Goal: Task Accomplishment & Management: Complete application form

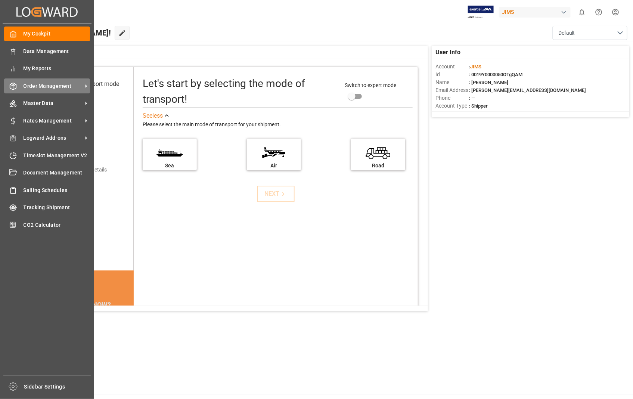
click at [60, 86] on span "Order Management" at bounding box center [53, 86] width 59 height 8
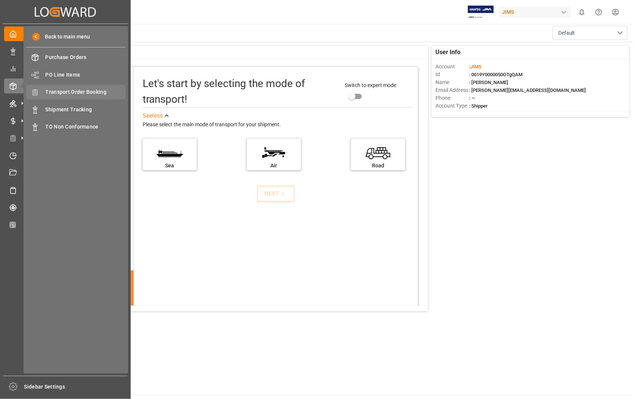
click at [74, 90] on span "Transport Order Booking" at bounding box center [86, 92] width 80 height 8
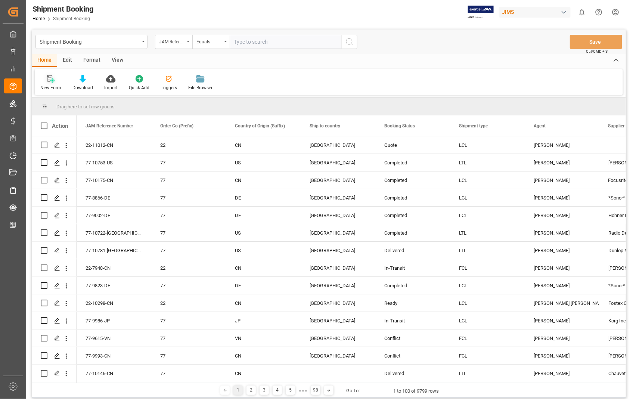
click at [49, 82] on icon at bounding box center [50, 78] width 7 height 7
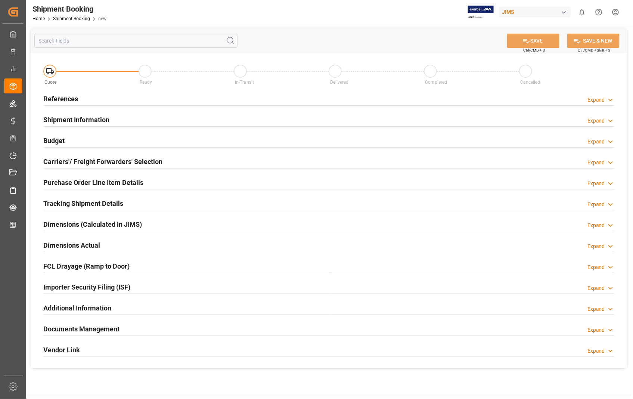
click at [57, 101] on h2 "References" at bounding box center [60, 99] width 35 height 10
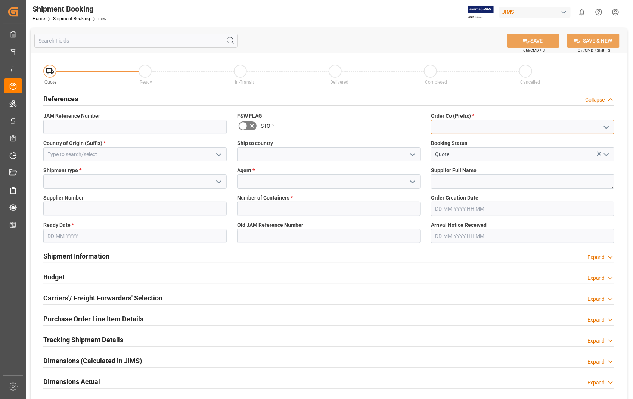
click at [474, 122] on input at bounding box center [522, 127] width 183 height 14
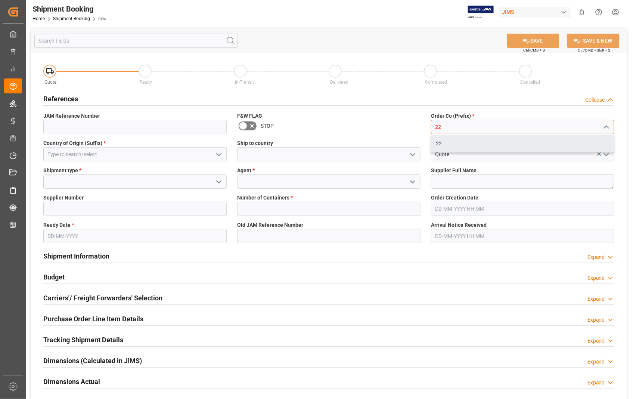
click at [439, 141] on div "22" at bounding box center [522, 143] width 183 height 17
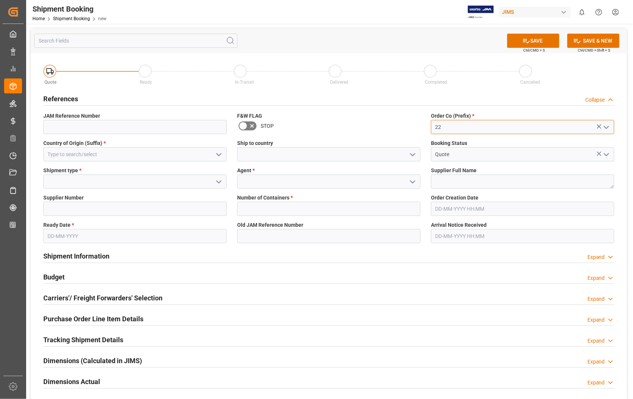
type input "22"
click at [120, 155] on input at bounding box center [134, 154] width 183 height 14
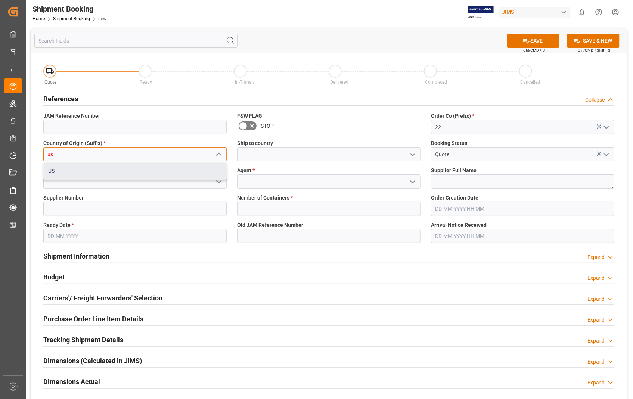
click at [59, 170] on div "US" at bounding box center [135, 170] width 183 height 17
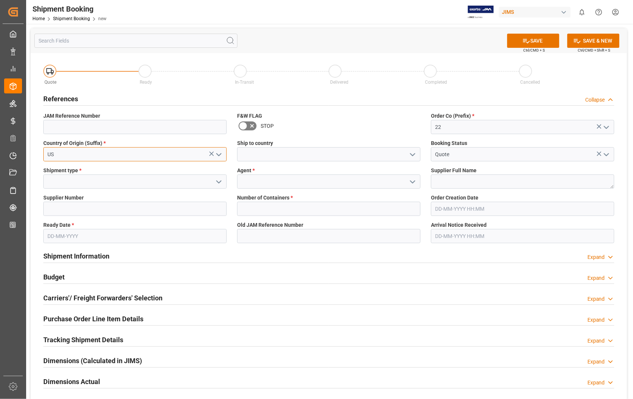
type input "US"
click at [258, 154] on input at bounding box center [328, 154] width 183 height 14
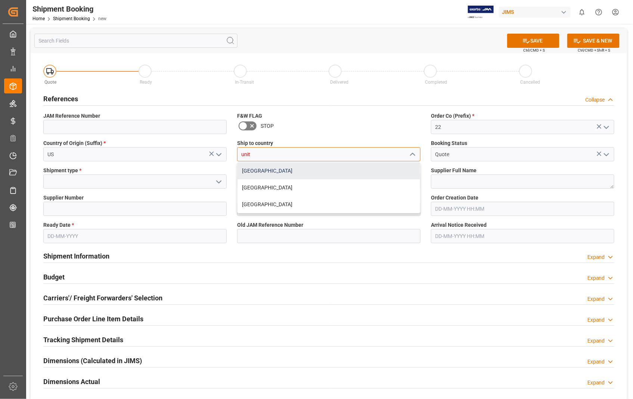
click at [252, 172] on div "[GEOGRAPHIC_DATA]" at bounding box center [328, 170] width 183 height 17
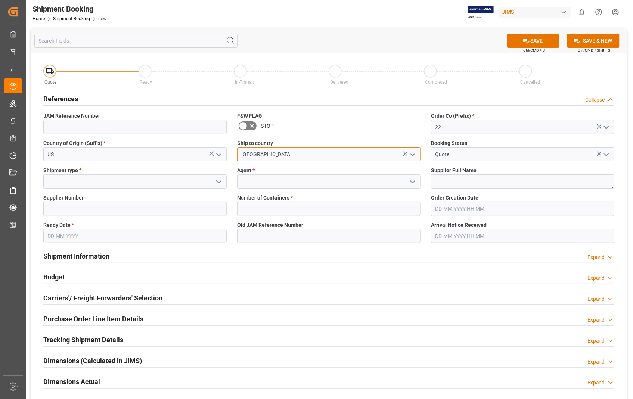
type input "[GEOGRAPHIC_DATA]"
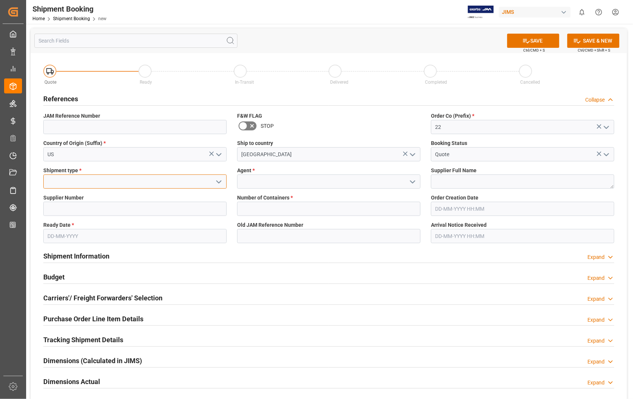
click at [66, 181] on input at bounding box center [134, 181] width 183 height 14
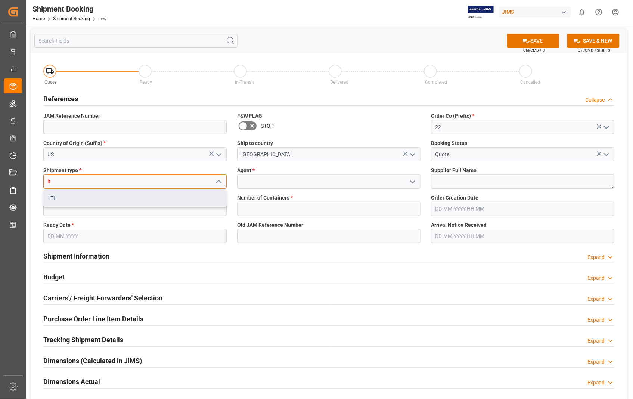
click at [53, 197] on div "LTL" at bounding box center [135, 198] width 183 height 17
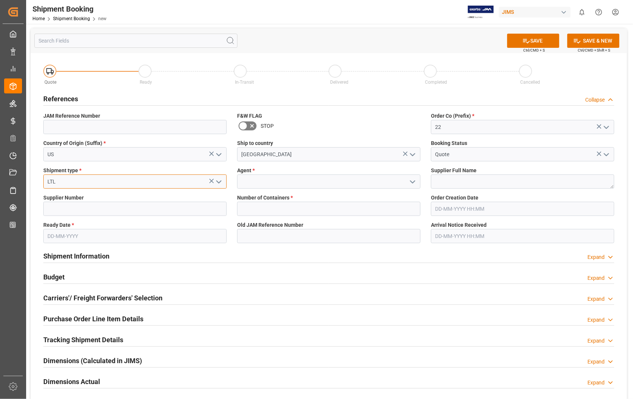
type input "LTL"
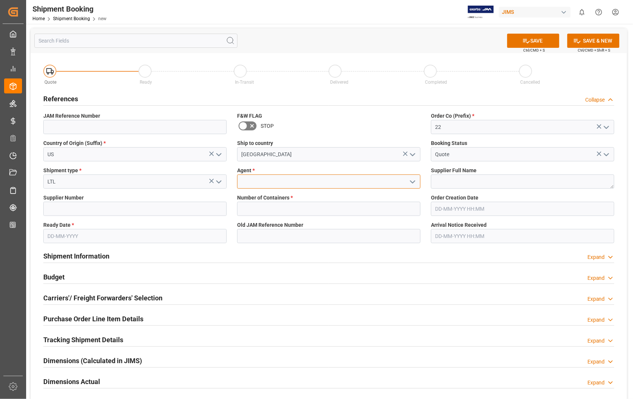
click at [258, 182] on input at bounding box center [328, 181] width 183 height 14
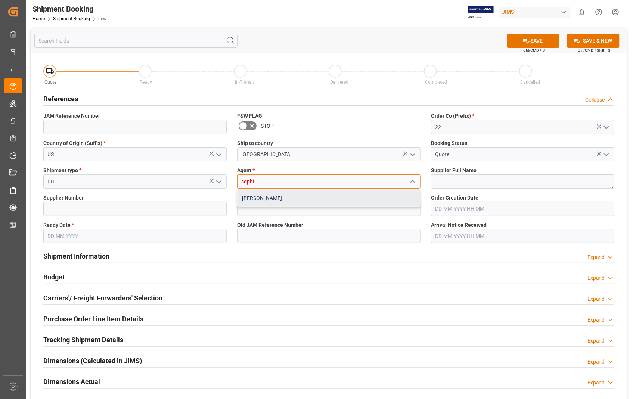
click at [263, 200] on div "[PERSON_NAME]" at bounding box center [328, 198] width 183 height 17
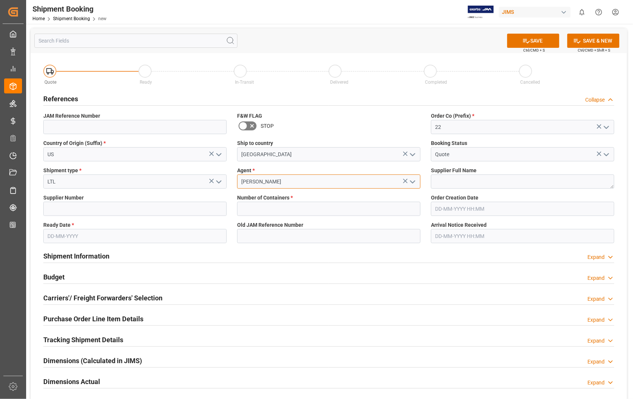
type input "[PERSON_NAME]"
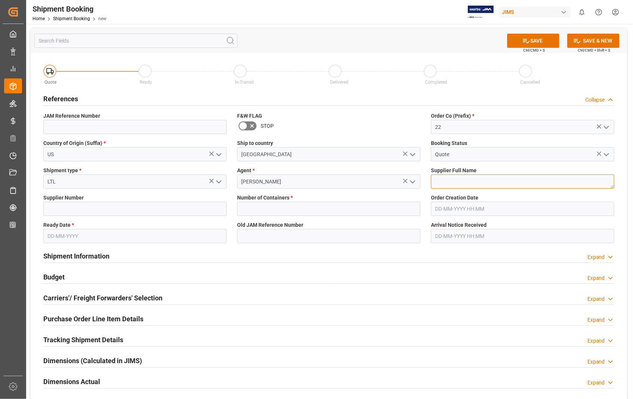
click at [457, 178] on textarea at bounding box center [522, 181] width 183 height 14
paste textarea "Sennheiser Electronic Corporat"
type textarea "Sennheiser Electronic Corporat"
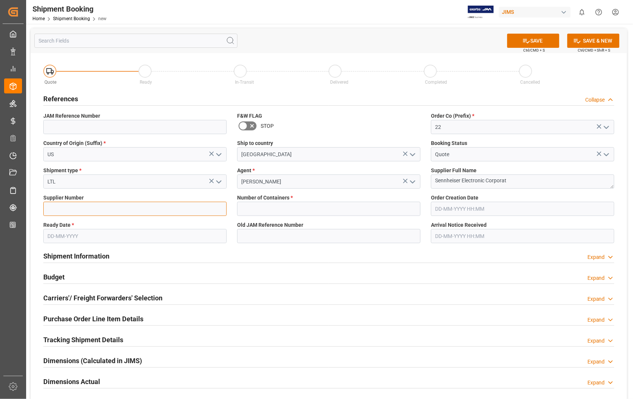
click at [62, 210] on input at bounding box center [134, 209] width 183 height 14
type input "404677"
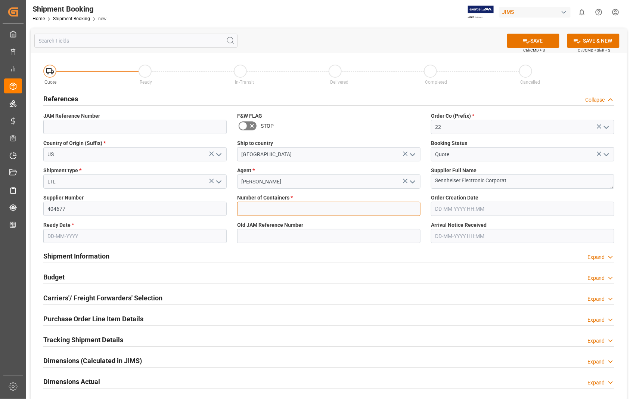
click at [259, 210] on input "text" at bounding box center [328, 209] width 183 height 14
type input "0"
type input "22-10927-US"
type input "11-08-2025 18:31"
type input "[DATE]"
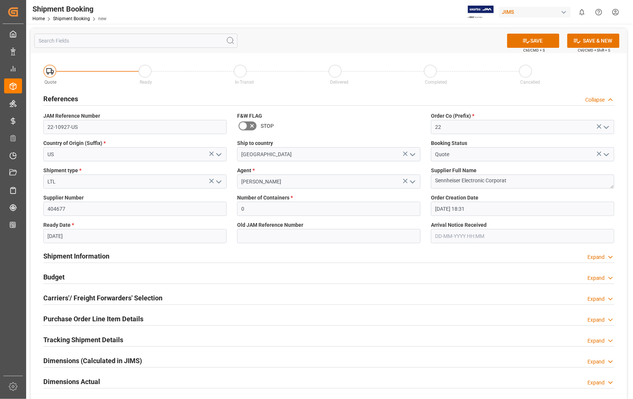
type input "[DATE] 00:00"
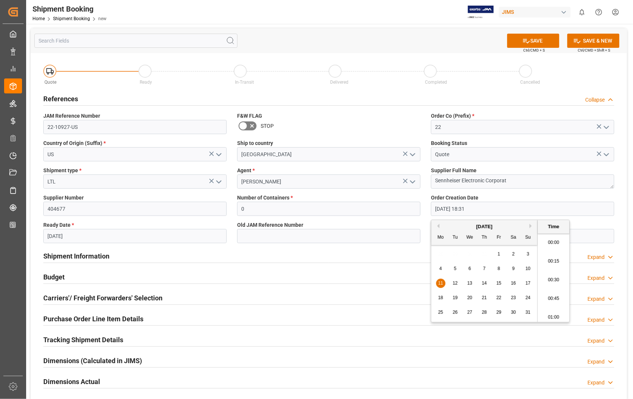
click at [480, 208] on input "11-08-2025 18:31" at bounding box center [522, 209] width 183 height 14
click at [530, 225] on button "Next Month" at bounding box center [531, 226] width 4 height 4
click at [468, 250] on div "3" at bounding box center [469, 254] width 9 height 9
type input "03-09-2025 18:31"
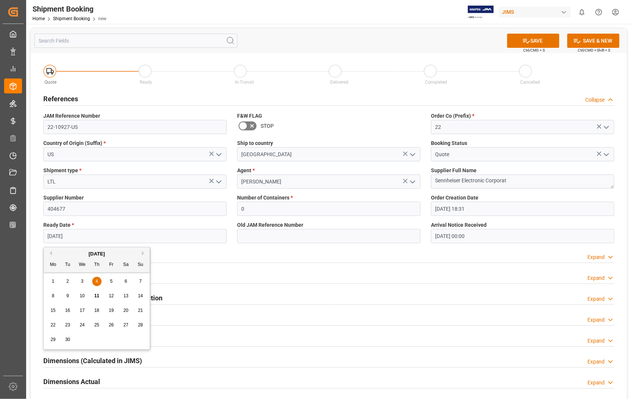
click at [131, 231] on input "[DATE]" at bounding box center [134, 236] width 183 height 14
click at [84, 296] on span "10" at bounding box center [82, 295] width 5 height 5
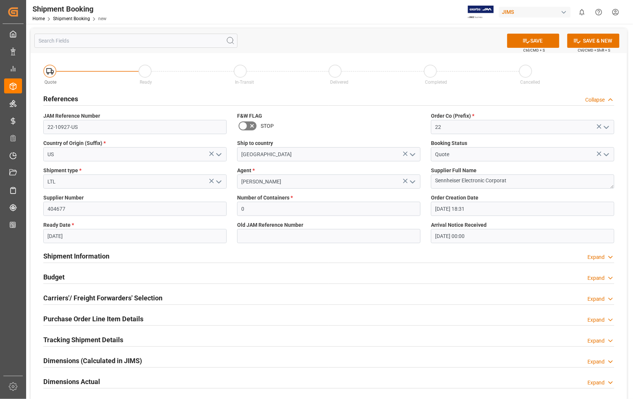
type input "[DATE]"
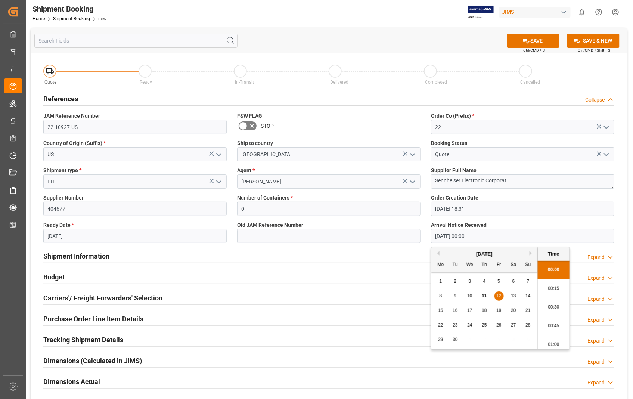
click at [495, 236] on input "[DATE] 00:00" at bounding box center [522, 236] width 183 height 14
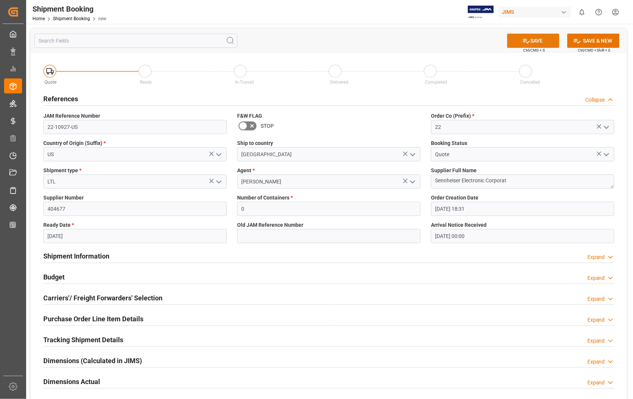
click at [539, 38] on button "SAVE" at bounding box center [533, 41] width 52 height 14
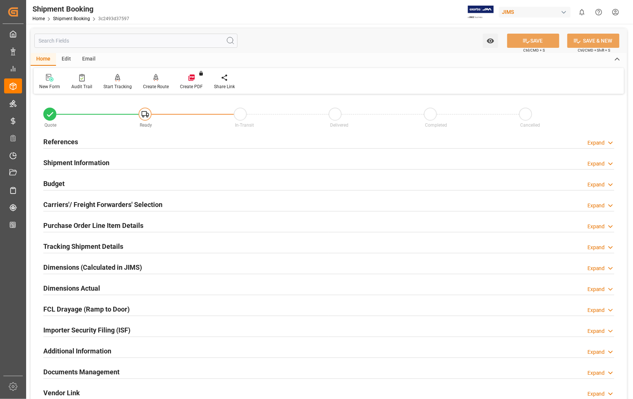
click at [101, 204] on h2 "Carriers'/ Freight Forwarders' Selection" at bounding box center [102, 204] width 119 height 10
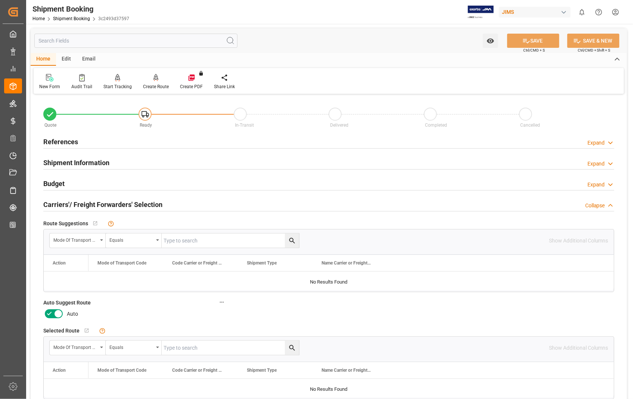
click at [57, 314] on icon at bounding box center [58, 314] width 4 height 4
click at [0, 0] on input "checkbox" at bounding box center [0, 0] width 0 height 0
click at [539, 43] on button "SAVE" at bounding box center [533, 41] width 52 height 14
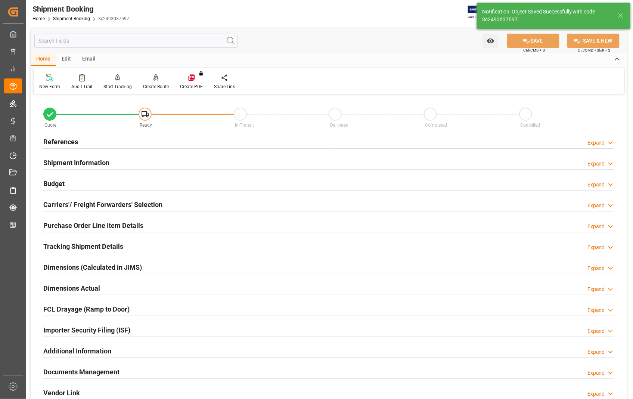
type input "Ready"
click at [64, 140] on h2 "References" at bounding box center [60, 142] width 35 height 10
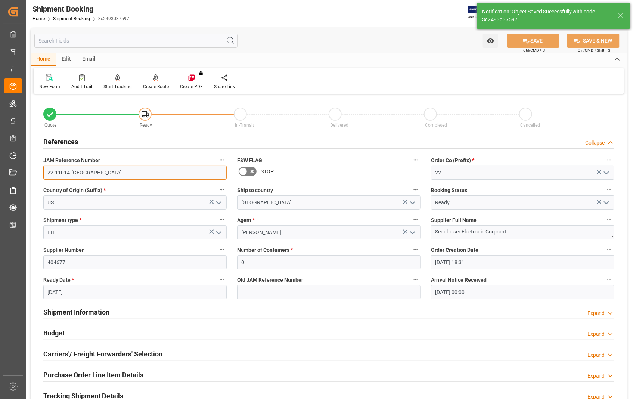
drag, startPoint x: 79, startPoint y: 176, endPoint x: 39, endPoint y: 172, distance: 39.7
click at [39, 172] on div "JAM Reference Number 22-11014-US" at bounding box center [135, 167] width 194 height 30
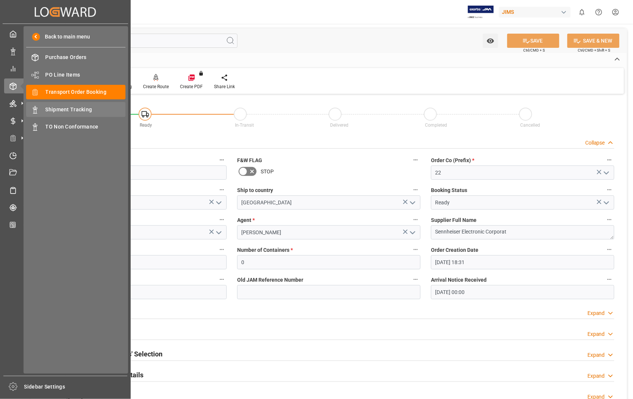
click at [66, 106] on span "Shipment Tracking" at bounding box center [86, 110] width 80 height 8
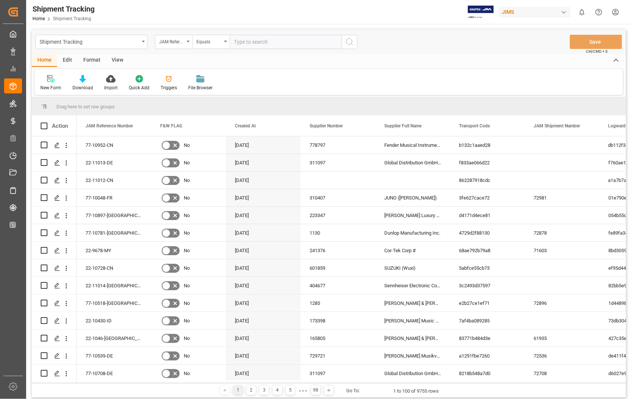
click at [272, 38] on input "text" at bounding box center [286, 42] width 112 height 14
type input "22-11014-US"
click at [349, 43] on icon "search button" at bounding box center [349, 41] width 9 height 9
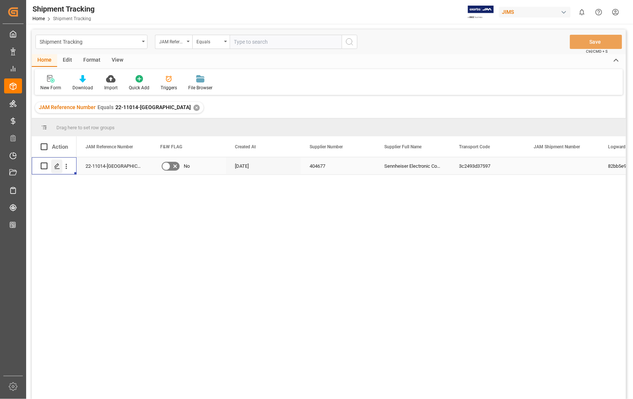
click at [55, 165] on icon "Press SPACE to select this row." at bounding box center [57, 166] width 6 height 6
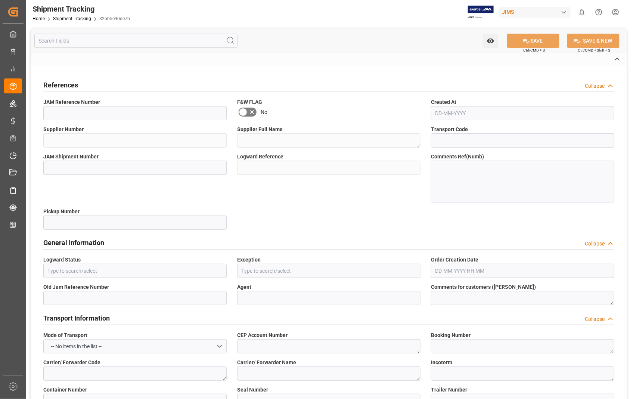
type input "22-11014-US"
type input "404677"
type textarea "Sennheiser Electronic Corporat"
type input "3c2493d37597"
type input "82bb5e90de7b"
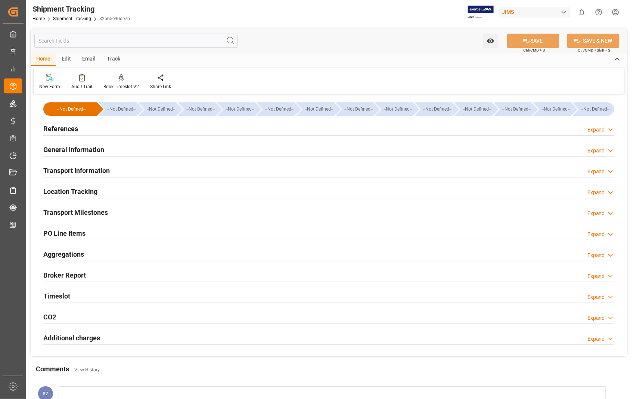
type input "11-09-2025"
click at [63, 129] on h2 "References" at bounding box center [60, 129] width 35 height 10
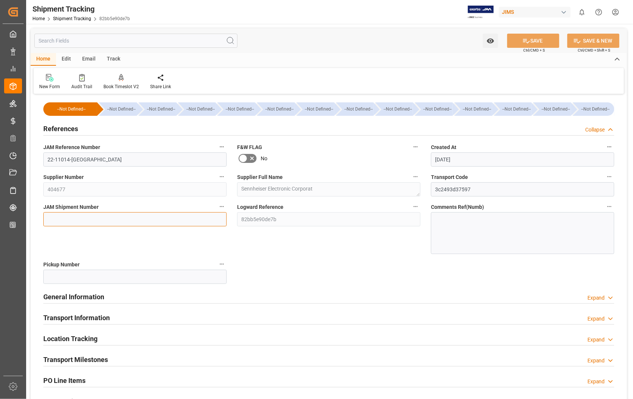
click at [118, 213] on input at bounding box center [134, 219] width 183 height 14
paste input "72982"
type input "72982"
click at [536, 35] on button "SAVE" at bounding box center [533, 41] width 52 height 14
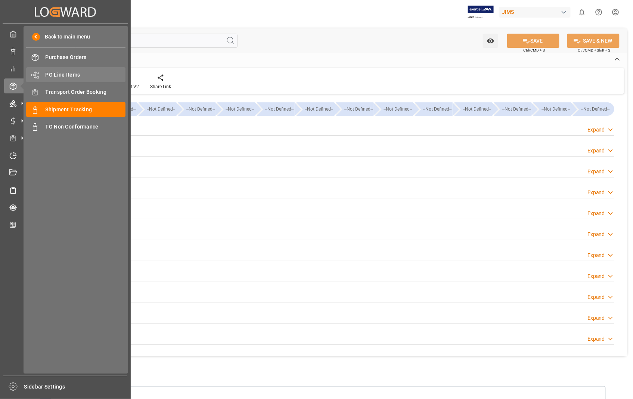
click at [69, 75] on span "PO Line Items" at bounding box center [86, 75] width 80 height 8
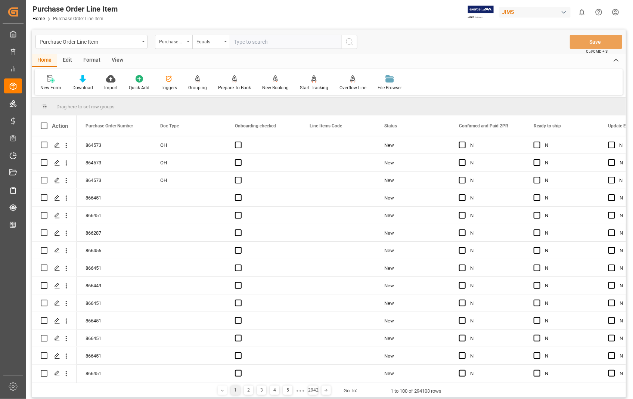
click at [288, 40] on input "text" at bounding box center [286, 42] width 112 height 14
type input "865377"
click at [351, 39] on circle "search button" at bounding box center [349, 41] width 6 height 6
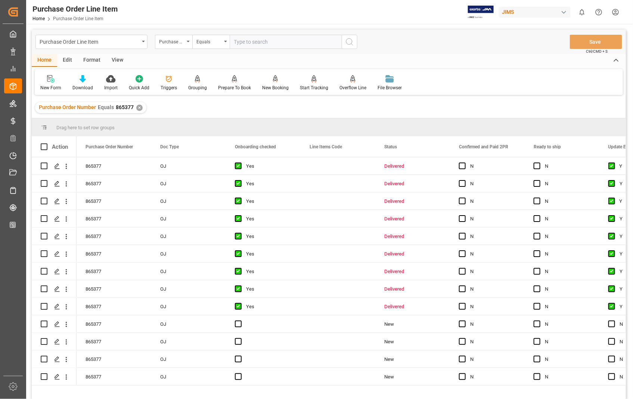
click at [117, 56] on div "View" at bounding box center [117, 60] width 23 height 13
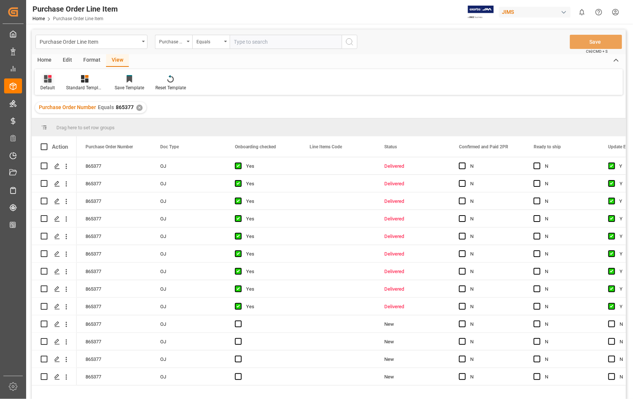
click at [42, 86] on div "Default" at bounding box center [47, 87] width 15 height 7
click at [49, 120] on div "Sophia setting." at bounding box center [76, 121] width 65 height 8
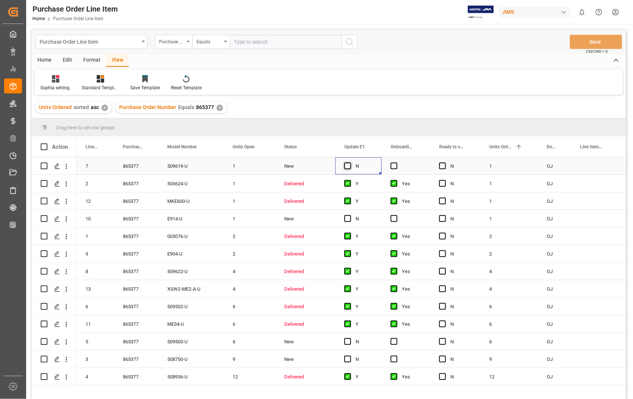
click at [347, 168] on span "Press SPACE to select this row." at bounding box center [347, 165] width 7 height 7
click at [350, 162] on input "Press SPACE to select this row." at bounding box center [350, 162] width 0 height 0
click at [396, 163] on span "Press SPACE to select this row." at bounding box center [393, 165] width 7 height 7
click at [396, 162] on input "Press SPACE to select this row." at bounding box center [396, 162] width 0 height 0
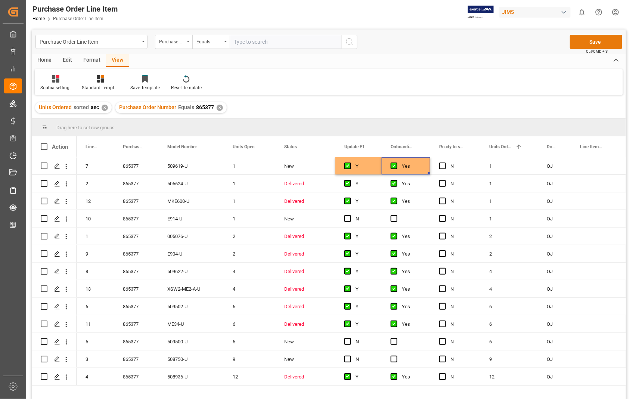
click at [599, 45] on button "Save" at bounding box center [596, 42] width 52 height 14
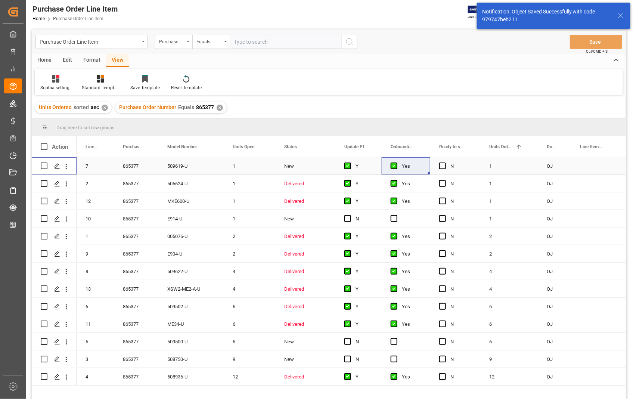
click at [44, 165] on input "Press Space to toggle row selection (unchecked)" at bounding box center [44, 165] width 7 height 7
checkbox input "true"
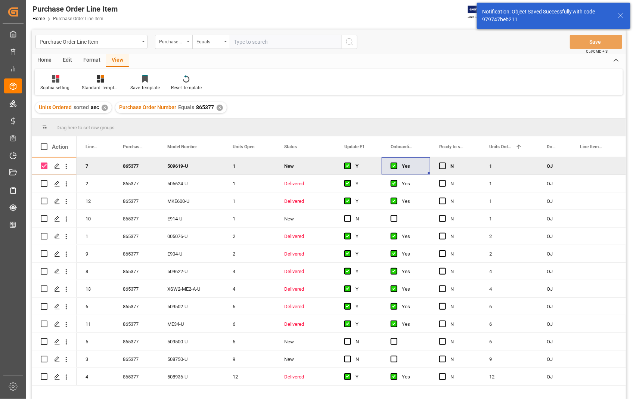
click at [43, 54] on div "Home" at bounding box center [44, 60] width 25 height 13
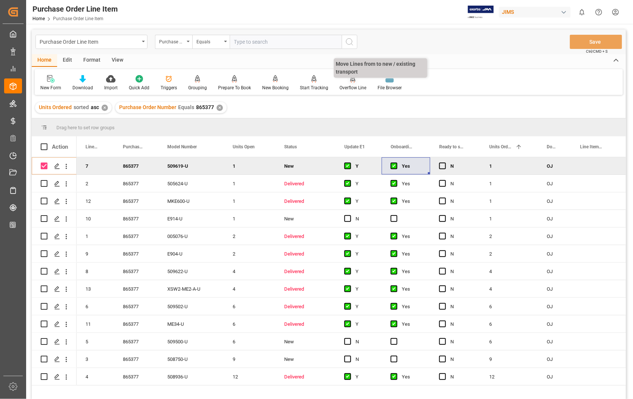
click at [347, 84] on div "Overflow Line" at bounding box center [352, 87] width 27 height 7
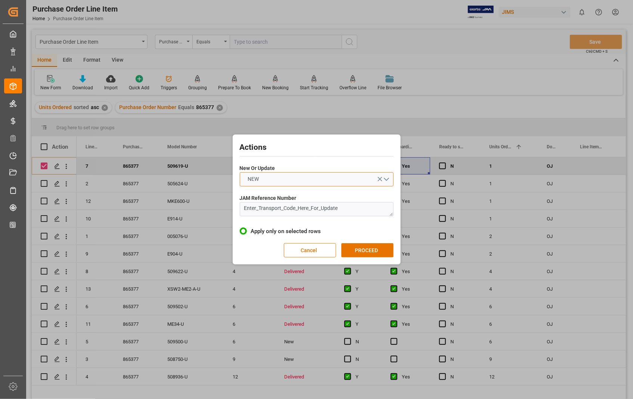
click at [386, 179] on button "NEW" at bounding box center [317, 179] width 154 height 14
click at [259, 200] on div "UPDATE" at bounding box center [316, 197] width 153 height 16
drag, startPoint x: 345, startPoint y: 206, endPoint x: 211, endPoint y: 212, distance: 134.1
click at [211, 212] on div "Actions New Or Update UPDATE JAM Reference Number Enter_Transport_Code_Here_For…" at bounding box center [316, 199] width 633 height 399
paste textarea "22-11014-[GEOGRAPHIC_DATA]"
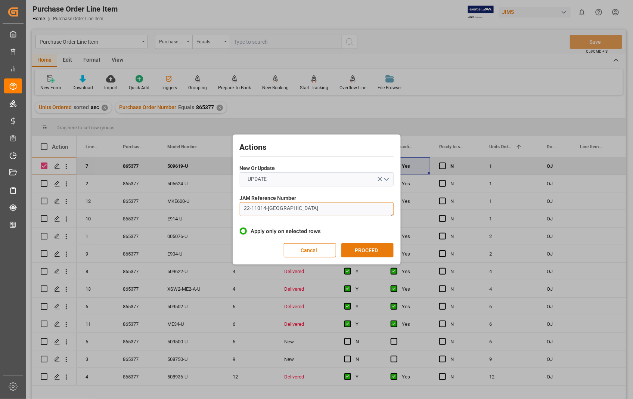
type textarea "22-11014-[GEOGRAPHIC_DATA]"
click at [371, 249] on button "PROCEED" at bounding box center [367, 250] width 52 height 14
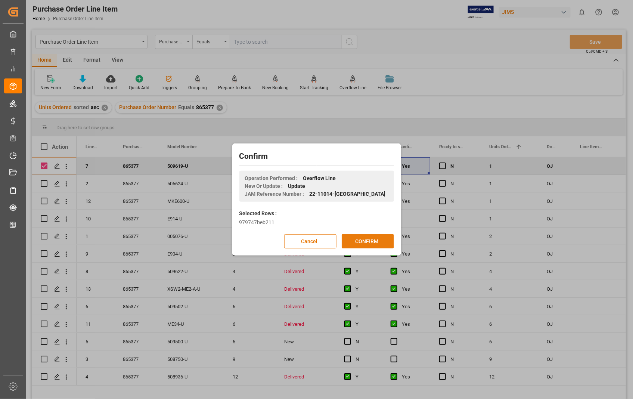
click at [360, 240] on button "CONFIRM" at bounding box center [368, 241] width 52 height 14
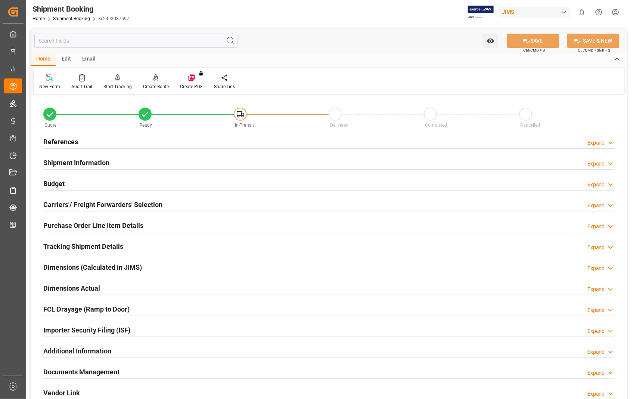
click at [155, 85] on div "Create Route" at bounding box center [156, 86] width 26 height 7
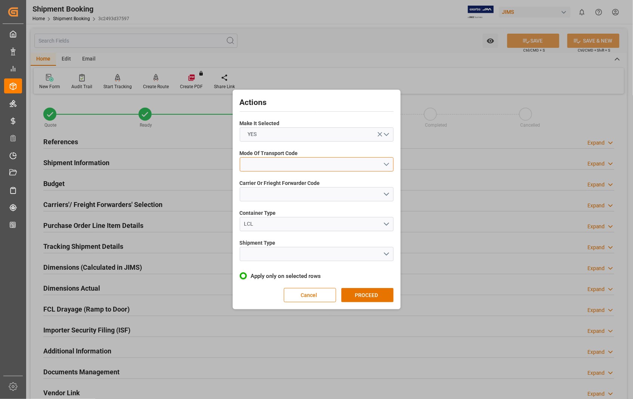
click at [387, 165] on button "open menu" at bounding box center [317, 164] width 154 height 14
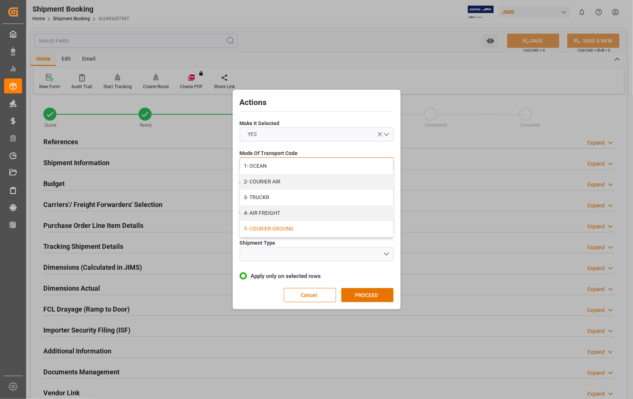
click at [261, 229] on div "5- COURIER GROUND" at bounding box center [316, 229] width 153 height 16
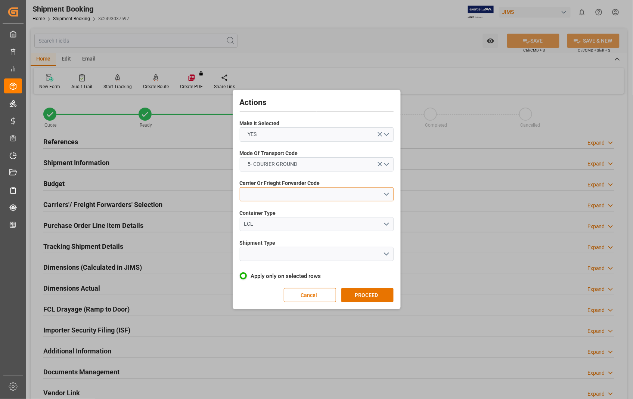
click at [387, 193] on button "open menu" at bounding box center [317, 194] width 154 height 14
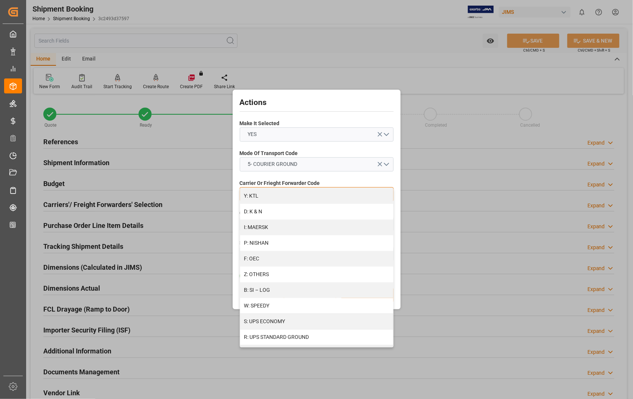
scroll to position [381, 0]
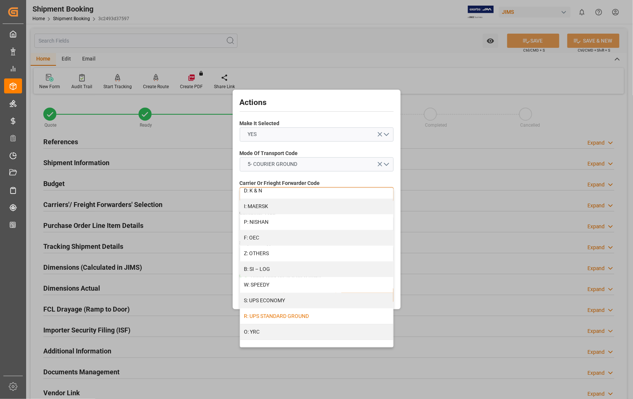
click at [297, 317] on div "R: UPS STANDARD GROUND" at bounding box center [316, 316] width 153 height 16
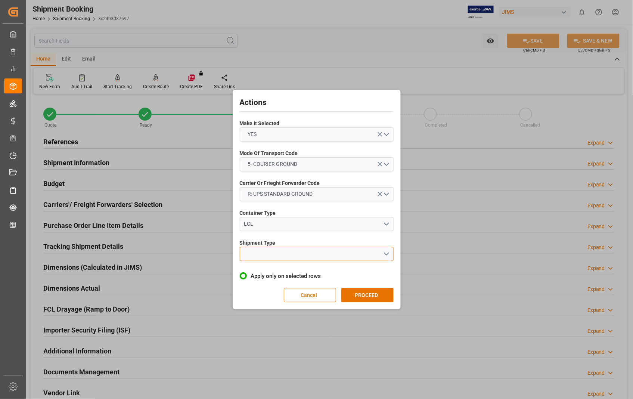
click at [390, 252] on button "open menu" at bounding box center [317, 254] width 154 height 14
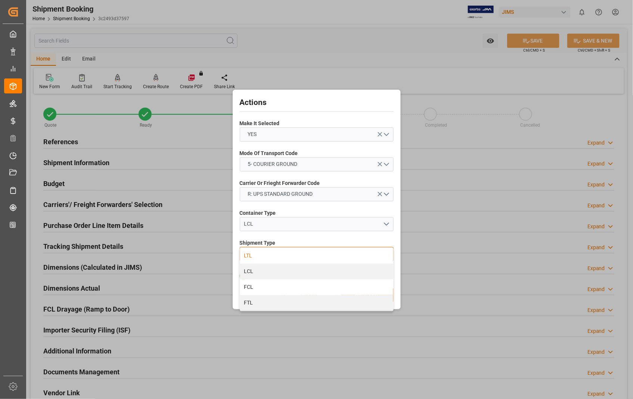
click at [259, 254] on div "LTL" at bounding box center [316, 256] width 153 height 16
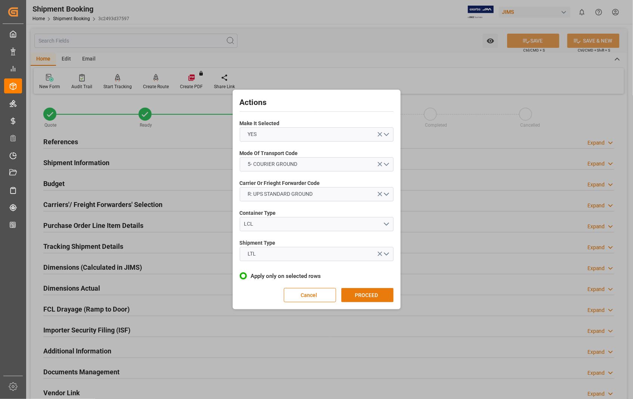
click at [363, 293] on button "PROCEED" at bounding box center [367, 295] width 52 height 14
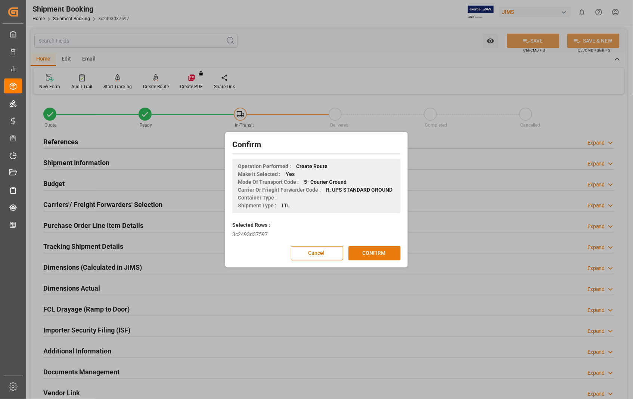
click at [371, 253] on button "CONFIRM" at bounding box center [374, 253] width 52 height 14
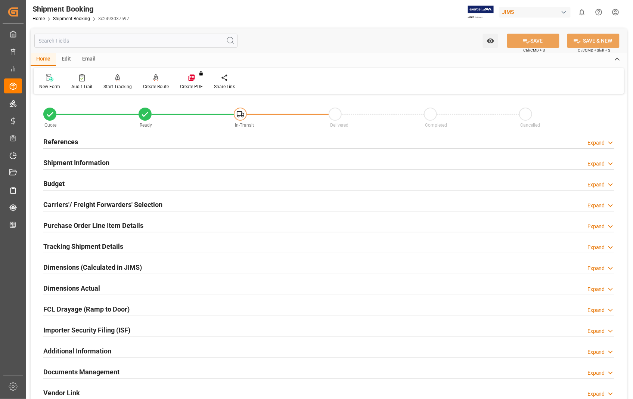
click at [86, 290] on h2 "Dimensions Actual" at bounding box center [71, 288] width 57 height 10
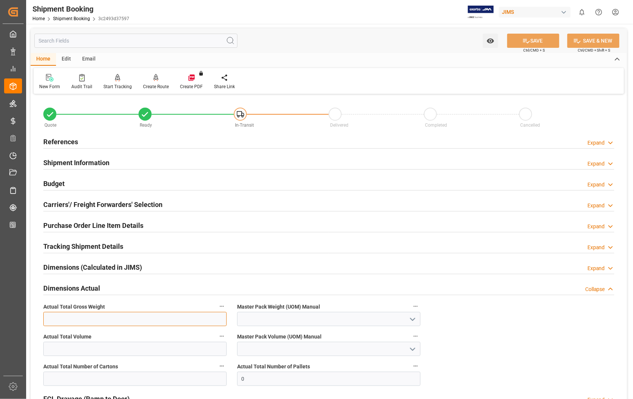
click at [73, 318] on input "text" at bounding box center [134, 319] width 183 height 14
type input "5"
click at [412, 317] on icon "open menu" at bounding box center [412, 319] width 9 height 9
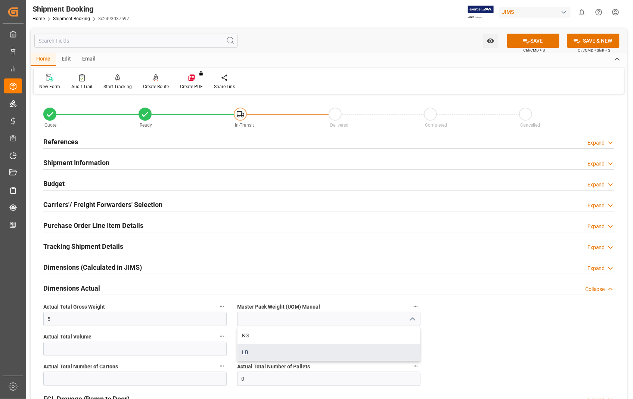
click at [262, 354] on div "LB" at bounding box center [328, 352] width 183 height 17
type input "LB"
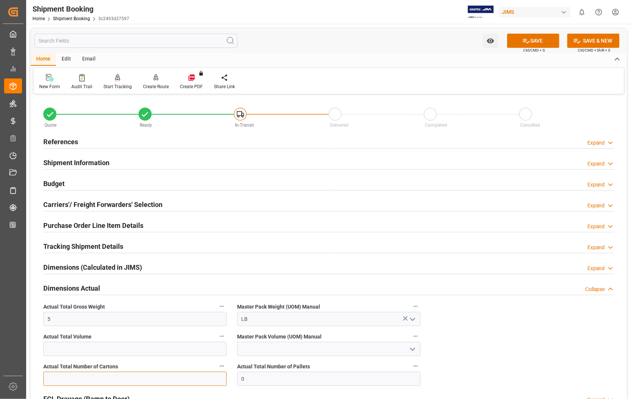
click at [69, 383] on input "text" at bounding box center [134, 378] width 183 height 14
type input "1"
click at [543, 42] on button "SAVE" at bounding box center [533, 41] width 52 height 14
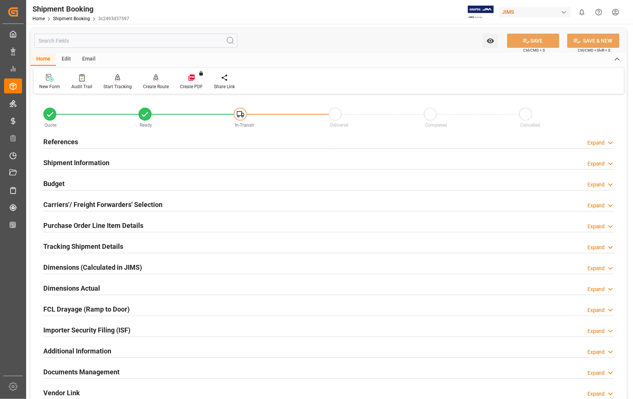
click at [63, 372] on h2 "Documents Management" at bounding box center [81, 372] width 76 height 10
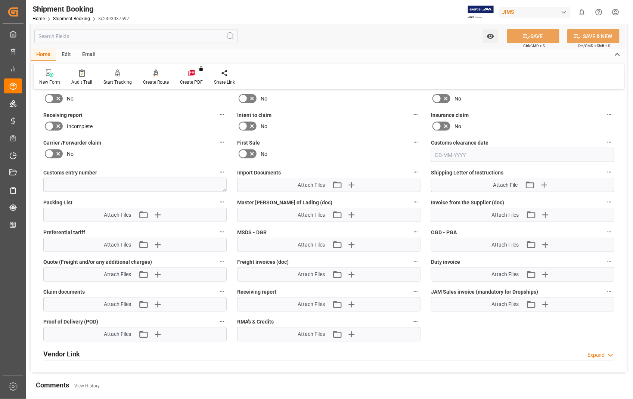
scroll to position [331, 0]
click at [543, 212] on icon "button" at bounding box center [545, 213] width 7 height 7
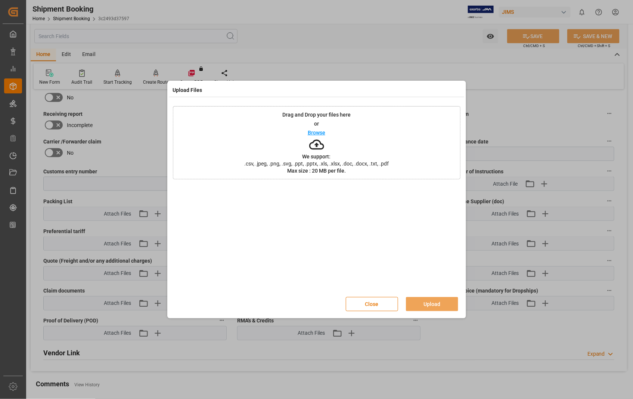
click at [313, 133] on p "Browse" at bounding box center [317, 132] width 18 height 5
click at [423, 305] on button "Upload" at bounding box center [432, 304] width 52 height 14
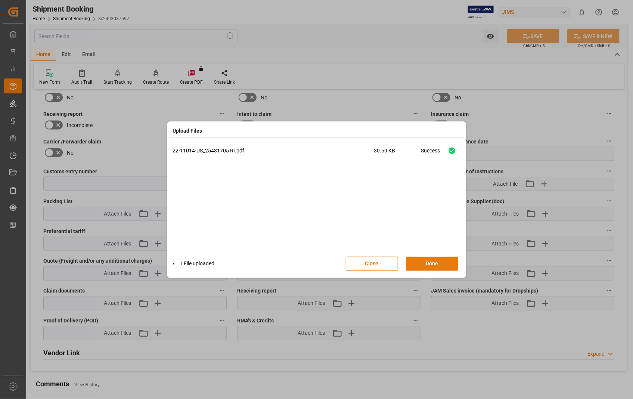
click at [434, 266] on button "Done" at bounding box center [432, 263] width 52 height 14
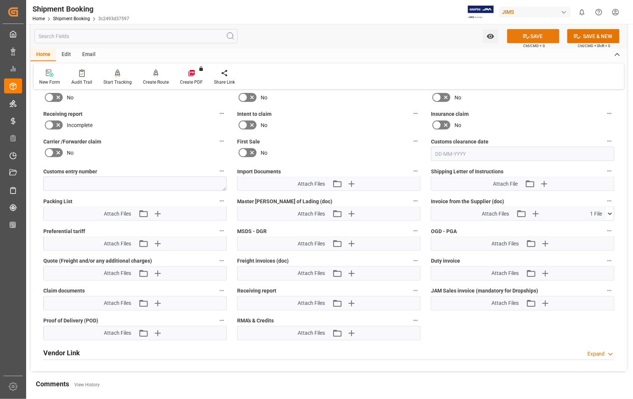
click at [535, 34] on button "SAVE" at bounding box center [533, 36] width 52 height 14
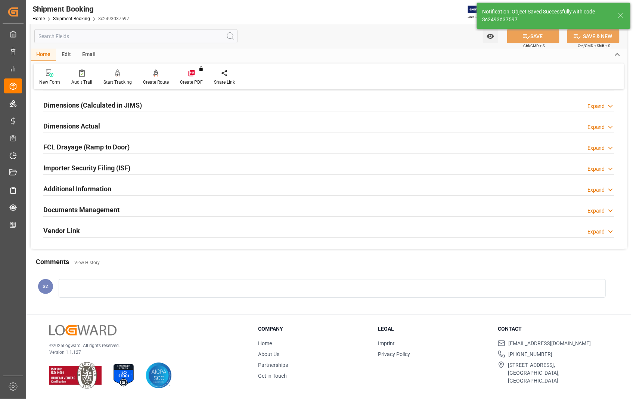
scroll to position [162, 0]
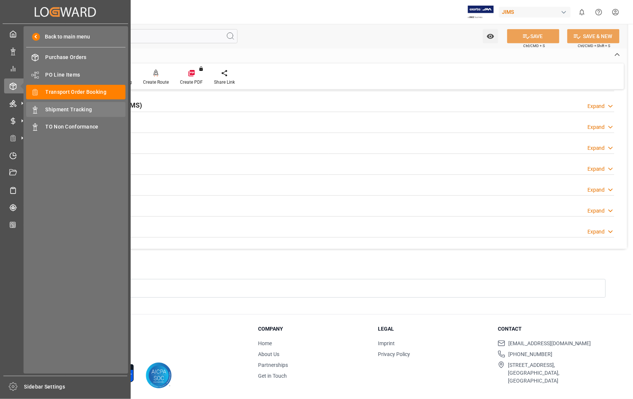
click at [80, 110] on span "Shipment Tracking" at bounding box center [86, 110] width 80 height 8
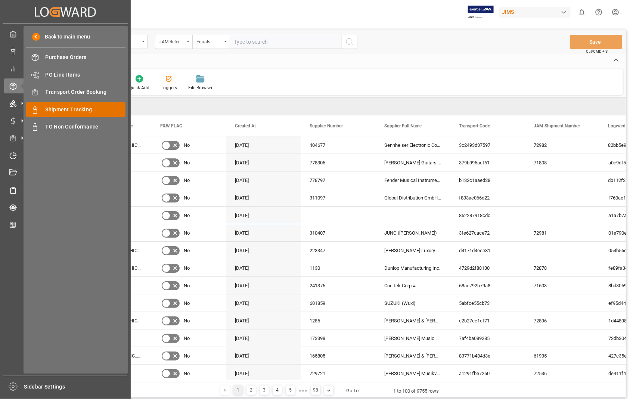
click at [75, 112] on span "Shipment Tracking" at bounding box center [86, 110] width 80 height 8
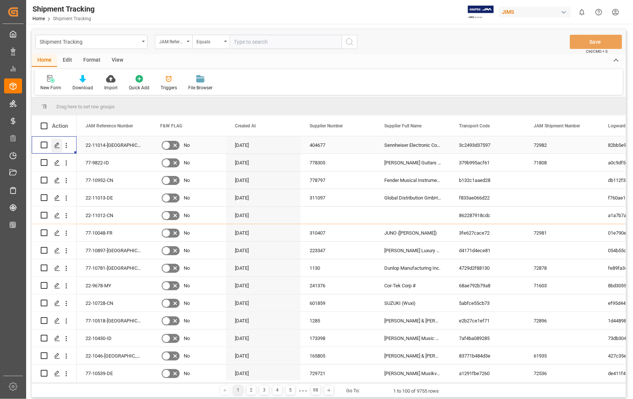
click at [55, 146] on icon "Press SPACE to select this row." at bounding box center [57, 145] width 6 height 6
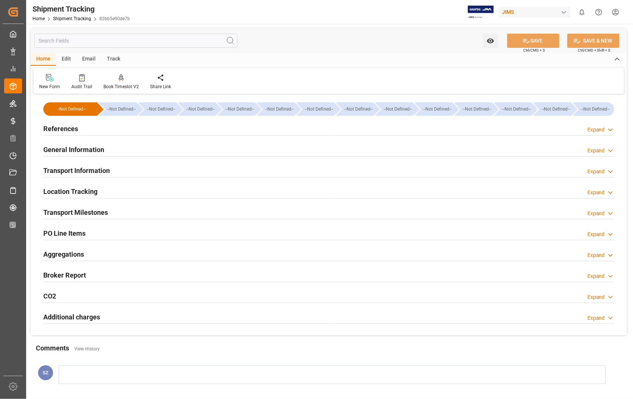
click at [66, 127] on h2 "References" at bounding box center [60, 129] width 35 height 10
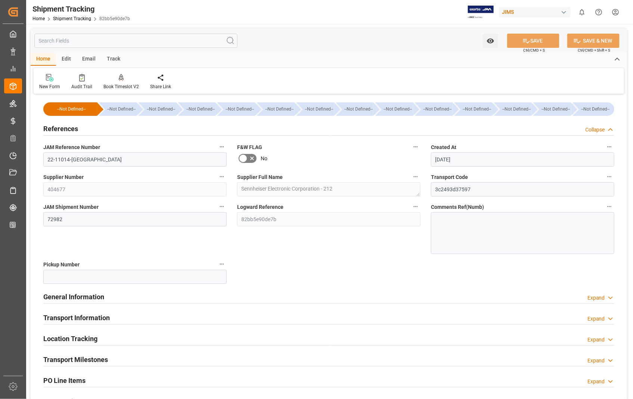
click at [66, 127] on h2 "References" at bounding box center [60, 129] width 35 height 10
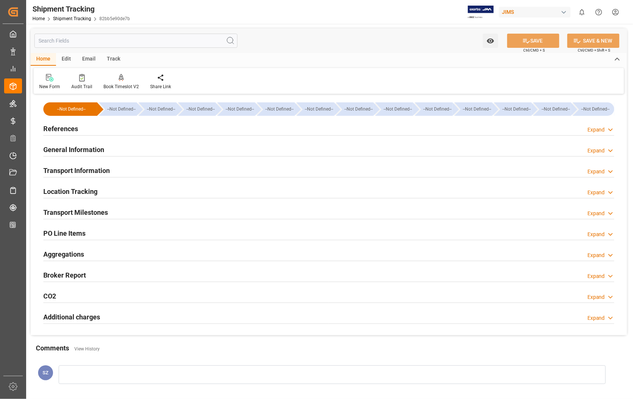
click at [81, 171] on h2 "Transport Information" at bounding box center [76, 170] width 66 height 10
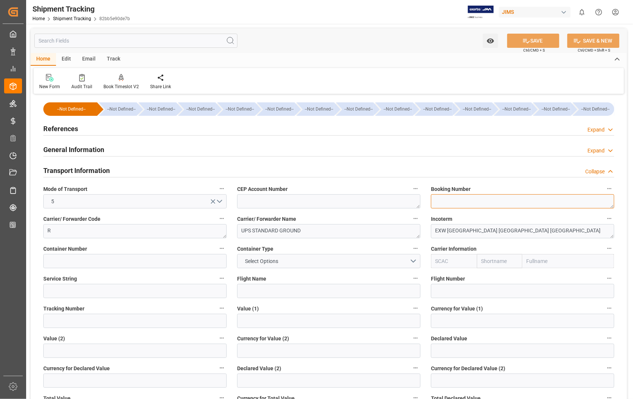
click at [454, 206] on textarea at bounding box center [522, 201] width 183 height 14
paste textarea "1ZA384A60364242555"
type textarea "1ZA384A60364242555"
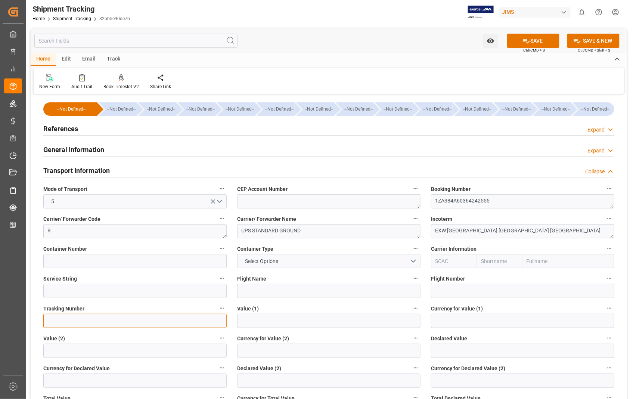
click at [80, 324] on input at bounding box center [134, 321] width 183 height 14
paste input "1ZA384A60364242555"
type input "1ZA384A60364242555"
click at [527, 38] on icon at bounding box center [526, 41] width 8 height 8
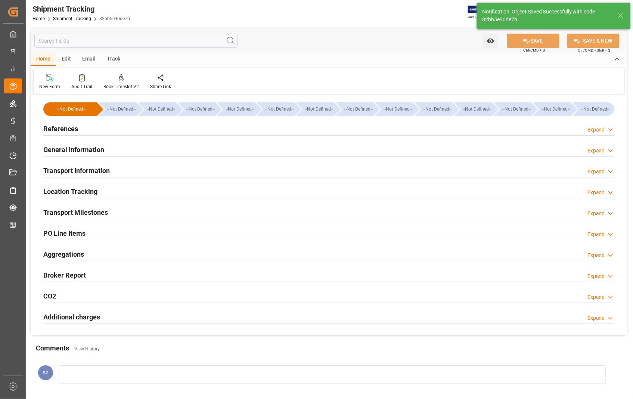
click at [93, 213] on h2 "Transport Milestones" at bounding box center [75, 212] width 65 height 10
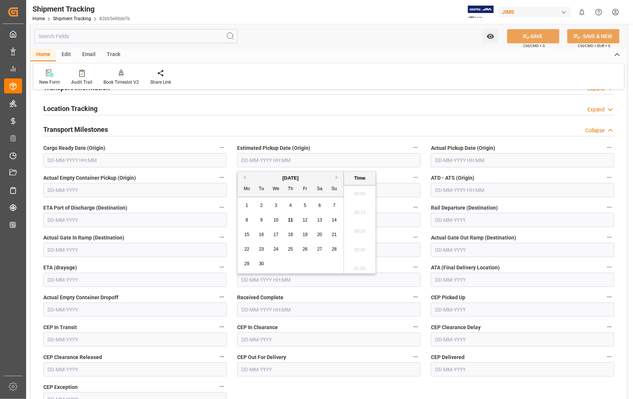
scroll to position [674, 0]
click at [285, 157] on input "text" at bounding box center [328, 160] width 183 height 14
click at [277, 221] on span "10" at bounding box center [275, 219] width 5 height 5
type input "10-09-2025 00:00"
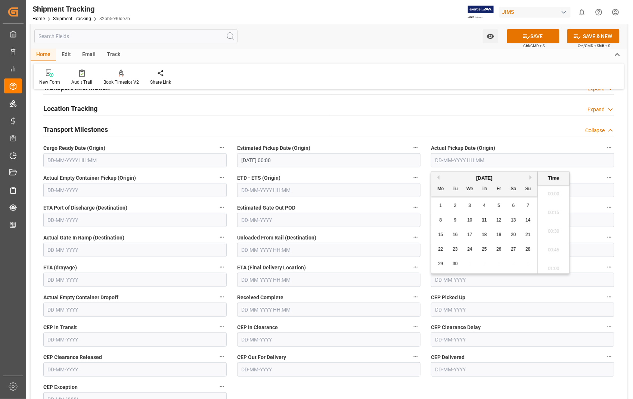
click at [519, 159] on input "text" at bounding box center [522, 160] width 183 height 14
click at [470, 221] on span "10" at bounding box center [469, 219] width 5 height 5
type input "10-09-2025 00:00"
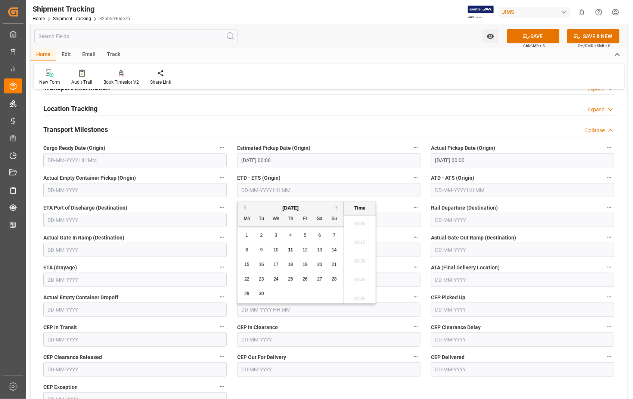
click at [317, 190] on input "text" at bounding box center [328, 190] width 183 height 14
click at [277, 249] on span "10" at bounding box center [275, 249] width 5 height 5
type input "10-09-2025 00:00"
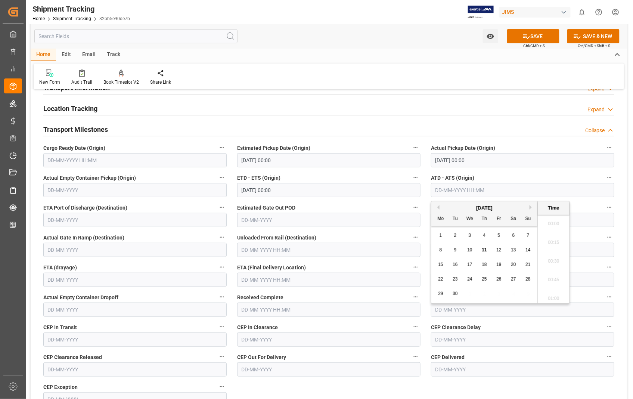
click at [506, 192] on input "text" at bounding box center [522, 190] width 183 height 14
click at [473, 251] on div "10" at bounding box center [469, 250] width 9 height 9
type input "[DATE] 00:00"
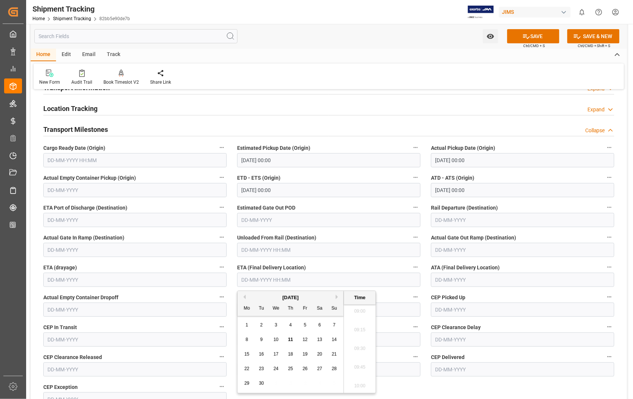
click at [319, 281] on input "text" at bounding box center [328, 279] width 183 height 14
click at [308, 341] on div "12" at bounding box center [304, 339] width 9 height 9
type input "[DATE] 00:00"
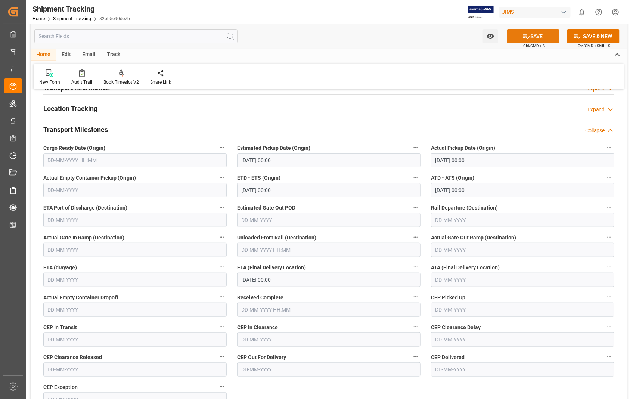
click at [539, 36] on button "SAVE" at bounding box center [533, 36] width 52 height 14
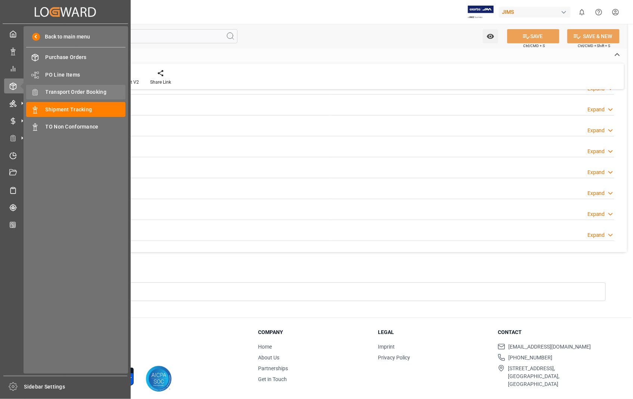
click at [100, 91] on span "Transport Order Booking" at bounding box center [86, 92] width 80 height 8
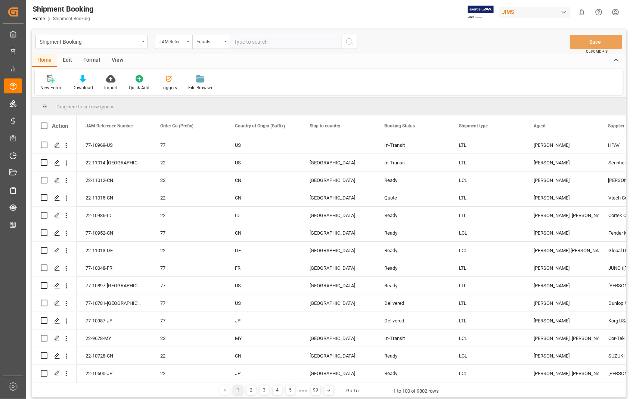
click at [52, 82] on div "New Form" at bounding box center [51, 83] width 32 height 16
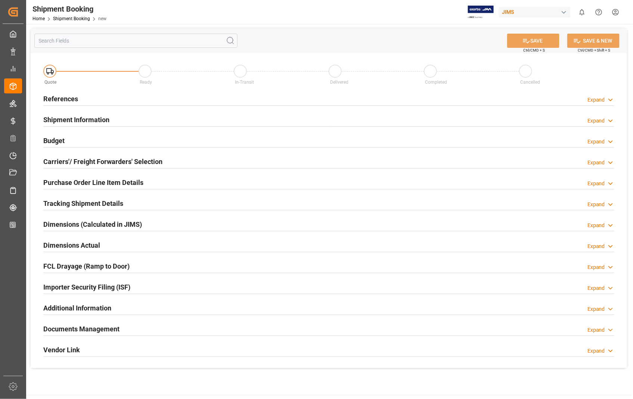
click at [66, 97] on h2 "References" at bounding box center [60, 99] width 35 height 10
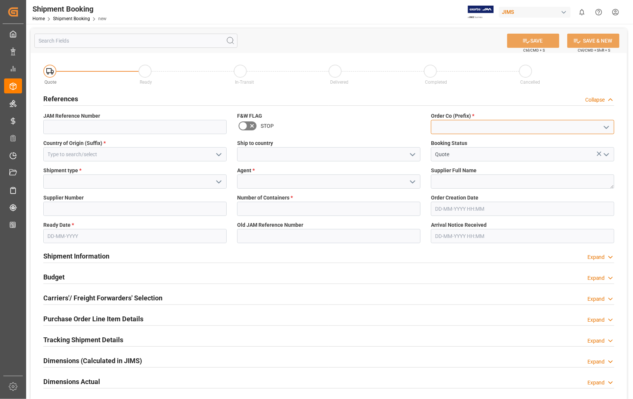
click at [441, 128] on input at bounding box center [522, 127] width 183 height 14
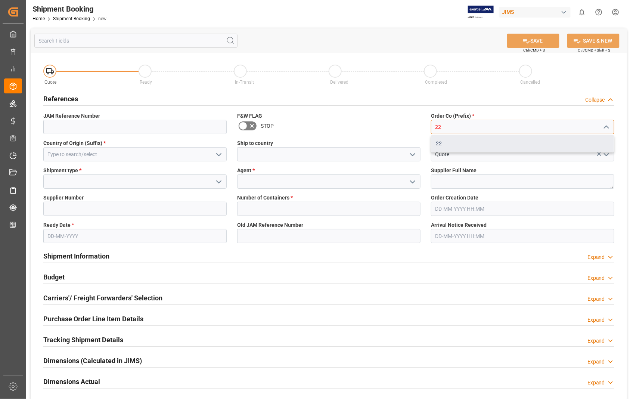
click at [437, 143] on div "22" at bounding box center [522, 143] width 183 height 17
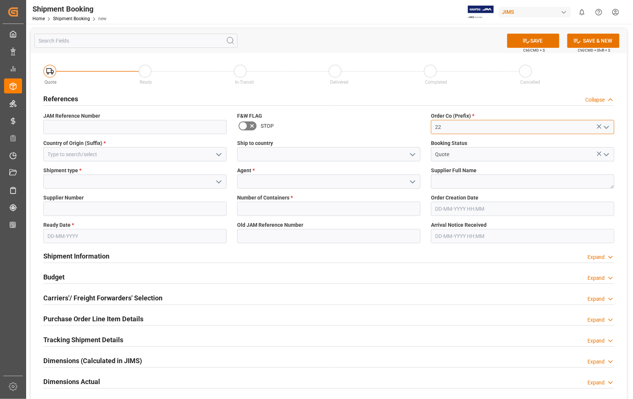
type input "22"
click at [169, 151] on input at bounding box center [134, 154] width 183 height 14
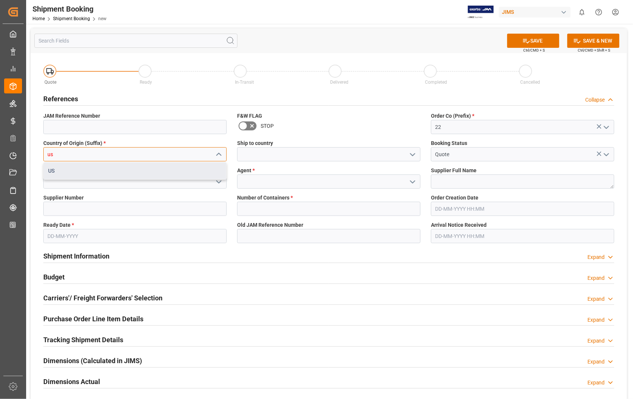
click at [51, 167] on div "US" at bounding box center [135, 170] width 183 height 17
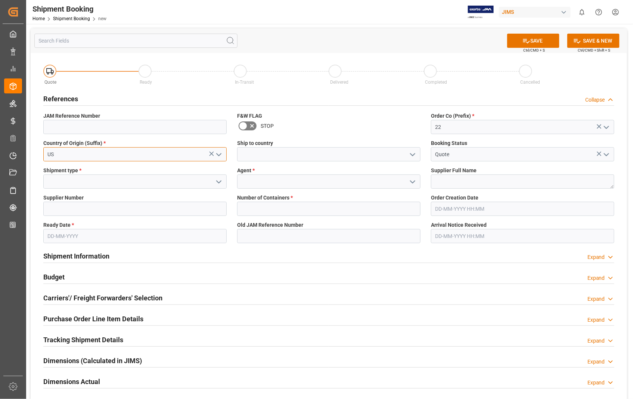
type input "US"
click at [346, 154] on input at bounding box center [328, 154] width 183 height 14
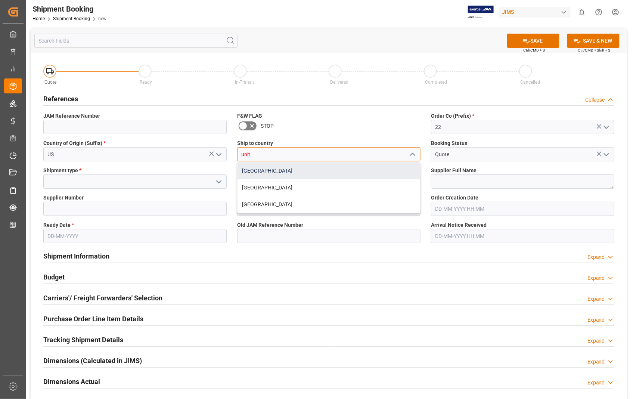
click at [256, 170] on div "[GEOGRAPHIC_DATA]" at bounding box center [328, 170] width 183 height 17
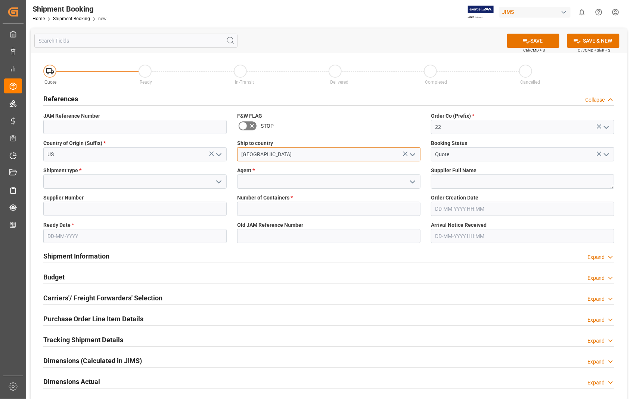
type input "[GEOGRAPHIC_DATA]"
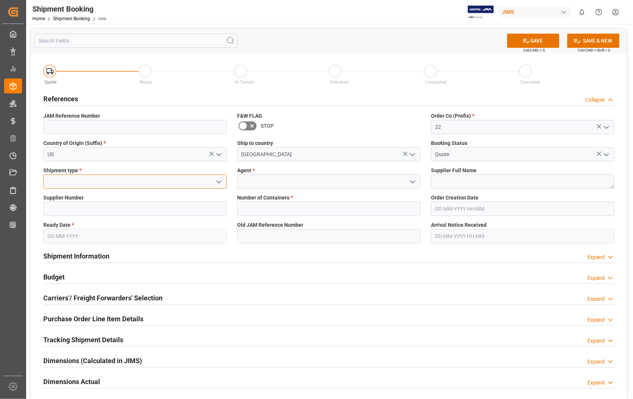
click at [54, 180] on input at bounding box center [134, 181] width 183 height 14
click at [53, 232] on div "LTL" at bounding box center [135, 231] width 183 height 17
type input "LTL"
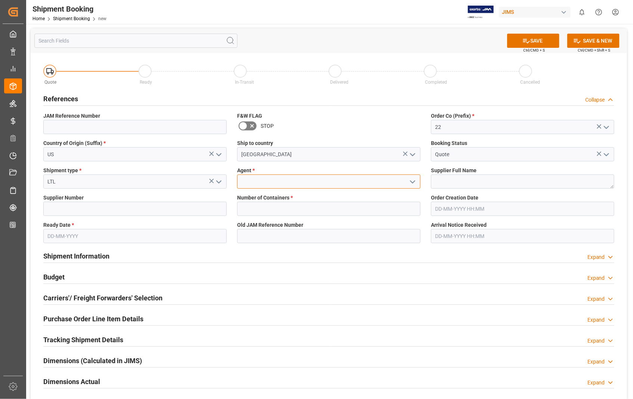
click at [266, 174] on input at bounding box center [328, 181] width 183 height 14
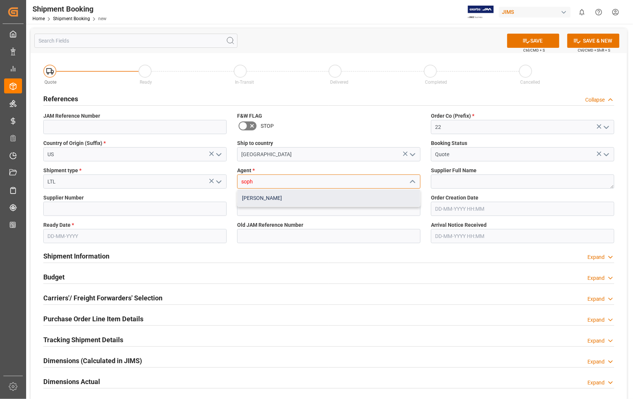
click at [264, 199] on div "[PERSON_NAME]" at bounding box center [328, 198] width 183 height 17
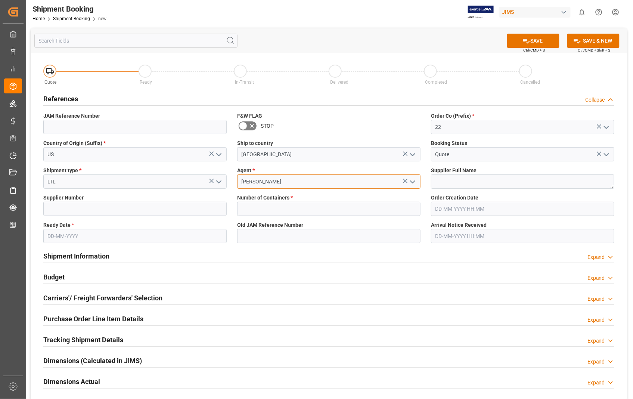
type input "[PERSON_NAME]"
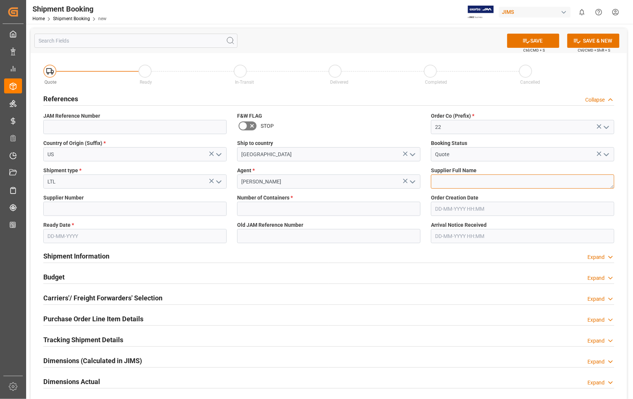
click at [477, 182] on textarea at bounding box center [522, 181] width 183 height 14
paste textarea "Loud Technologies Inc"
type textarea "Loud Technologies Inc"
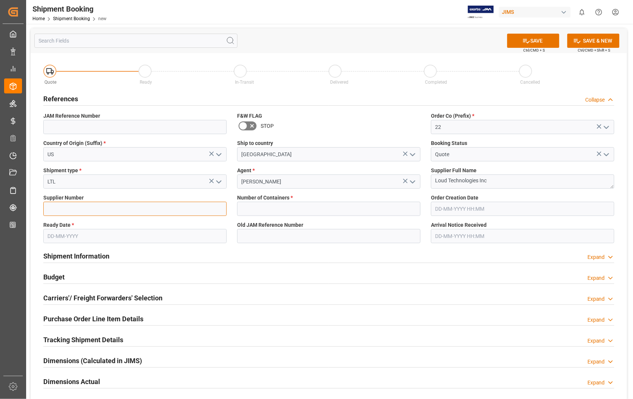
drag, startPoint x: 106, startPoint y: 211, endPoint x: 95, endPoint y: 193, distance: 21.3
click at [106, 211] on input at bounding box center [134, 209] width 183 height 14
paste input "543498"
type input "543498"
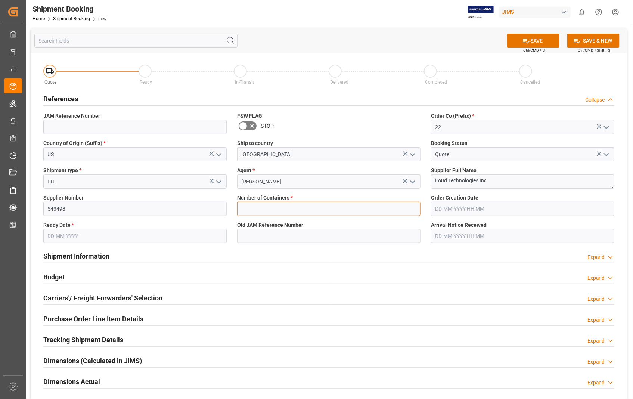
click at [312, 213] on input "text" at bounding box center [328, 209] width 183 height 14
type input "0"
type input "22-10927-US"
type input "11-08-2025 18:31"
type input "[DATE]"
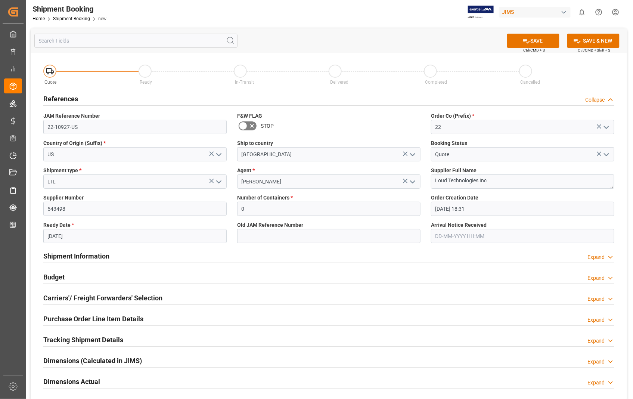
type input "[DATE] 00:00"
click at [454, 209] on input "11-08-2025 18:31" at bounding box center [522, 209] width 183 height 14
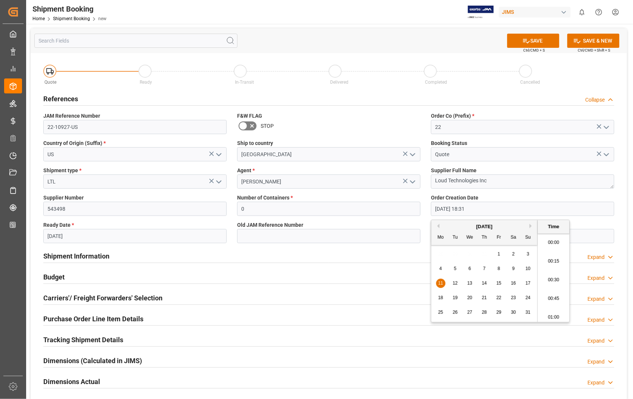
scroll to position [1346, 0]
click at [483, 297] on span "21" at bounding box center [483, 297] width 5 height 5
type input "21-08-2025 18:31"
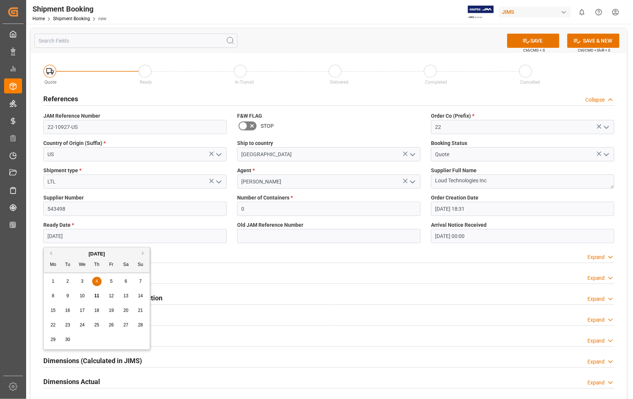
click at [82, 237] on input "[DATE]" at bounding box center [134, 236] width 183 height 14
click at [83, 297] on span "10" at bounding box center [82, 295] width 5 height 5
type input "[DATE]"
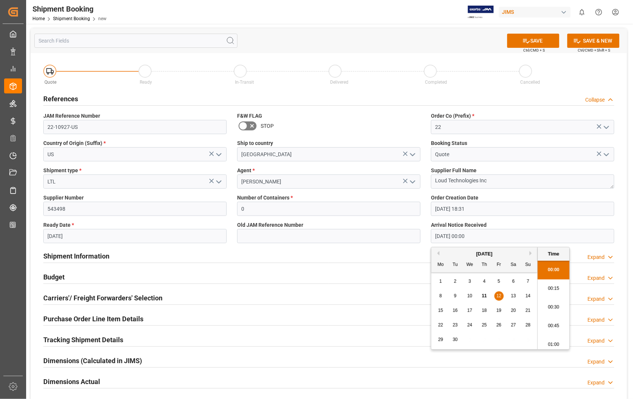
click at [512, 238] on input "[DATE] 00:00" at bounding box center [522, 236] width 183 height 14
click at [454, 311] on span "16" at bounding box center [454, 310] width 5 height 5
type input "16-09-2025 00:00"
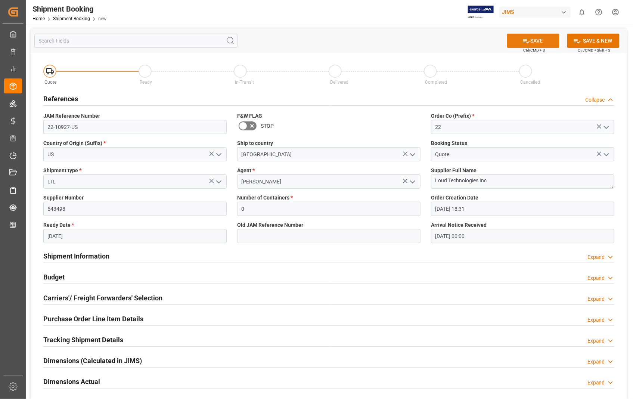
click at [535, 43] on button "SAVE" at bounding box center [533, 41] width 52 height 14
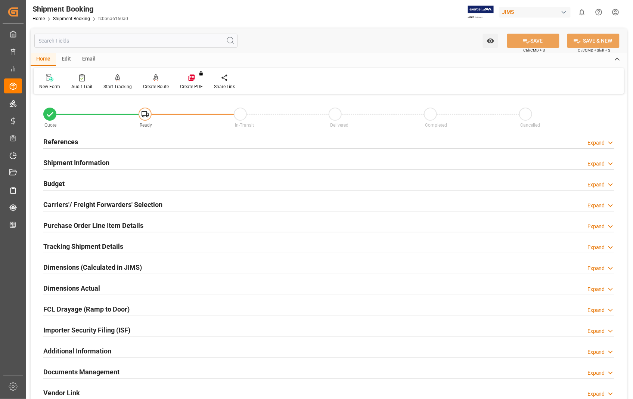
click at [95, 206] on h2 "Carriers'/ Freight Forwarders' Selection" at bounding box center [102, 204] width 119 height 10
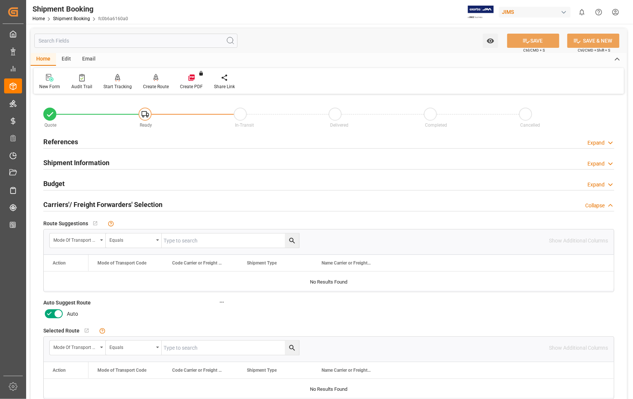
click at [60, 312] on icon at bounding box center [58, 313] width 9 height 9
click at [0, 0] on input "checkbox" at bounding box center [0, 0] width 0 height 0
click at [538, 42] on button "SAVE" at bounding box center [533, 41] width 52 height 14
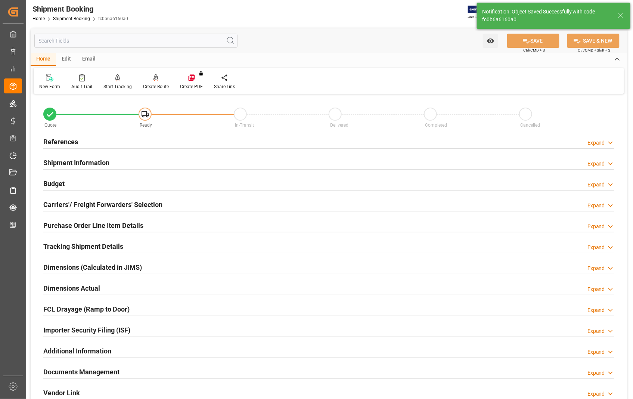
type input "Ready"
click at [53, 143] on h2 "References" at bounding box center [60, 142] width 35 height 10
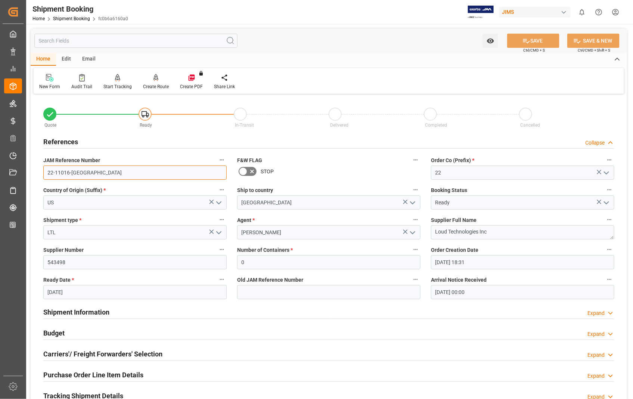
drag, startPoint x: 78, startPoint y: 173, endPoint x: 44, endPoint y: 174, distance: 33.6
click at [44, 174] on input "22-11016-[GEOGRAPHIC_DATA]" at bounding box center [134, 172] width 183 height 14
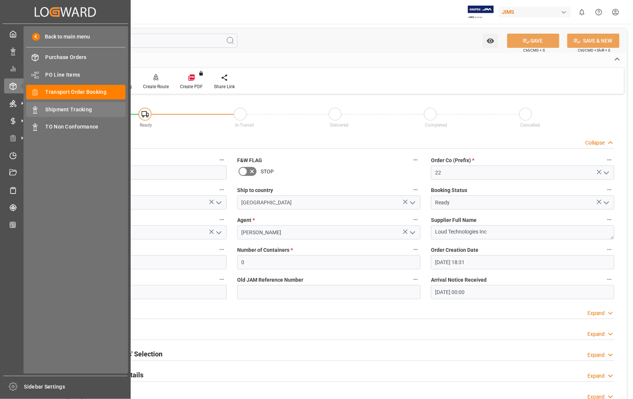
click at [61, 107] on span "Shipment Tracking" at bounding box center [86, 110] width 80 height 8
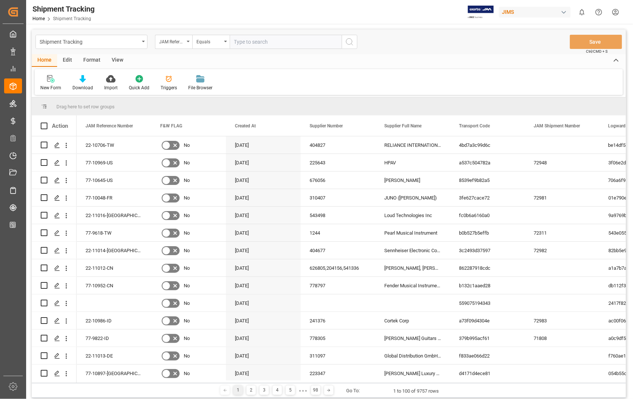
click at [267, 42] on input "text" at bounding box center [286, 42] width 112 height 14
type input "22-11016-[GEOGRAPHIC_DATA]"
click at [349, 39] on icon "search button" at bounding box center [349, 41] width 9 height 9
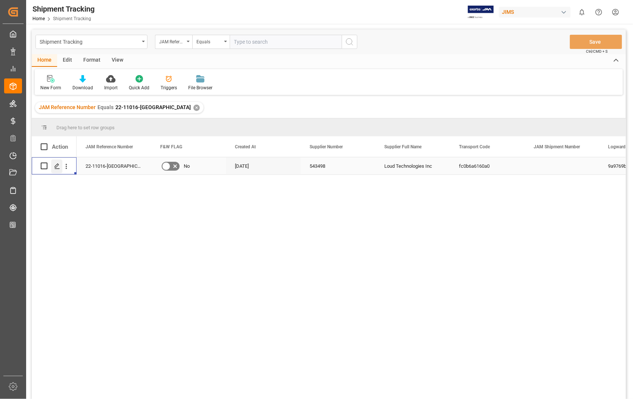
click at [54, 165] on icon "Press SPACE to select this row." at bounding box center [57, 166] width 6 height 6
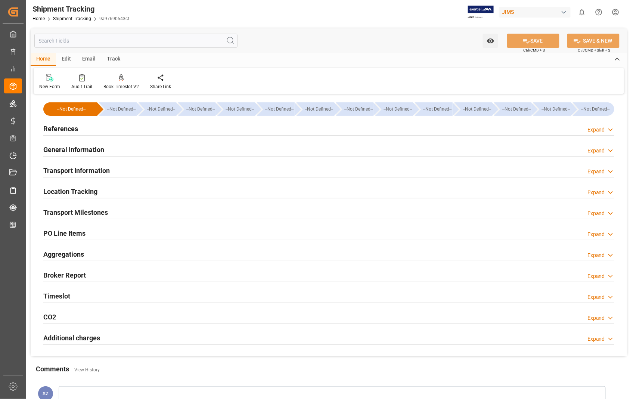
type input "[DATE]"
click at [61, 128] on h2 "References" at bounding box center [60, 129] width 35 height 10
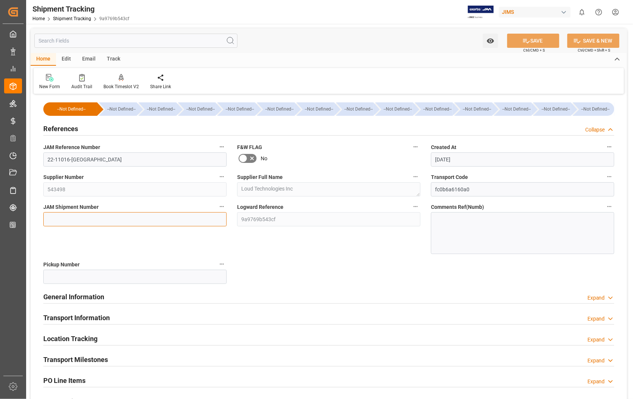
click at [110, 220] on input at bounding box center [134, 219] width 183 height 14
paste input "72984"
type input "72984"
click at [532, 40] on button "SAVE" at bounding box center [533, 41] width 52 height 14
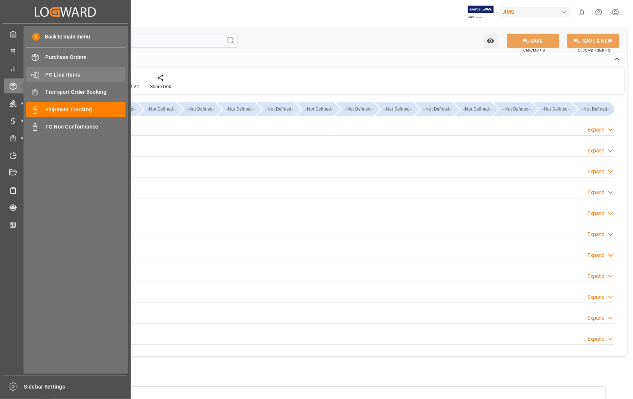
click at [68, 74] on span "PO Line Items" at bounding box center [86, 75] width 80 height 8
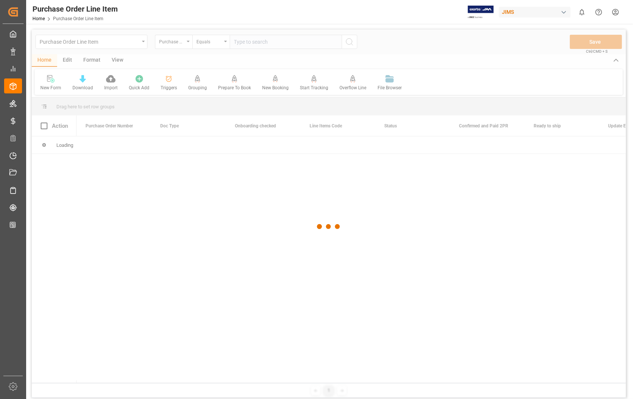
click at [262, 40] on div at bounding box center [329, 226] width 594 height 394
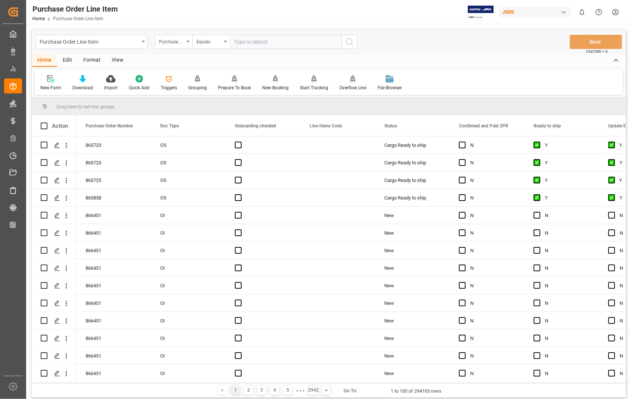
click at [262, 40] on input "text" at bounding box center [286, 42] width 112 height 14
type input "863687"
click at [347, 41] on icon "search button" at bounding box center [349, 41] width 9 height 9
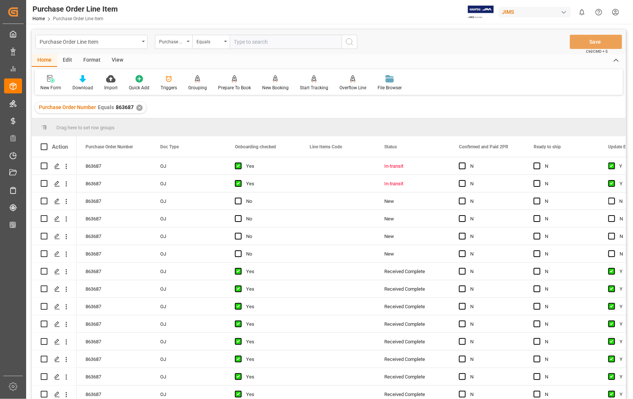
click at [119, 60] on div "View" at bounding box center [117, 60] width 23 height 13
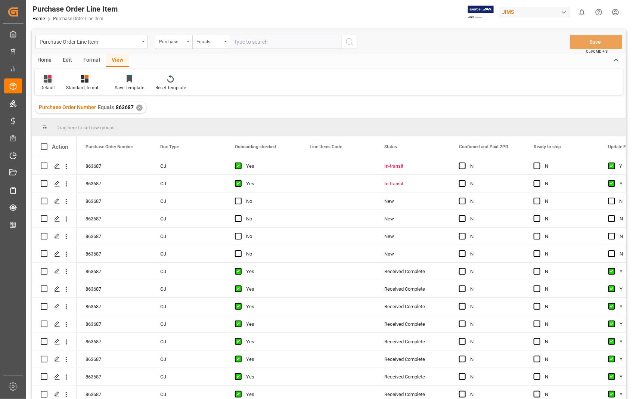
click at [45, 87] on div "Default" at bounding box center [47, 87] width 15 height 7
click at [54, 124] on div "Sophia setting." at bounding box center [76, 121] width 65 height 8
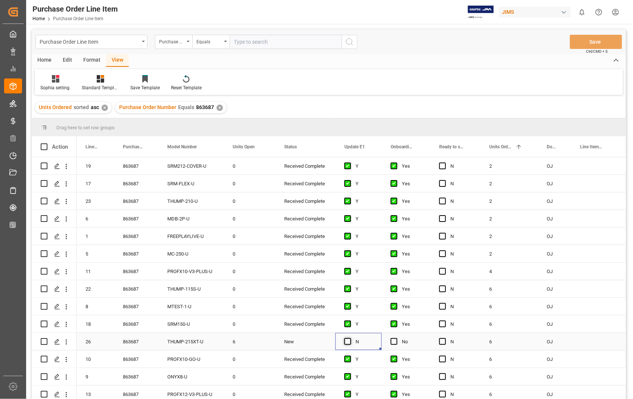
click at [348, 341] on span "Press SPACE to select this row." at bounding box center [347, 341] width 7 height 7
click at [350, 338] on input "Press SPACE to select this row." at bounding box center [350, 338] width 0 height 0
click at [394, 341] on span "Press SPACE to select this row." at bounding box center [393, 341] width 7 height 7
click at [396, 338] on input "Press SPACE to select this row." at bounding box center [396, 338] width 0 height 0
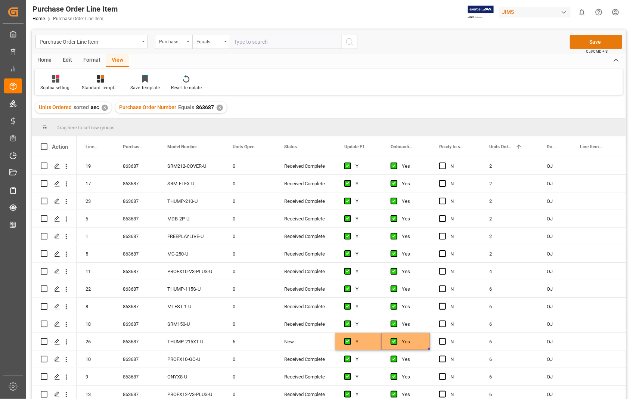
click at [607, 39] on button "Save" at bounding box center [596, 42] width 52 height 14
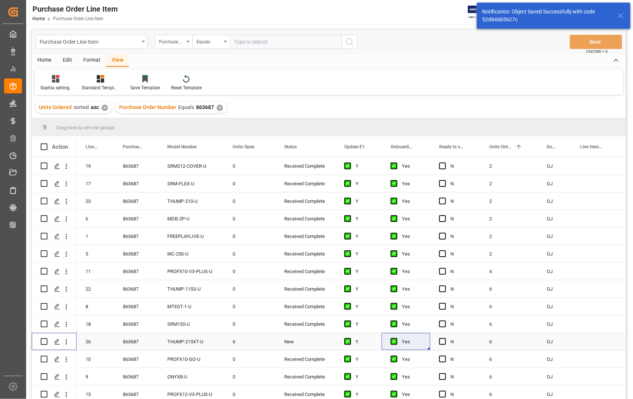
click at [44, 340] on input "Press Space to toggle row selection (unchecked)" at bounding box center [44, 341] width 7 height 7
checkbox input "true"
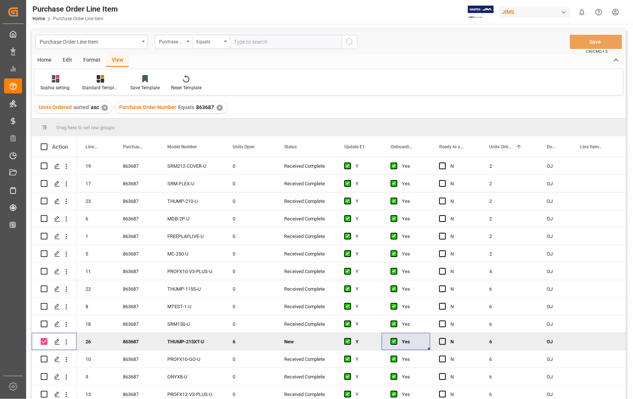
click at [43, 60] on div "Home" at bounding box center [44, 60] width 25 height 13
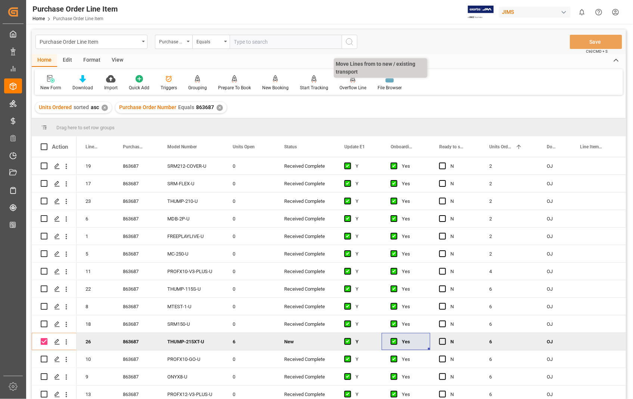
click at [348, 83] on div "Overflow Line" at bounding box center [353, 83] width 38 height 16
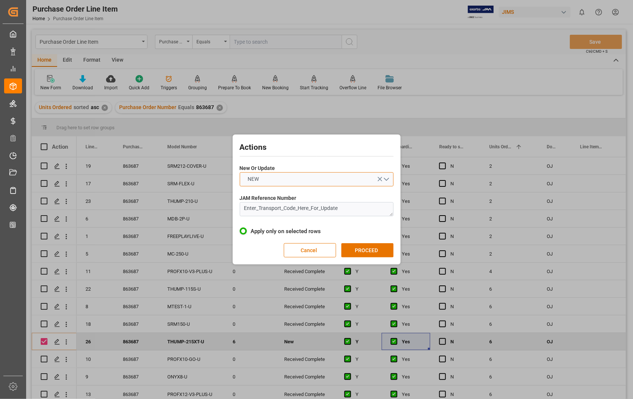
click at [386, 180] on button "NEW" at bounding box center [317, 179] width 154 height 14
click at [290, 198] on div "UPDATE" at bounding box center [316, 197] width 153 height 16
drag, startPoint x: 343, startPoint y: 207, endPoint x: 213, endPoint y: 200, distance: 130.5
click at [213, 200] on div "Actions New Or Update UPDATE JAM Reference Number Enter_Transport_Code_Here_For…" at bounding box center [316, 199] width 633 height 399
paste textarea "22-11016-[GEOGRAPHIC_DATA]"
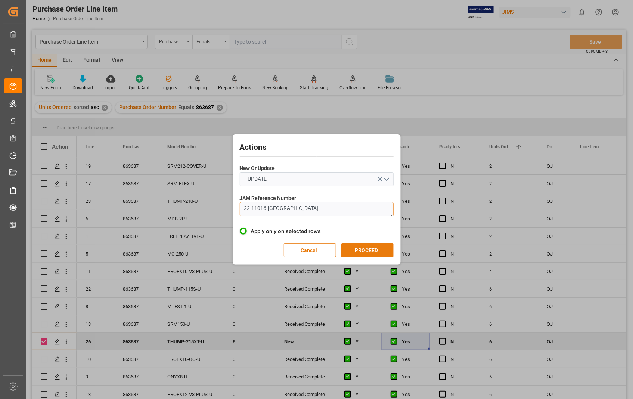
type textarea "22-11016-[GEOGRAPHIC_DATA]"
click at [359, 249] on button "PROCEED" at bounding box center [367, 250] width 52 height 14
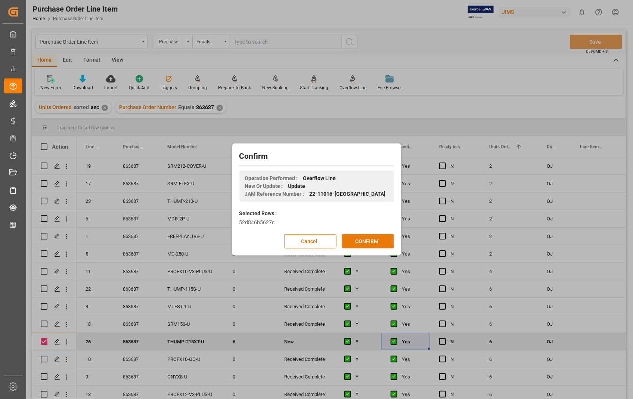
click at [359, 236] on button "CONFIRM" at bounding box center [368, 241] width 52 height 14
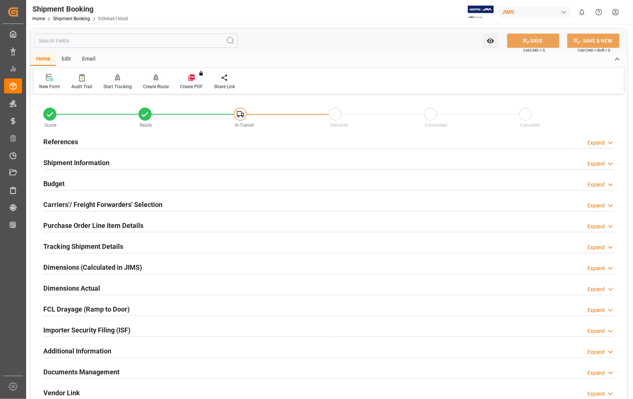
click at [156, 83] on div "Create Route" at bounding box center [156, 86] width 26 height 7
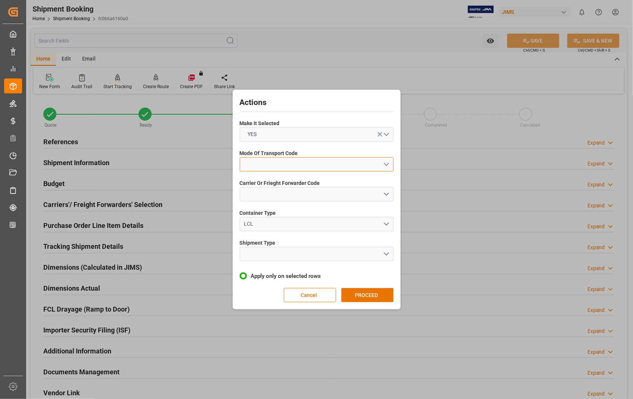
click at [385, 163] on button "open menu" at bounding box center [317, 164] width 154 height 14
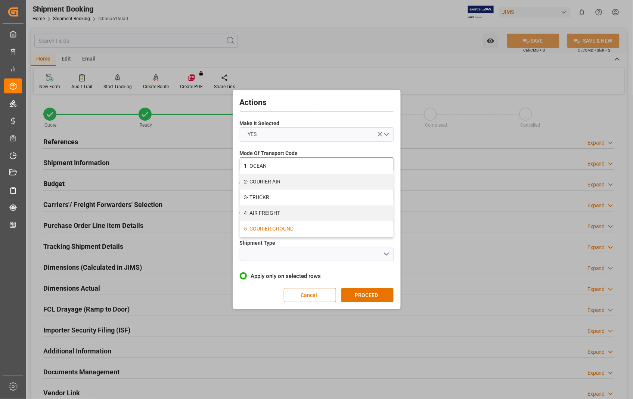
click at [289, 229] on div "5- COURIER GROUND" at bounding box center [316, 229] width 153 height 16
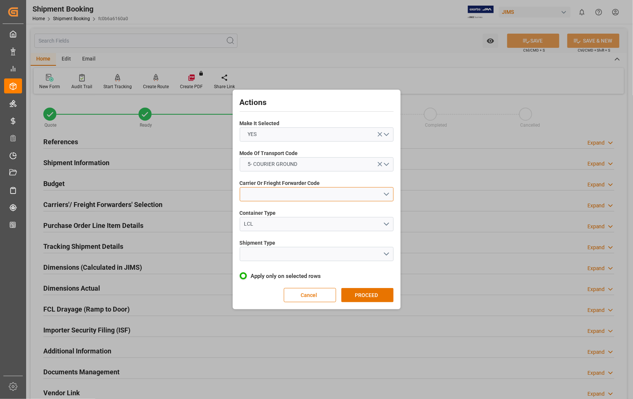
click at [389, 192] on button "open menu" at bounding box center [317, 194] width 154 height 14
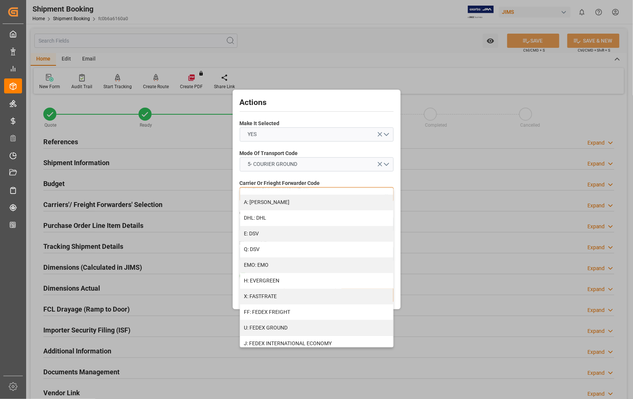
scroll to position [124, 0]
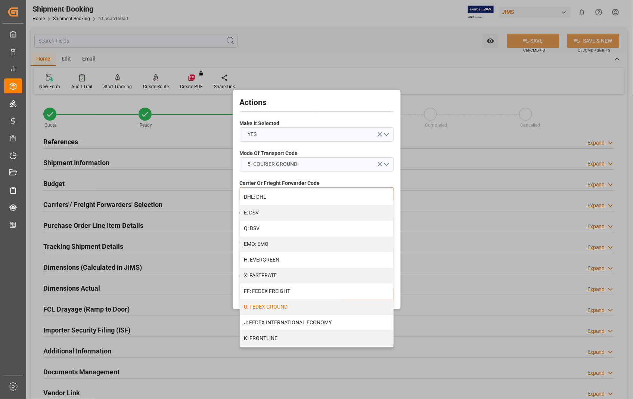
click at [295, 303] on div "U: FEDEX GROUND" at bounding box center [316, 307] width 153 height 16
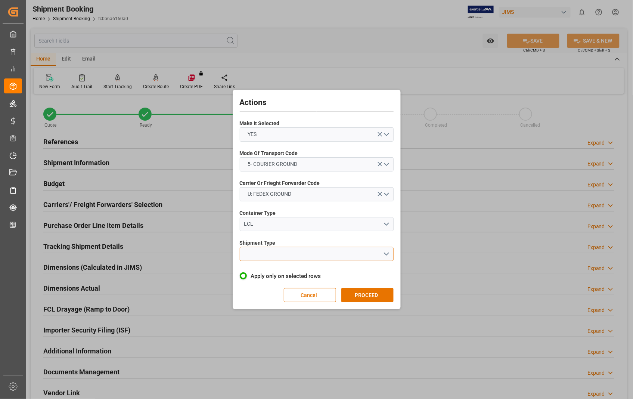
click at [386, 255] on button "open menu" at bounding box center [317, 254] width 154 height 14
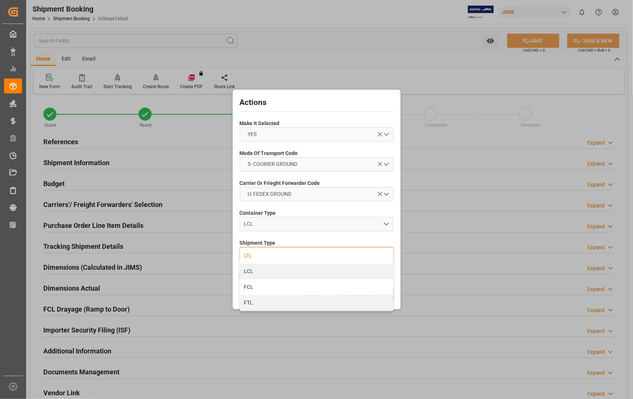
click at [258, 255] on div "LTL" at bounding box center [316, 256] width 153 height 16
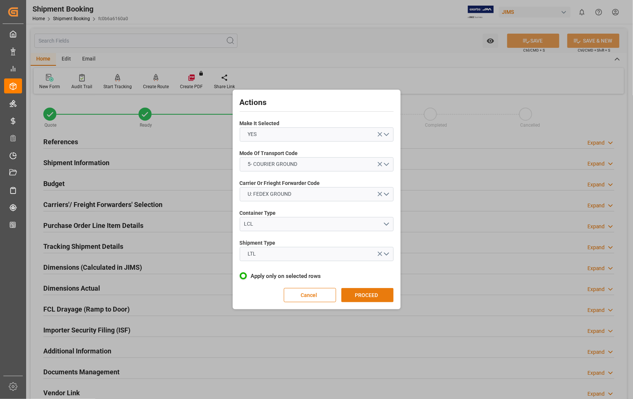
click at [363, 296] on button "PROCEED" at bounding box center [367, 295] width 52 height 14
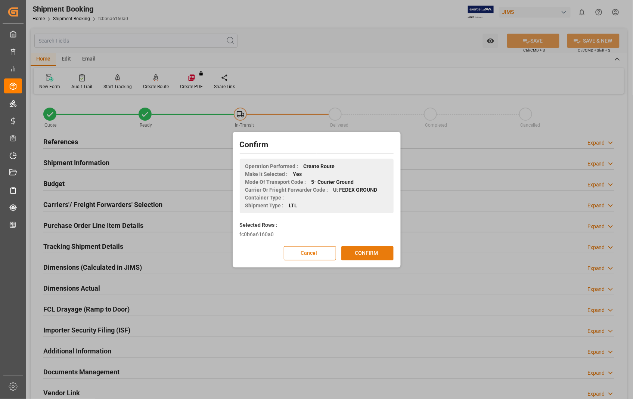
click at [372, 254] on button "CONFIRM" at bounding box center [367, 253] width 52 height 14
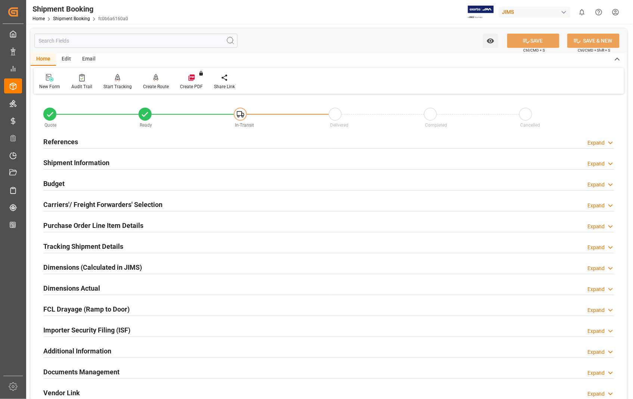
click at [116, 226] on h2 "Purchase Order Line Item Details" at bounding box center [93, 225] width 100 height 10
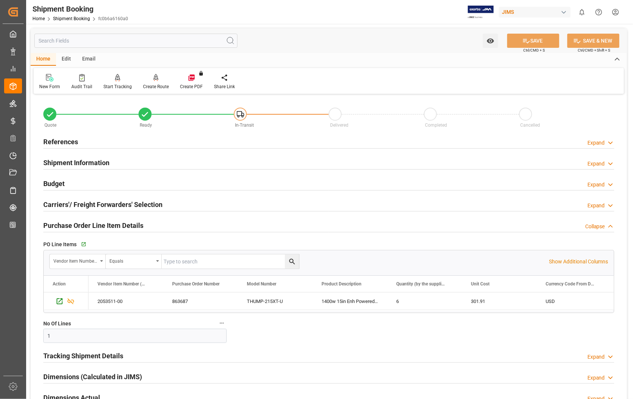
click at [116, 226] on h2 "Purchase Order Line Item Details" at bounding box center [93, 225] width 100 height 10
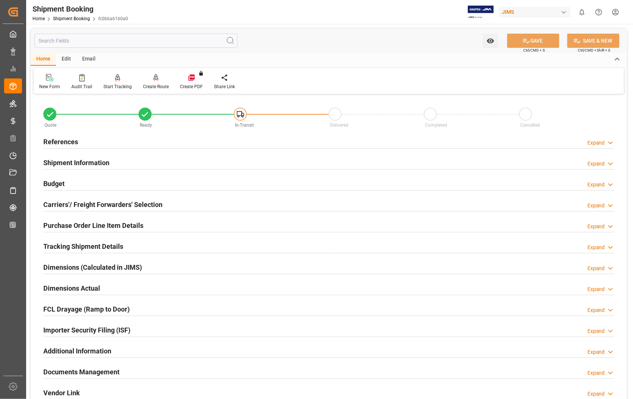
click at [115, 207] on h2 "Carriers'/ Freight Forwarders' Selection" at bounding box center [102, 204] width 119 height 10
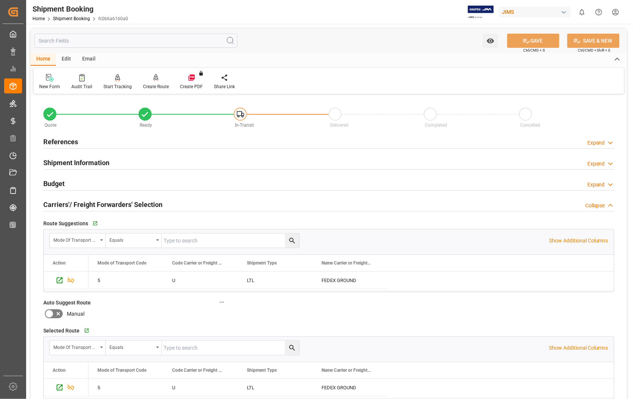
click at [115, 207] on h2 "Carriers'/ Freight Forwarders' Selection" at bounding box center [102, 204] width 119 height 10
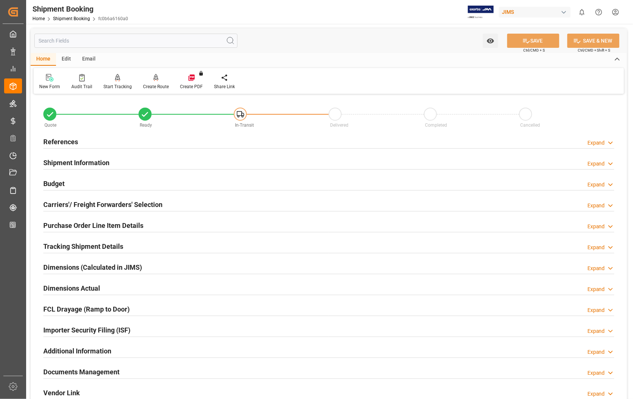
click at [92, 288] on h2 "Dimensions Actual" at bounding box center [71, 288] width 57 height 10
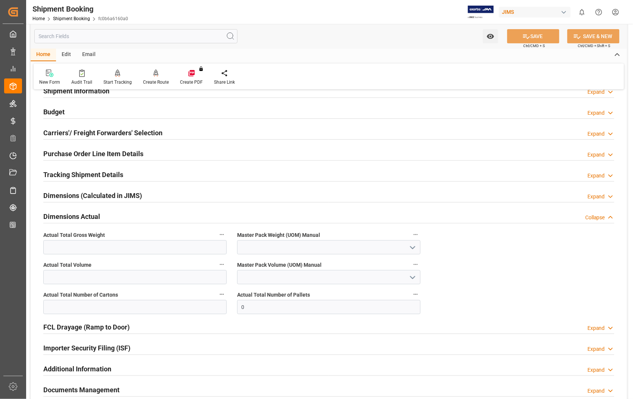
scroll to position [83, 0]
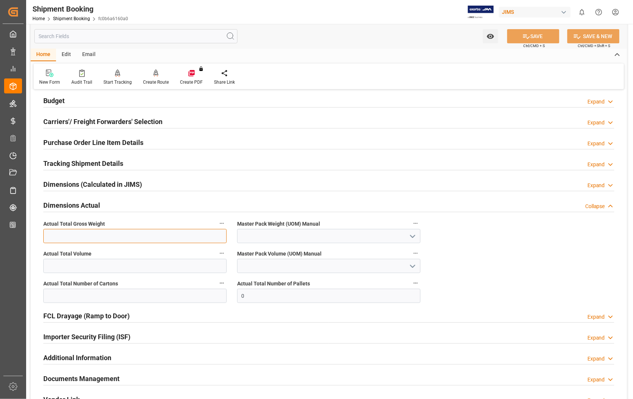
click at [99, 240] on input "text" at bounding box center [134, 236] width 183 height 14
type input "269"
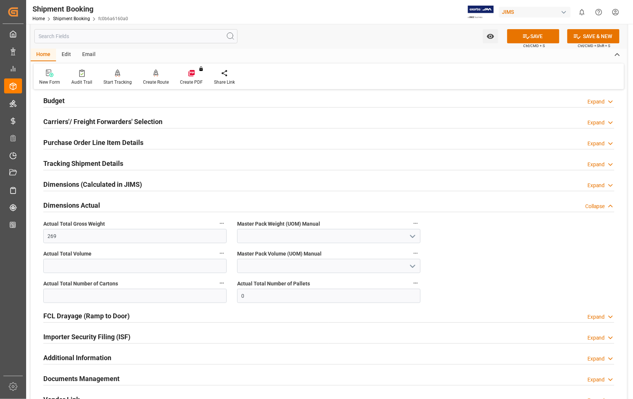
click at [415, 237] on icon "open menu" at bounding box center [412, 236] width 9 height 9
click at [243, 268] on div "LB" at bounding box center [328, 269] width 183 height 17
type input "LB"
click at [162, 299] on input "text" at bounding box center [134, 296] width 183 height 14
type input "6"
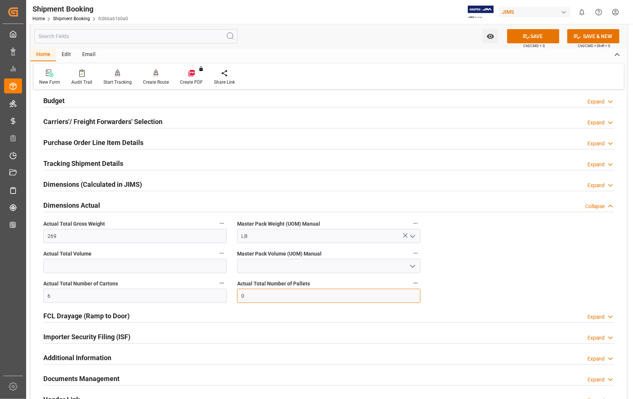
drag, startPoint x: 263, startPoint y: 297, endPoint x: 223, endPoint y: 297, distance: 39.6
click at [223, 297] on div "Quote Ready In-Transit Delivered Completed Cancelled References Expand JAM Refe…" at bounding box center [329, 215] width 596 height 404
type input "1"
click at [530, 37] on button "SAVE" at bounding box center [533, 36] width 52 height 14
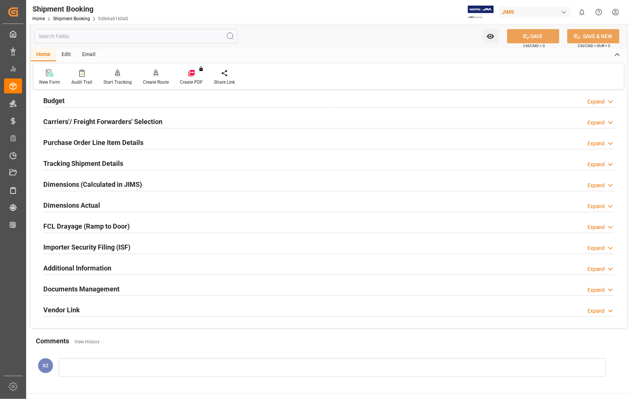
click at [84, 291] on h2 "Documents Management" at bounding box center [81, 289] width 76 height 10
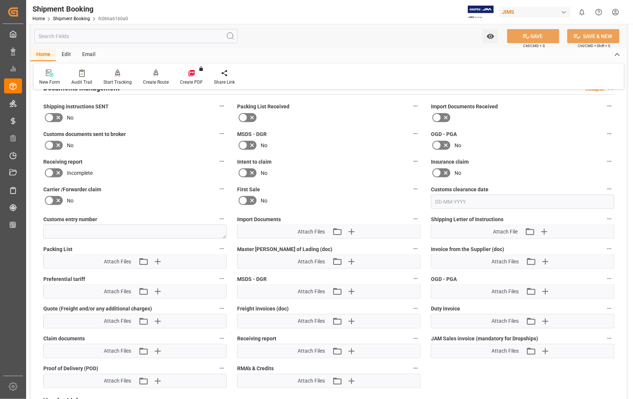
scroll to position [290, 0]
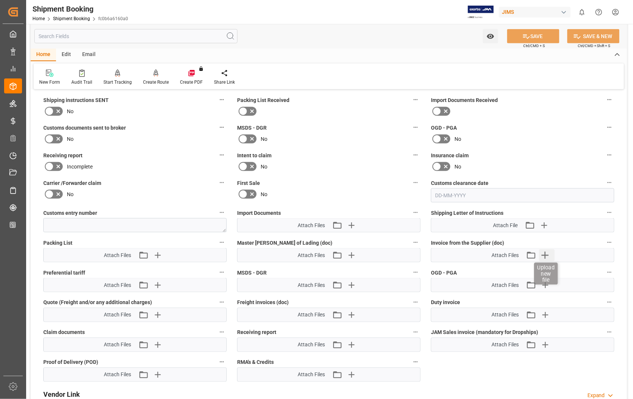
click at [546, 255] on icon "button" at bounding box center [545, 255] width 12 height 12
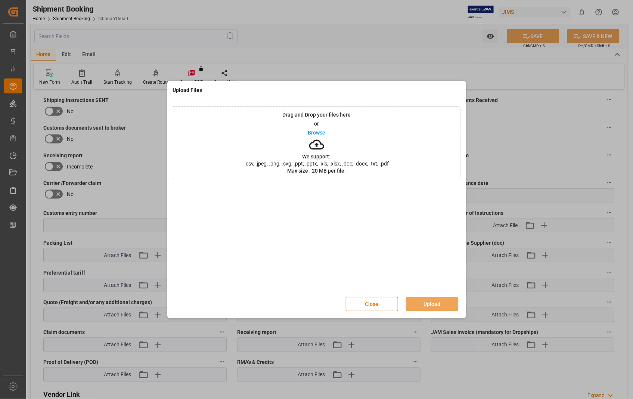
click at [313, 133] on p "Browse" at bounding box center [317, 132] width 18 height 5
click at [425, 300] on button "Upload" at bounding box center [432, 304] width 52 height 14
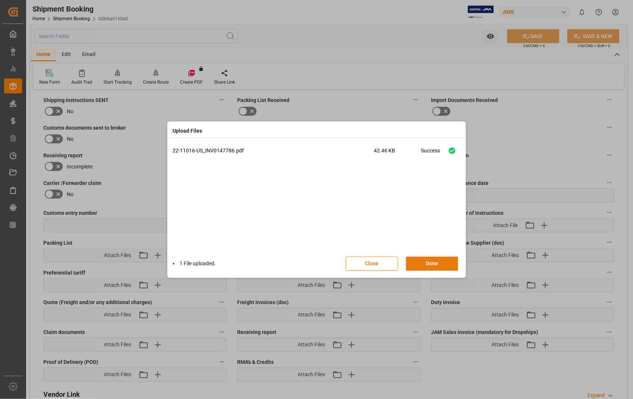
click at [436, 266] on button "Done" at bounding box center [432, 263] width 52 height 14
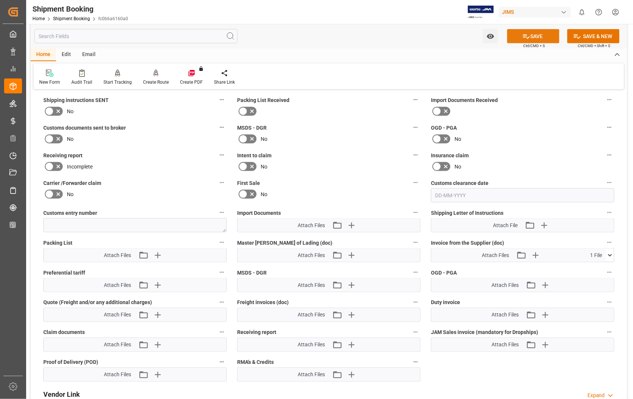
click at [543, 38] on button "SAVE" at bounding box center [533, 36] width 52 height 14
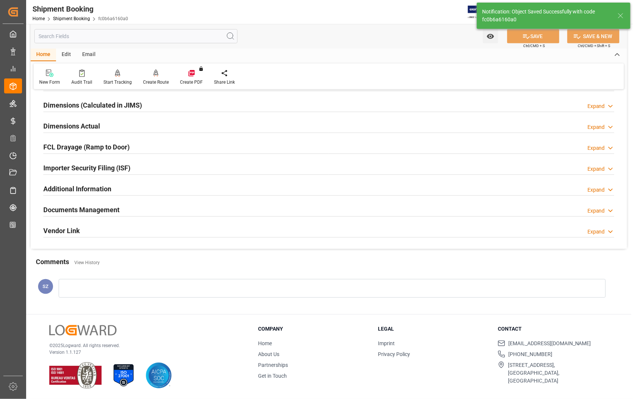
scroll to position [162, 0]
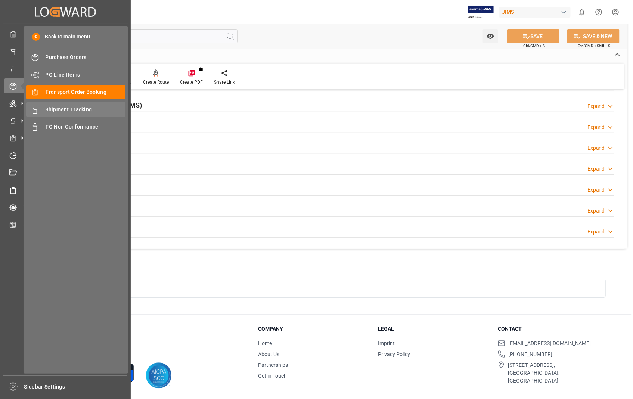
click at [75, 107] on span "Shipment Tracking" at bounding box center [86, 110] width 80 height 8
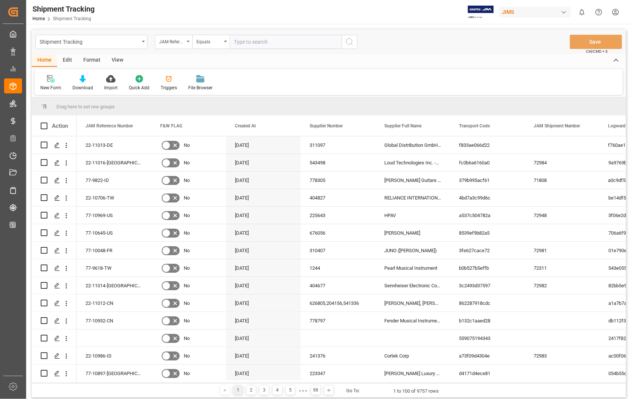
click at [268, 43] on input "text" at bounding box center [286, 42] width 112 height 14
type input "22-11016-[GEOGRAPHIC_DATA]"
click at [345, 39] on icon "search button" at bounding box center [349, 41] width 9 height 9
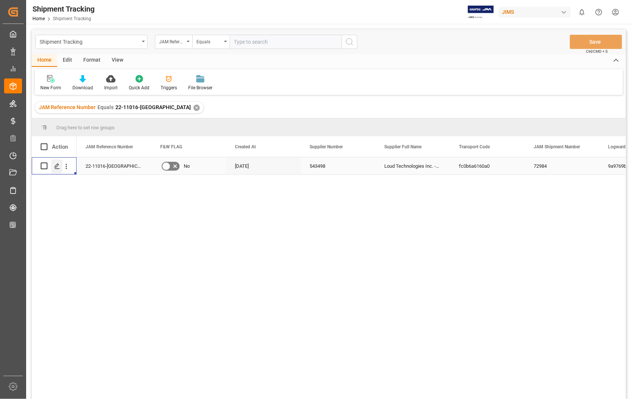
click at [54, 167] on icon "Press SPACE to select this row." at bounding box center [57, 166] width 6 height 6
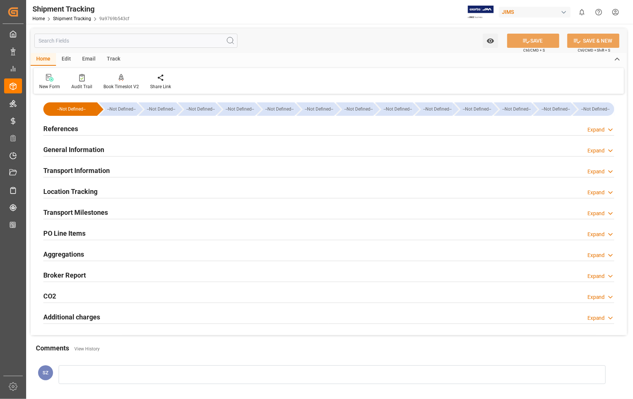
click at [84, 168] on h2 "Transport Information" at bounding box center [76, 170] width 66 height 10
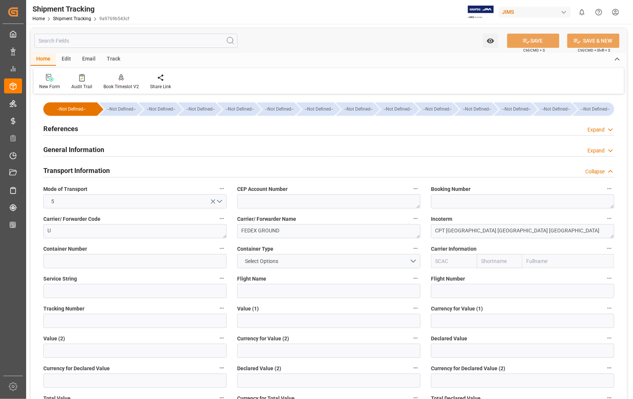
click at [69, 129] on h2 "References" at bounding box center [60, 129] width 35 height 10
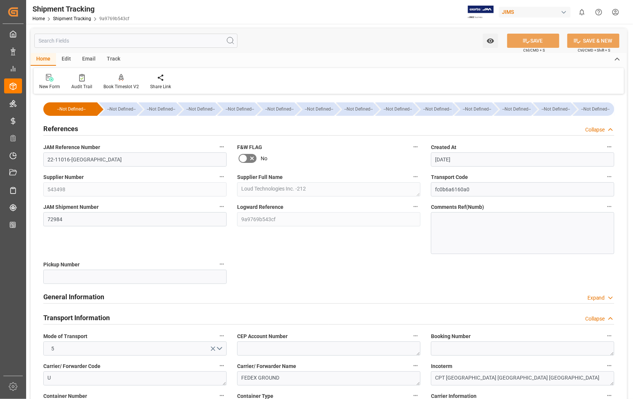
click at [69, 129] on h2 "References" at bounding box center [60, 129] width 35 height 10
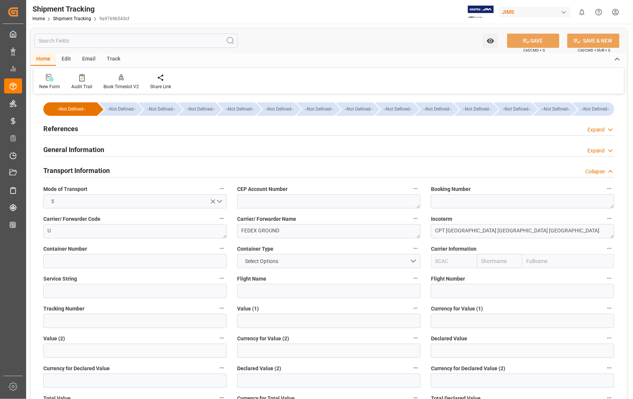
click at [81, 172] on h2 "Transport Information" at bounding box center [76, 170] width 66 height 10
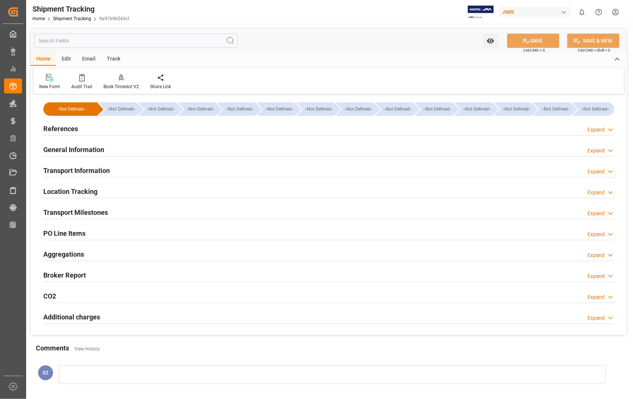
click at [87, 172] on h2 "Transport Information" at bounding box center [76, 170] width 66 height 10
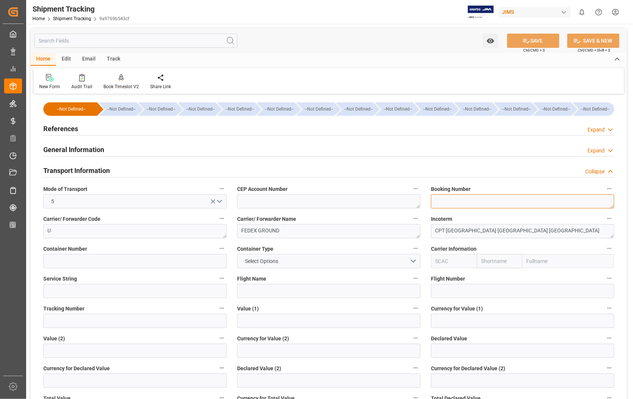
click at [461, 199] on textarea at bounding box center [522, 201] width 183 height 14
paste textarea "3690676371"
type textarea "3690676371"
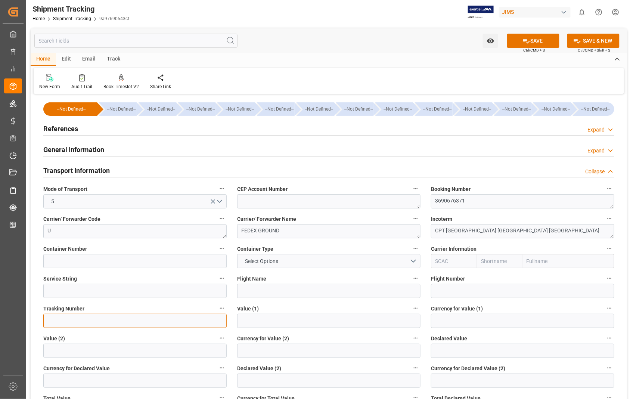
click at [83, 323] on input at bounding box center [134, 321] width 183 height 14
paste input "3690676371"
type input "3690676371"
click at [540, 43] on button "SAVE" at bounding box center [533, 41] width 52 height 14
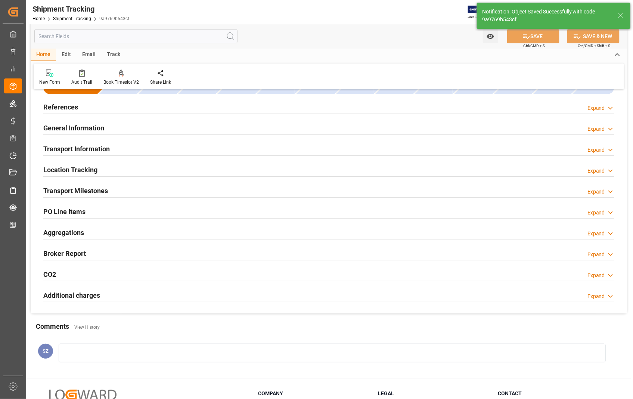
scroll to position [86, 0]
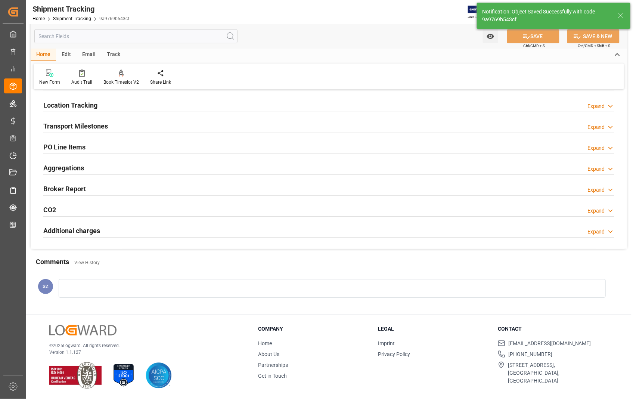
click at [84, 125] on h2 "Transport Milestones" at bounding box center [75, 126] width 65 height 10
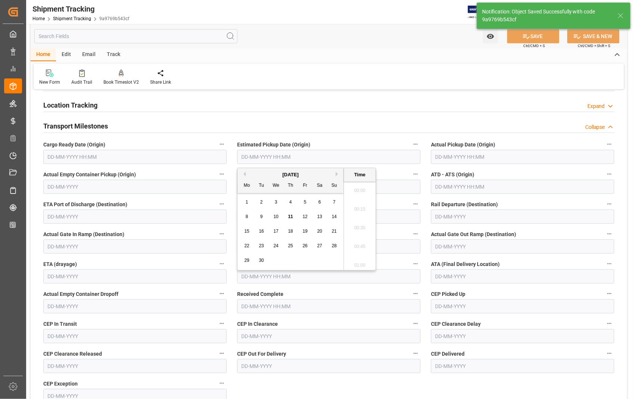
scroll to position [693, 0]
click at [316, 160] on input "text" at bounding box center [328, 157] width 183 height 14
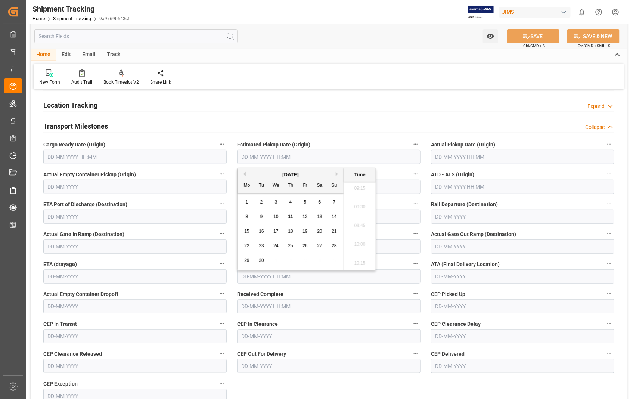
click at [276, 219] on div "10" at bounding box center [275, 216] width 9 height 9
type input "10-09-2025 00:00"
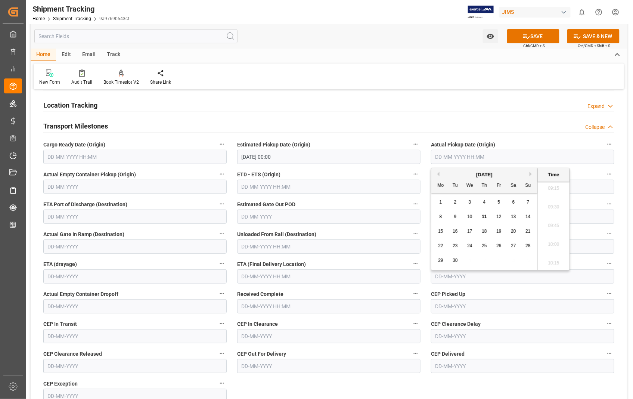
click at [514, 157] on input "text" at bounding box center [522, 157] width 183 height 14
click at [469, 217] on span "10" at bounding box center [469, 216] width 5 height 5
type input "10-09-2025 00:00"
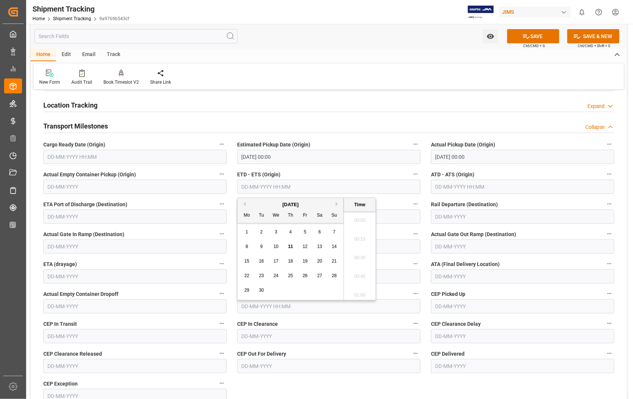
click at [288, 188] on input "text" at bounding box center [328, 187] width 183 height 14
click at [278, 245] on div "10" at bounding box center [275, 246] width 9 height 9
type input "10-09-2025 00:00"
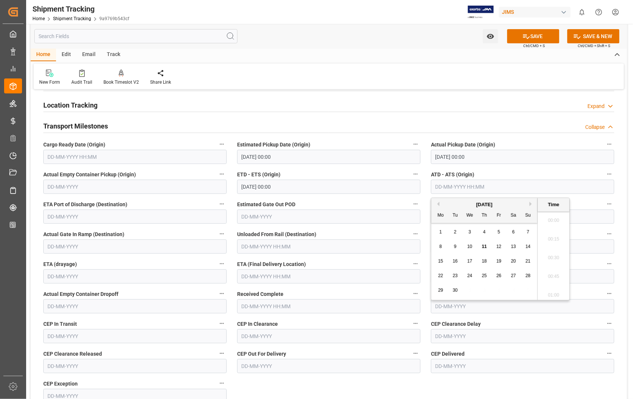
click at [516, 187] on input "text" at bounding box center [522, 187] width 183 height 14
click at [469, 246] on span "10" at bounding box center [469, 246] width 5 height 5
type input "10-09-2025 00:00"
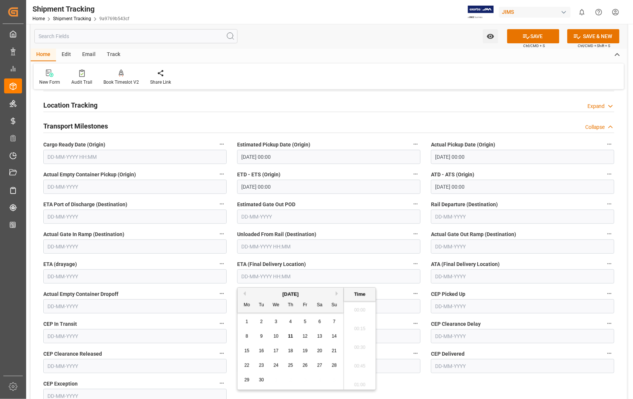
click at [330, 276] on input "text" at bounding box center [328, 276] width 183 height 14
click at [261, 351] on span "16" at bounding box center [261, 350] width 5 height 5
type input "16-09-2025 00:00"
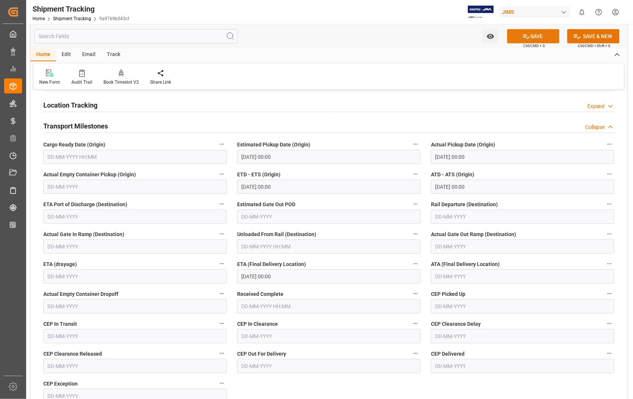
click at [535, 35] on button "SAVE" at bounding box center [533, 36] width 52 height 14
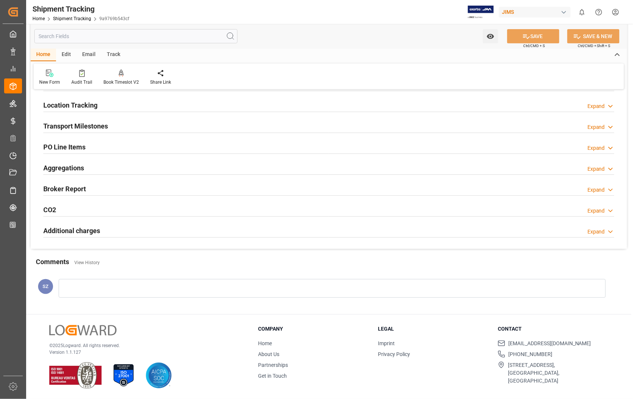
click at [106, 127] on h2 "Transport Milestones" at bounding box center [75, 126] width 65 height 10
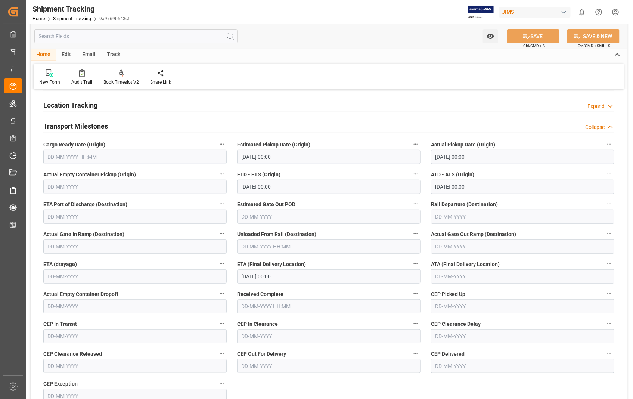
click at [106, 127] on h2 "Transport Milestones" at bounding box center [75, 126] width 65 height 10
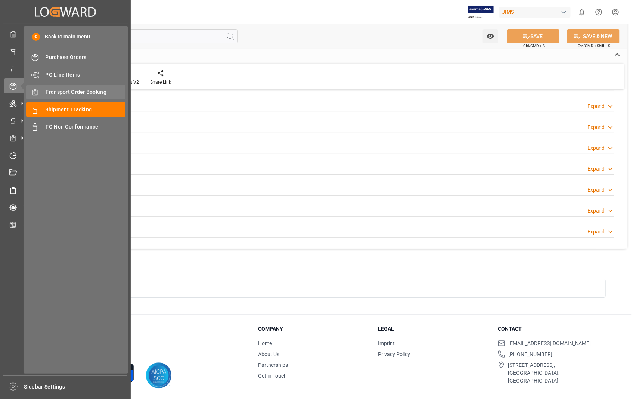
click at [84, 87] on div "Transport Order Booking Transport Order Booking" at bounding box center [75, 92] width 99 height 15
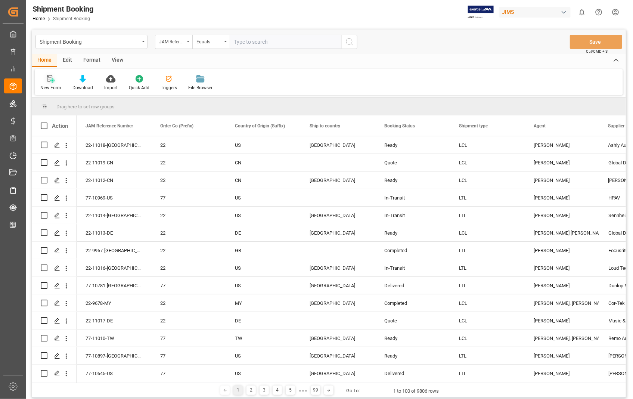
click at [52, 80] on icon at bounding box center [50, 78] width 7 height 7
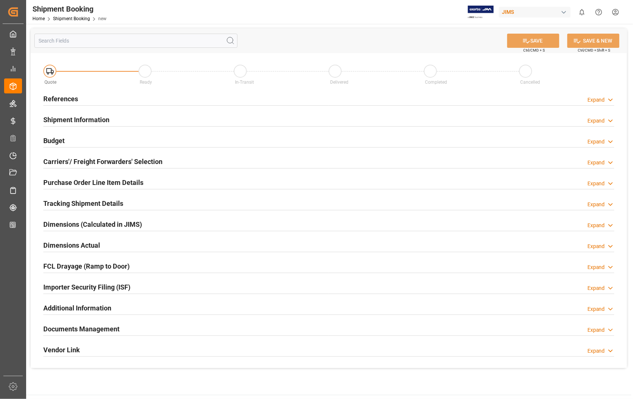
click at [56, 99] on h2 "References" at bounding box center [60, 99] width 35 height 10
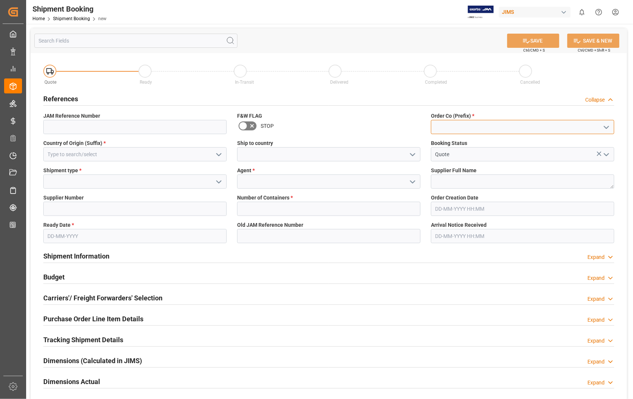
click at [446, 122] on input at bounding box center [522, 127] width 183 height 14
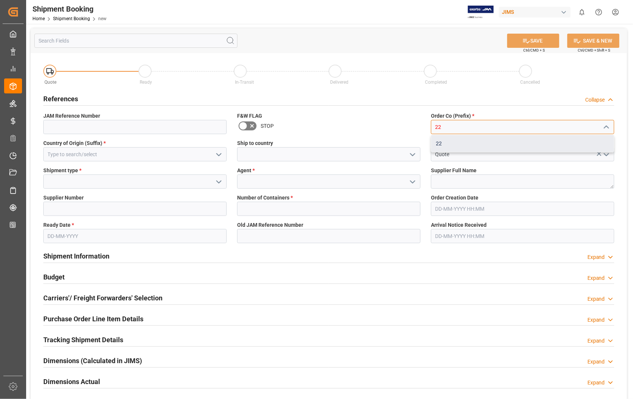
click at [437, 142] on div "22" at bounding box center [522, 143] width 183 height 17
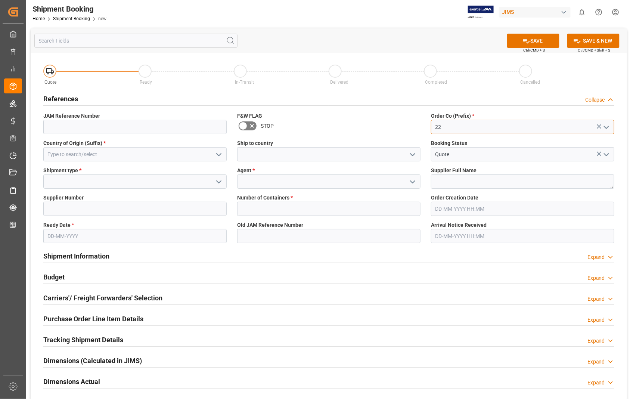
type input "22"
click at [91, 155] on input at bounding box center [134, 154] width 183 height 14
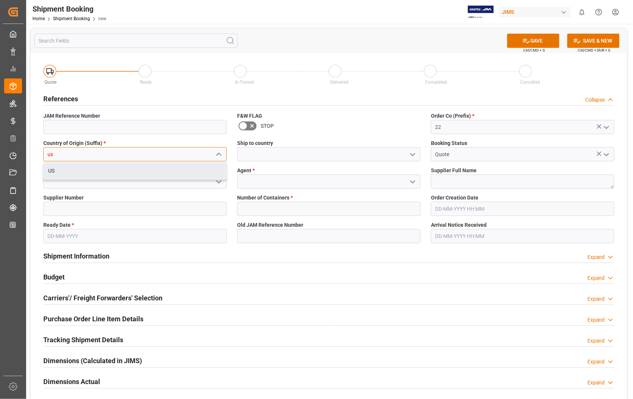
click at [57, 172] on div "US" at bounding box center [135, 170] width 183 height 17
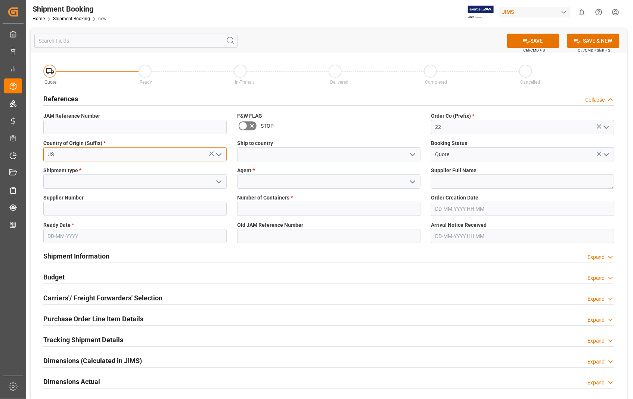
type input "US"
click at [296, 159] on input at bounding box center [328, 154] width 183 height 14
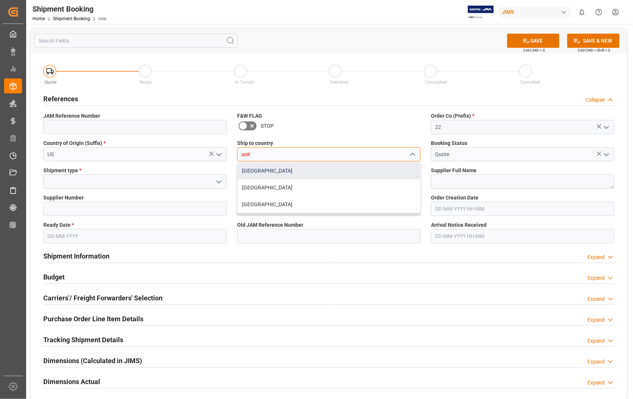
click at [254, 170] on div "[GEOGRAPHIC_DATA]" at bounding box center [328, 170] width 183 height 17
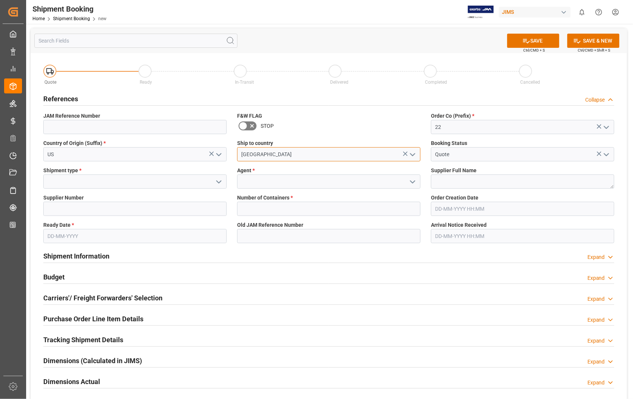
type input "[GEOGRAPHIC_DATA]"
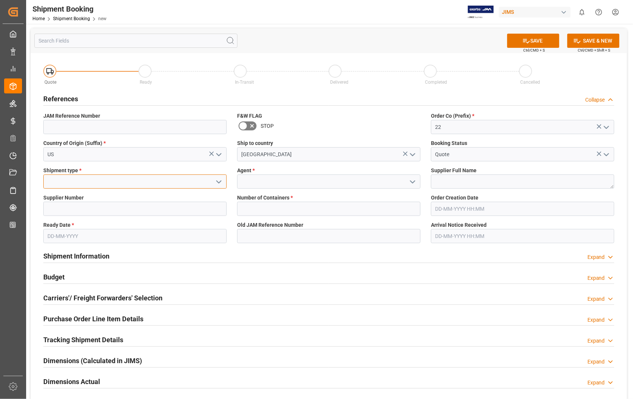
click at [69, 181] on input at bounding box center [134, 181] width 183 height 14
click at [57, 230] on div "LTL" at bounding box center [135, 231] width 183 height 17
type input "LTL"
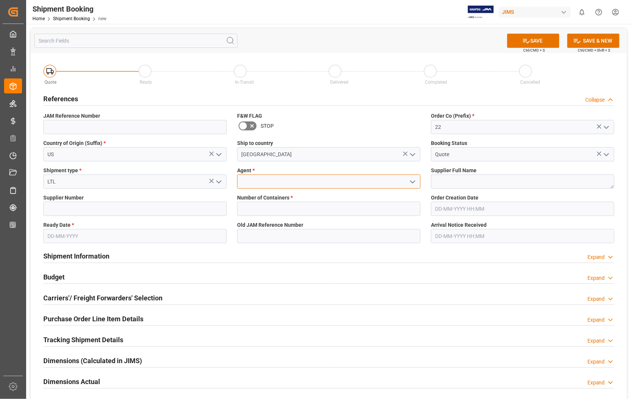
click at [303, 185] on input at bounding box center [328, 181] width 183 height 14
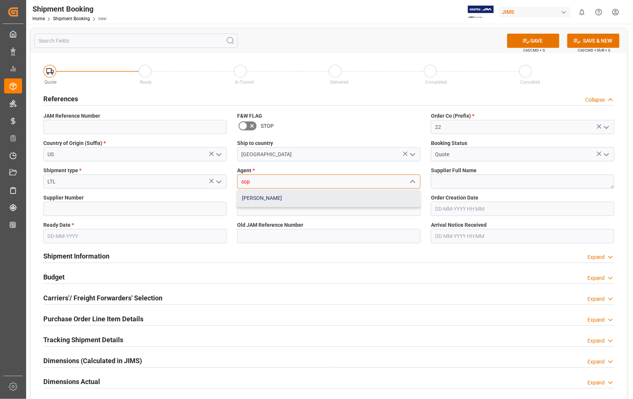
click at [281, 198] on div "[PERSON_NAME]" at bounding box center [328, 198] width 183 height 17
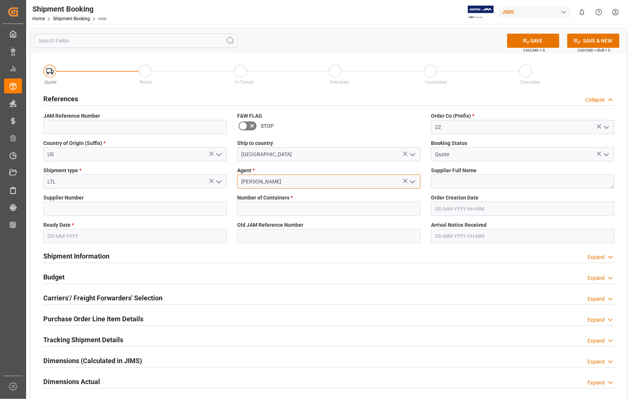
type input "[PERSON_NAME]"
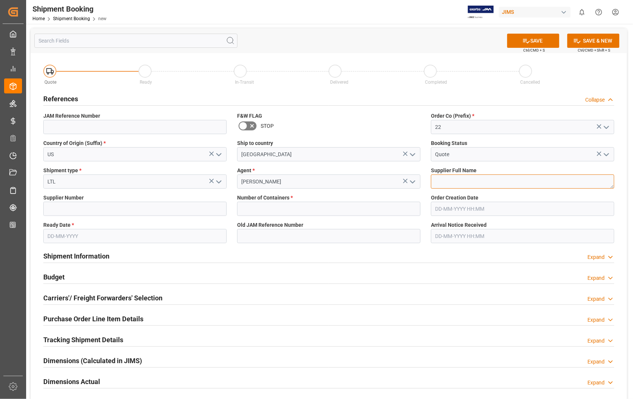
click at [460, 181] on textarea at bounding box center [522, 181] width 183 height 14
paste textarea "Shure Incorporated - 212"
type textarea "Shure Incorporated"
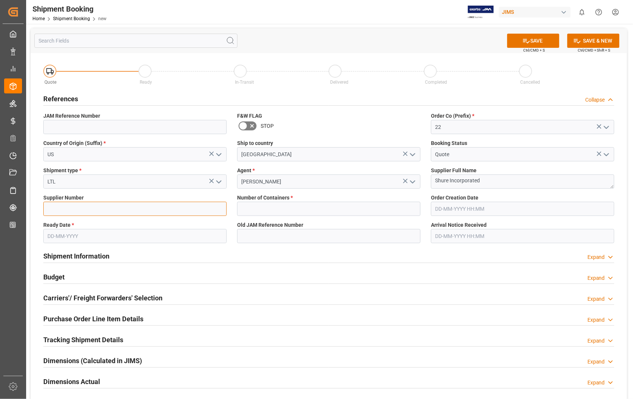
click at [158, 209] on input at bounding box center [134, 209] width 183 height 14
type input "404679"
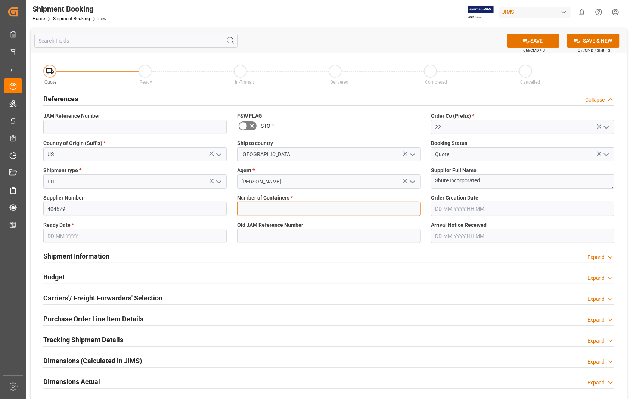
click at [256, 213] on input "text" at bounding box center [328, 209] width 183 height 14
type input "0"
type input "22-10927-US"
type input "11-08-2025 18:31"
type input "[DATE]"
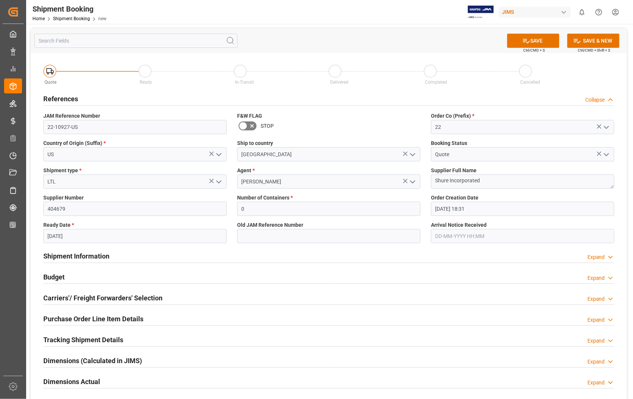
type input "[DATE] 00:00"
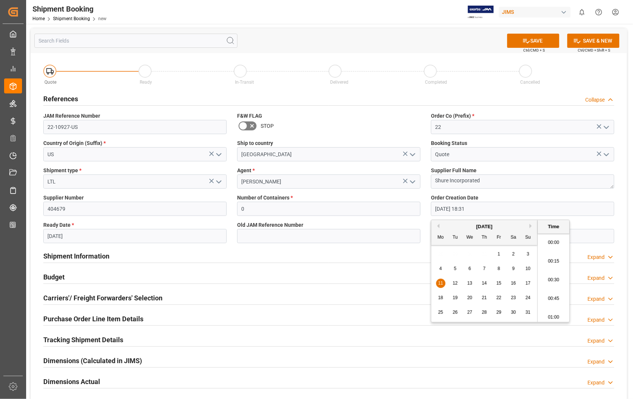
click at [515, 205] on input "11-08-2025 18:31" at bounding box center [522, 209] width 183 height 14
click at [485, 297] on span "21" at bounding box center [483, 297] width 5 height 5
type input "[DATE] 18:31"
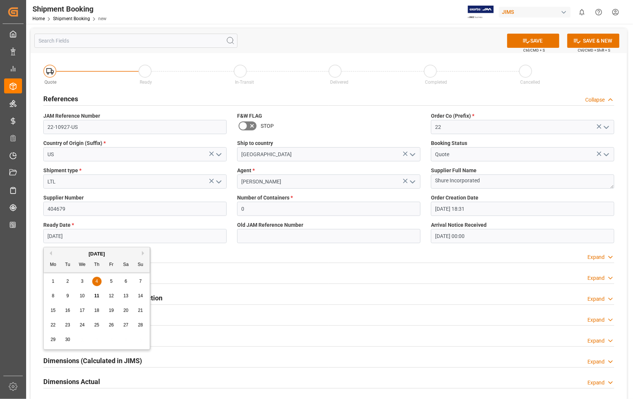
click at [119, 236] on input "[DATE]" at bounding box center [134, 236] width 183 height 14
click at [81, 296] on span "10" at bounding box center [82, 295] width 5 height 5
type input "[DATE]"
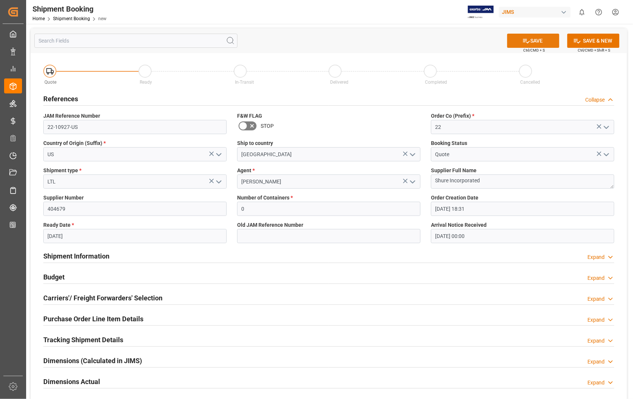
click at [540, 40] on button "SAVE" at bounding box center [533, 41] width 52 height 14
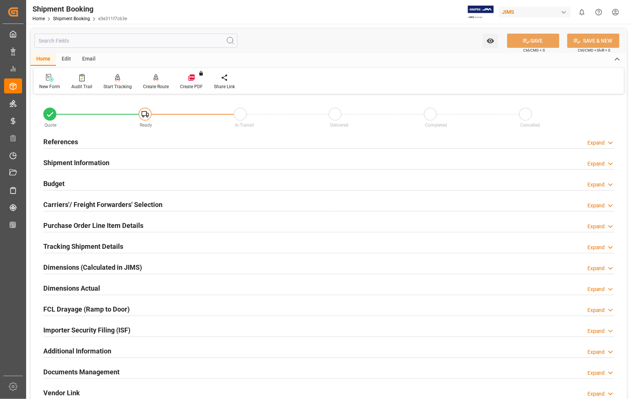
click at [63, 205] on h2 "Carriers'/ Freight Forwarders' Selection" at bounding box center [102, 204] width 119 height 10
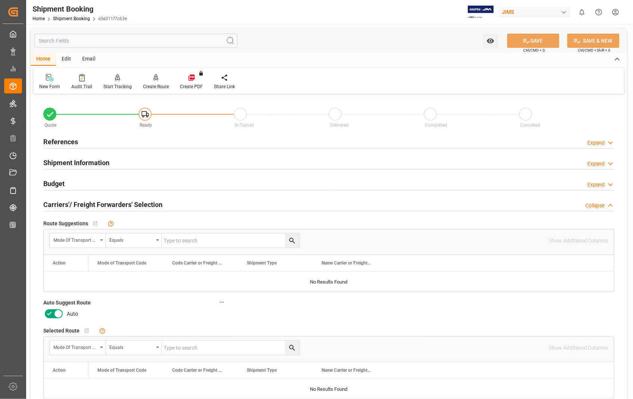
click at [55, 311] on icon at bounding box center [58, 313] width 9 height 9
click at [0, 0] on input "checkbox" at bounding box center [0, 0] width 0 height 0
click at [544, 42] on button "SAVE" at bounding box center [533, 41] width 52 height 14
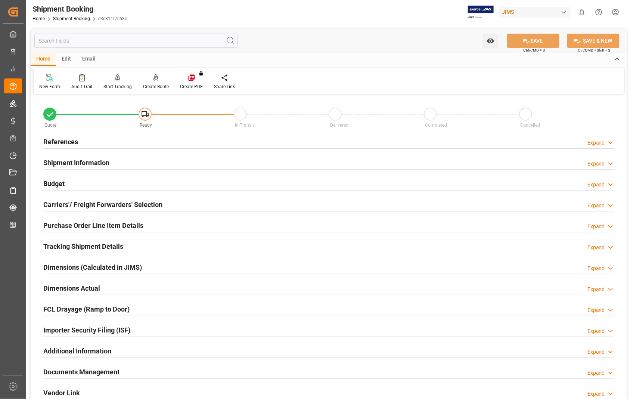
click at [72, 142] on h2 "References" at bounding box center [60, 142] width 35 height 10
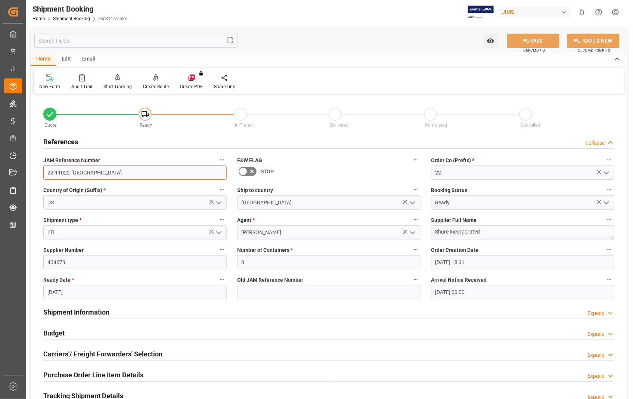
drag, startPoint x: 77, startPoint y: 172, endPoint x: 45, endPoint y: 172, distance: 31.4
click at [45, 172] on input "22-11022-[GEOGRAPHIC_DATA]" at bounding box center [134, 172] width 183 height 14
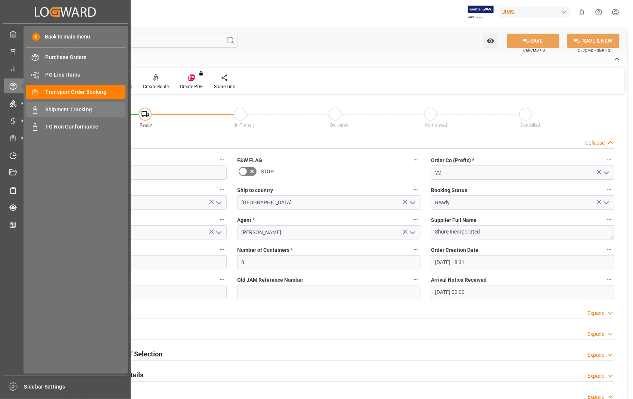
click at [62, 110] on span "Shipment Tracking" at bounding box center [86, 110] width 80 height 8
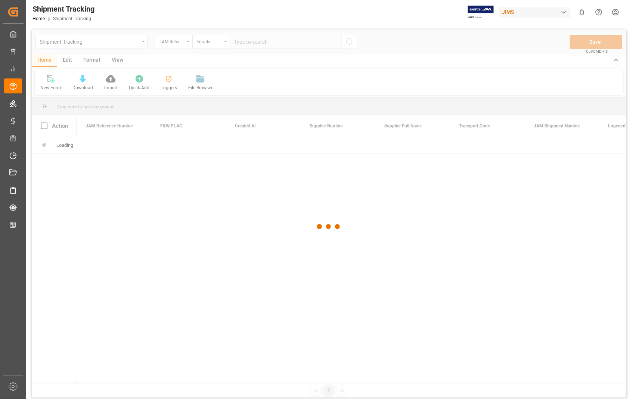
click at [290, 42] on div at bounding box center [329, 226] width 594 height 394
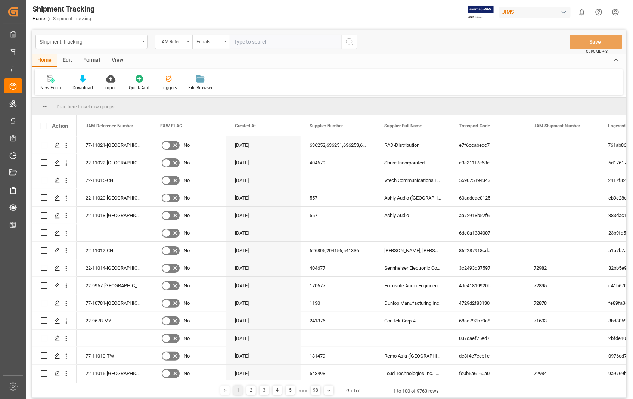
click at [290, 42] on input "text" at bounding box center [286, 42] width 112 height 14
paste input "22-11022-[GEOGRAPHIC_DATA]"
type input "22-11022-[GEOGRAPHIC_DATA]"
click at [352, 41] on icon "search button" at bounding box center [349, 41] width 9 height 9
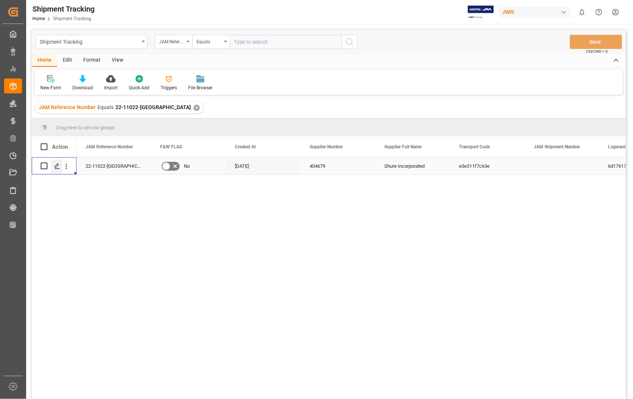
click at [56, 165] on polygon "Press SPACE to select this row." at bounding box center [57, 165] width 4 height 4
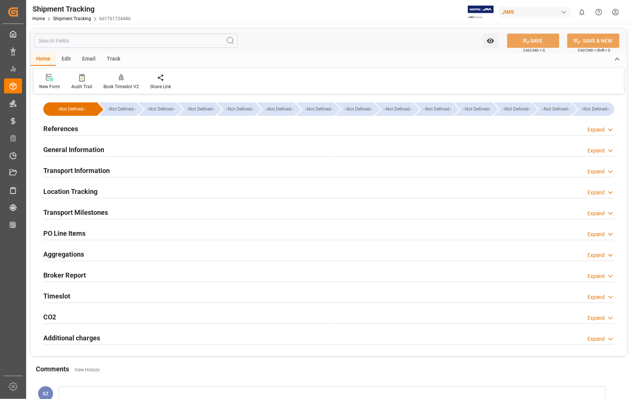
type input "[DATE]"
click at [66, 130] on h2 "References" at bounding box center [60, 129] width 35 height 10
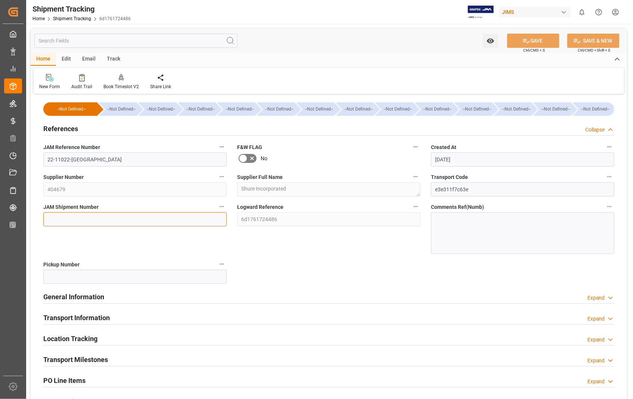
click at [110, 221] on input at bounding box center [134, 219] width 183 height 14
paste input "72985"
type input "72985"
click at [530, 40] on button "SAVE" at bounding box center [533, 41] width 52 height 14
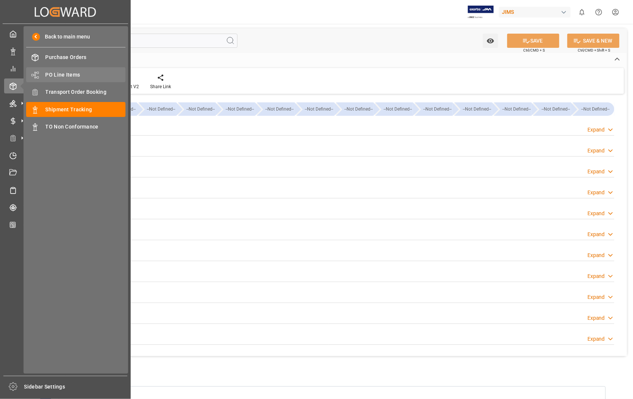
click at [57, 73] on span "PO Line Items" at bounding box center [86, 75] width 80 height 8
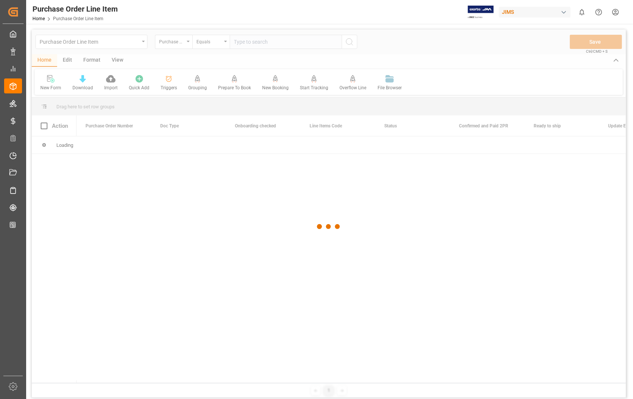
click at [278, 43] on div at bounding box center [329, 226] width 594 height 394
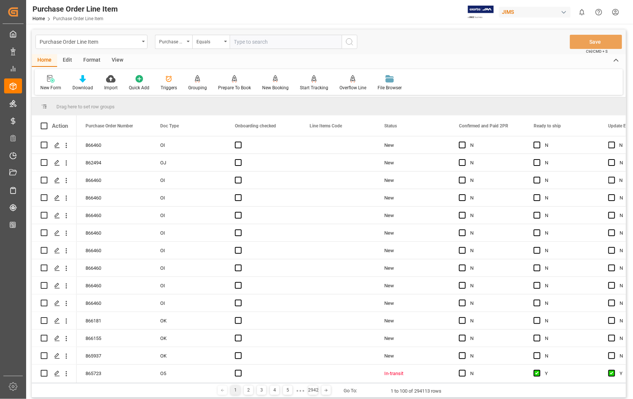
click at [274, 41] on input "text" at bounding box center [286, 42] width 112 height 14
type input "863676"
click at [346, 40] on icon "search button" at bounding box center [349, 41] width 9 height 9
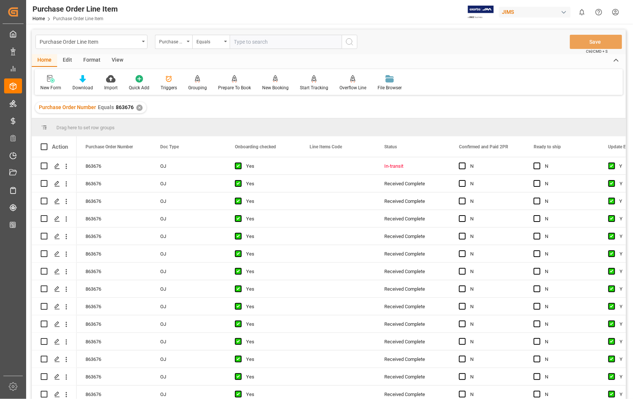
click at [113, 57] on div "View" at bounding box center [117, 60] width 23 height 13
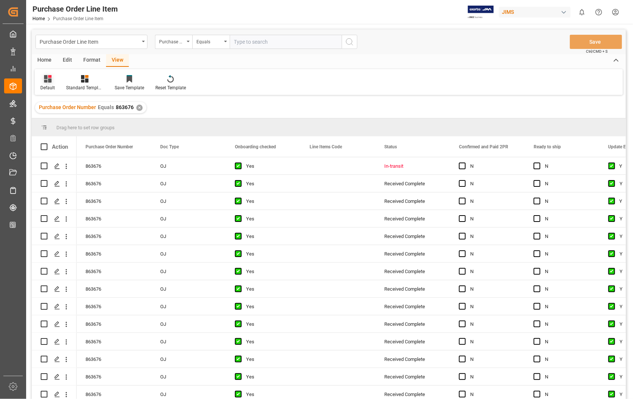
click at [42, 85] on div "Default" at bounding box center [47, 87] width 15 height 7
click at [53, 121] on div "Sophia setting." at bounding box center [76, 121] width 65 height 8
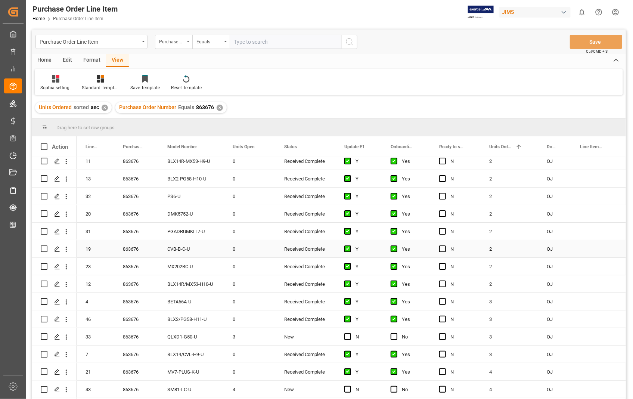
scroll to position [41, 0]
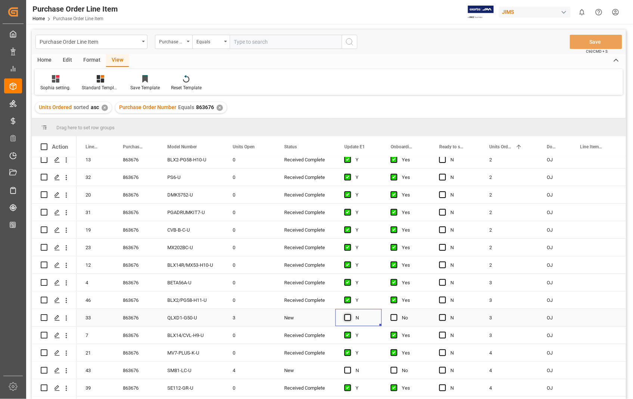
click at [349, 317] on span "Press SPACE to select this row." at bounding box center [347, 317] width 7 height 7
click at [350, 314] on input "Press SPACE to select this row." at bounding box center [350, 314] width 0 height 0
click at [395, 317] on span "Press SPACE to select this row." at bounding box center [393, 317] width 7 height 7
click at [396, 314] on input "Press SPACE to select this row." at bounding box center [396, 314] width 0 height 0
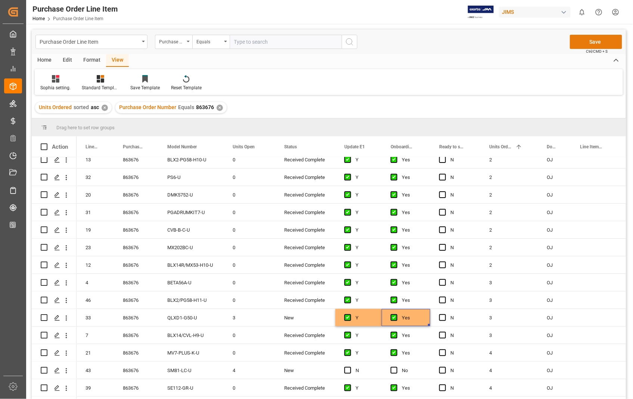
click at [596, 38] on button "Save" at bounding box center [596, 42] width 52 height 14
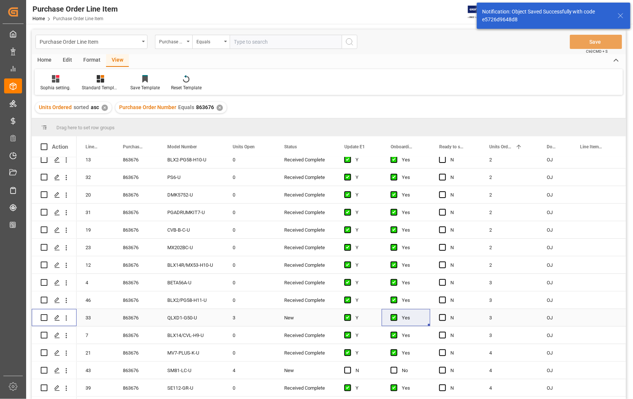
click at [42, 317] on input "Press Space to toggle row selection (unchecked)" at bounding box center [44, 317] width 7 height 7
checkbox input "true"
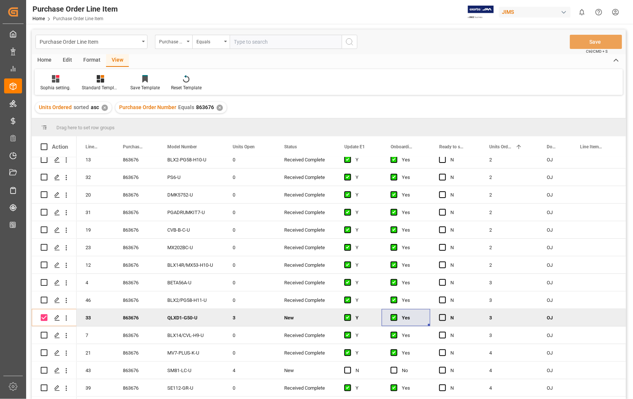
click at [43, 62] on div "Home" at bounding box center [44, 60] width 25 height 13
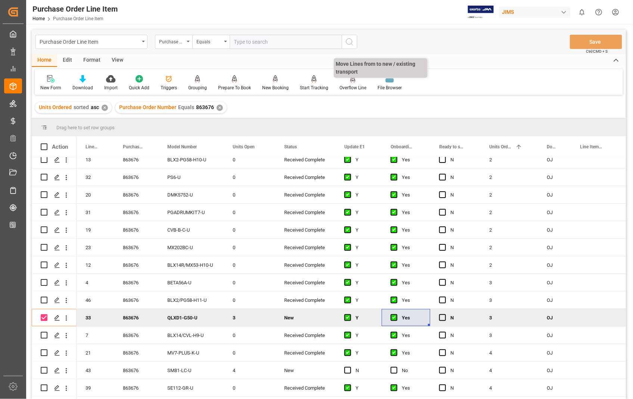
click at [350, 86] on div "Overflow Line" at bounding box center [352, 87] width 27 height 7
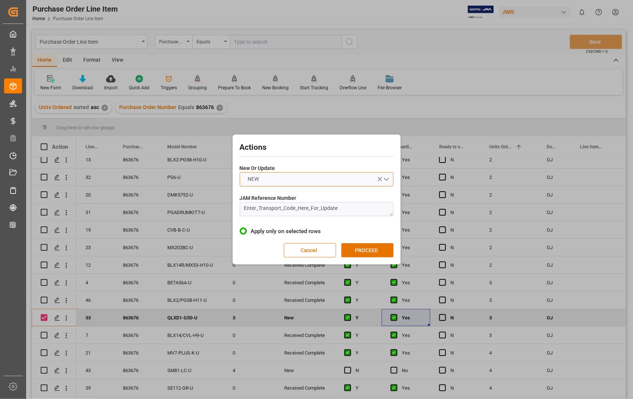
click at [386, 180] on button "NEW" at bounding box center [317, 179] width 154 height 14
click at [254, 198] on div "UPDATE" at bounding box center [316, 197] width 153 height 16
drag, startPoint x: 337, startPoint y: 206, endPoint x: 234, endPoint y: 211, distance: 103.9
click at [234, 211] on div "Actions New Or Update UPDATE JAM Reference Number Enter_Transport_Code_Here_For…" at bounding box center [317, 199] width 168 height 130
paste textarea "22-11022-[GEOGRAPHIC_DATA]"
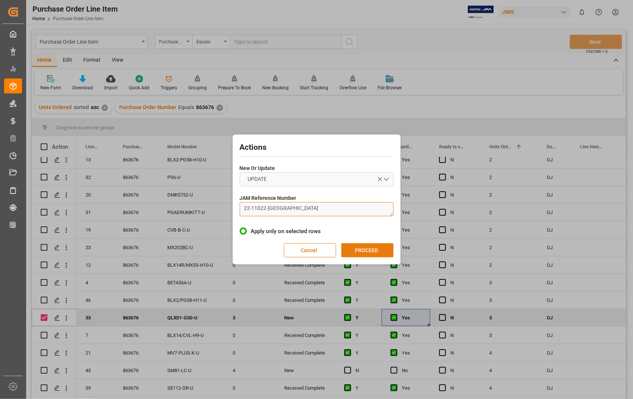
type textarea "22-11022-[GEOGRAPHIC_DATA]"
click at [361, 249] on button "PROCEED" at bounding box center [367, 250] width 52 height 14
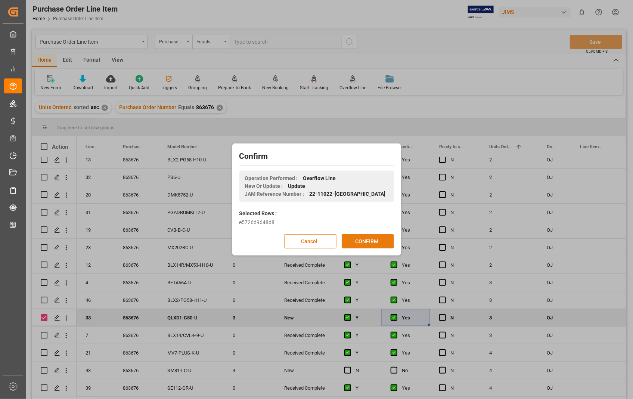
click at [364, 240] on button "CONFIRM" at bounding box center [368, 241] width 52 height 14
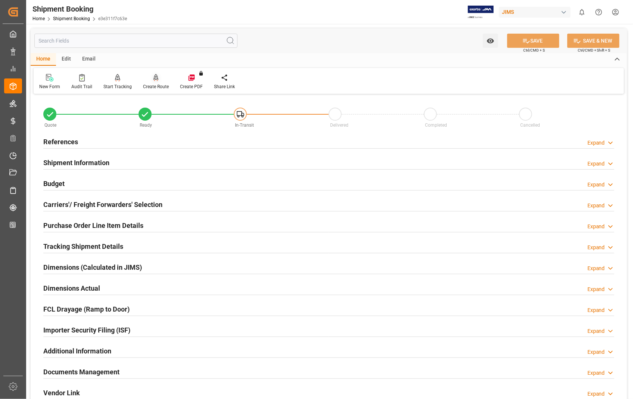
click at [152, 81] on div "Create Route" at bounding box center [155, 82] width 37 height 16
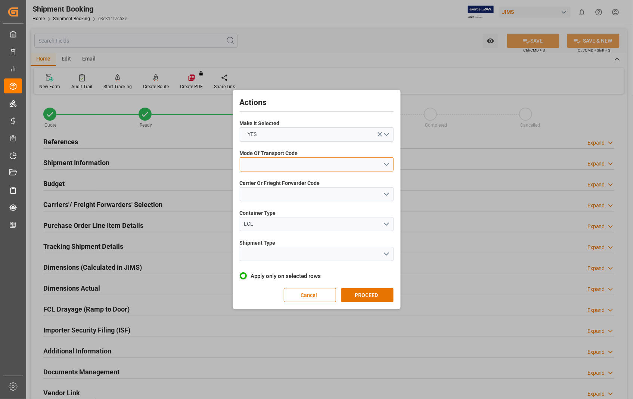
click at [389, 163] on button "open menu" at bounding box center [317, 164] width 154 height 14
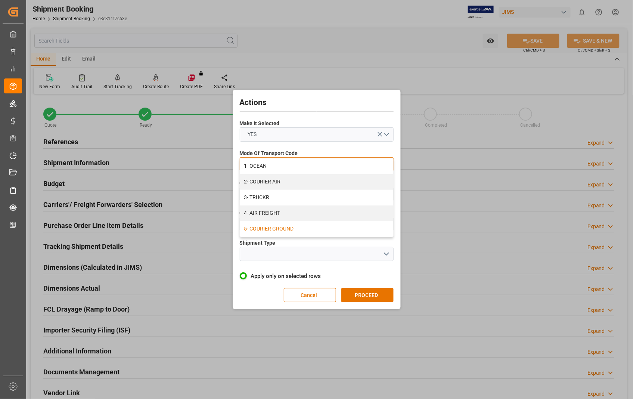
click at [296, 230] on div "5- COURIER GROUND" at bounding box center [316, 229] width 153 height 16
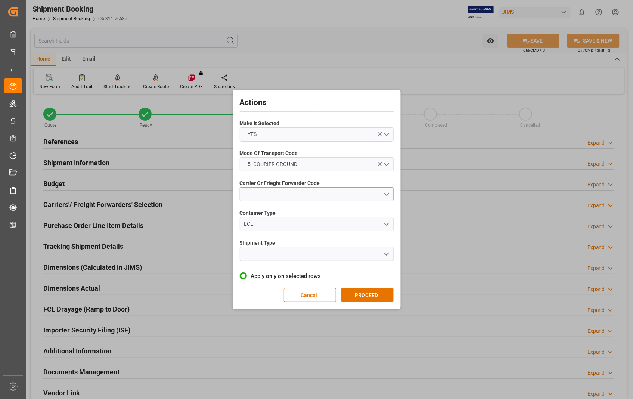
click at [389, 195] on button "open menu" at bounding box center [317, 194] width 154 height 14
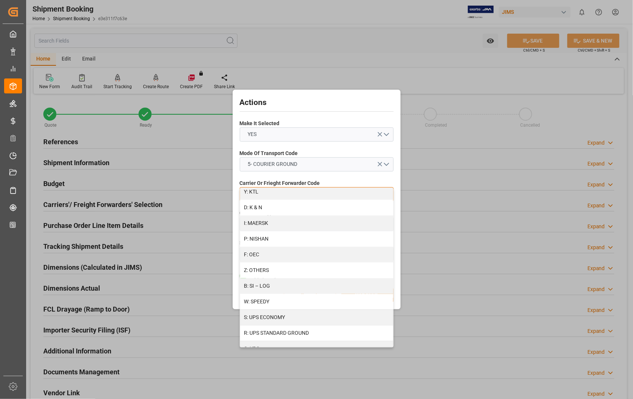
scroll to position [373, 0]
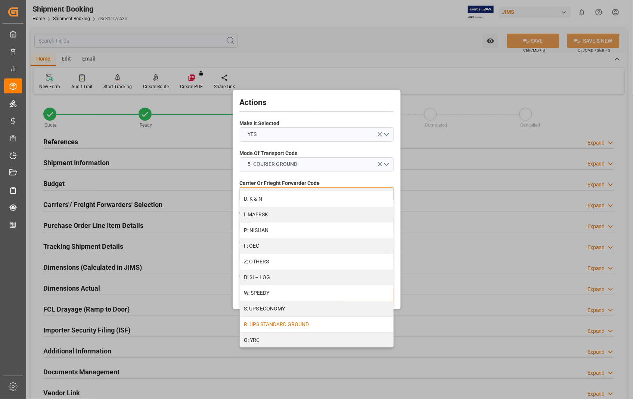
click at [295, 325] on div "R: UPS STANDARD GROUND" at bounding box center [316, 325] width 153 height 16
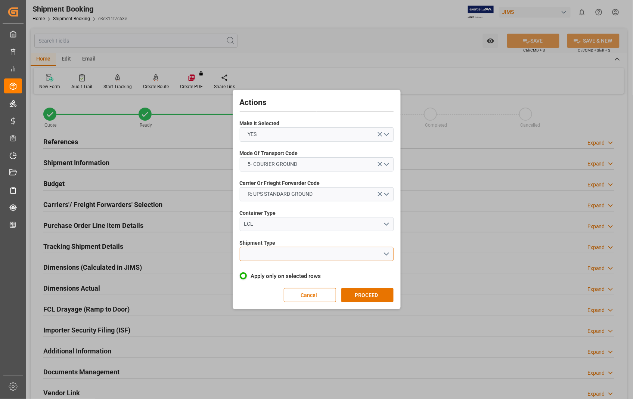
click at [387, 252] on button "open menu" at bounding box center [317, 254] width 154 height 14
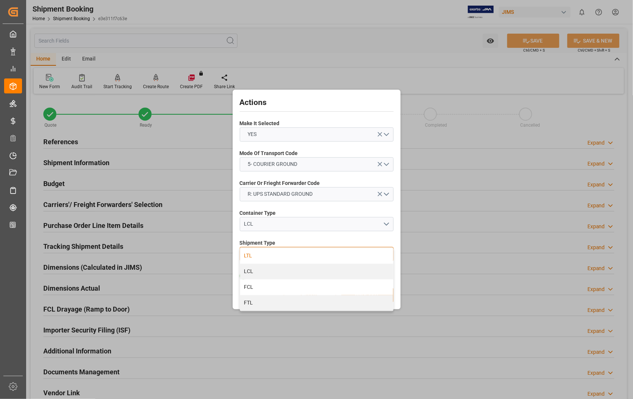
click at [254, 253] on div "LTL" at bounding box center [316, 256] width 153 height 16
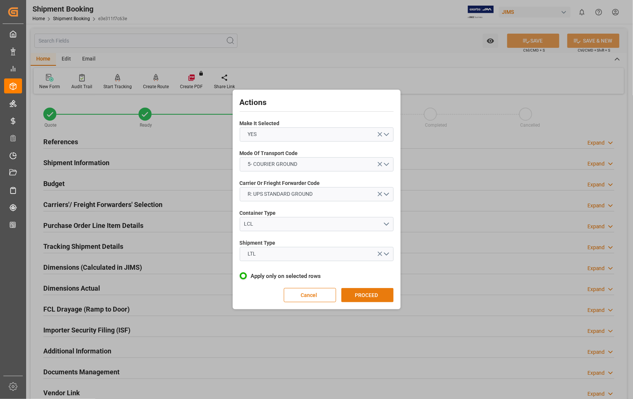
click at [365, 296] on button "PROCEED" at bounding box center [367, 295] width 52 height 14
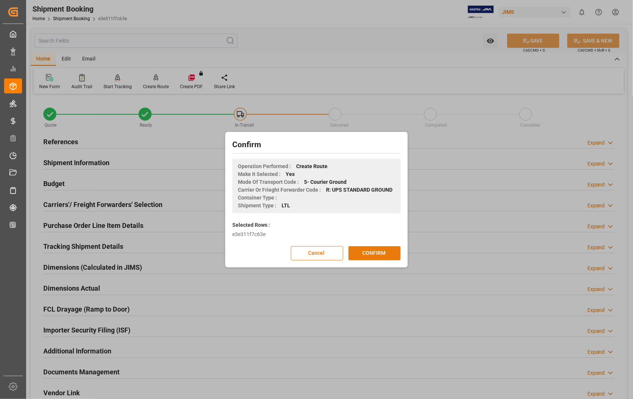
click at [368, 254] on button "CONFIRM" at bounding box center [374, 253] width 52 height 14
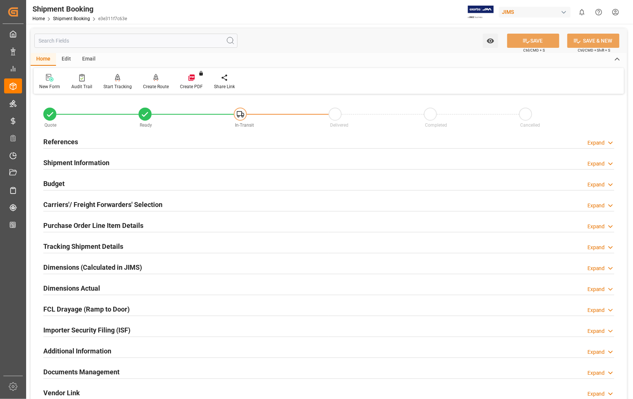
click at [72, 201] on h2 "Carriers'/ Freight Forwarders' Selection" at bounding box center [102, 204] width 119 height 10
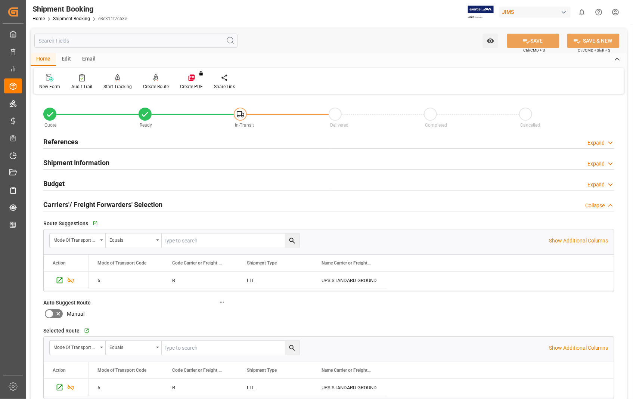
click at [72, 201] on h2 "Carriers'/ Freight Forwarders' Selection" at bounding box center [102, 204] width 119 height 10
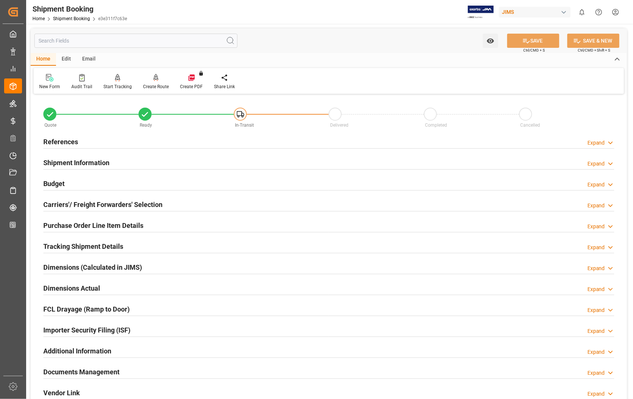
click at [74, 228] on h2 "Purchase Order Line Item Details" at bounding box center [93, 225] width 100 height 10
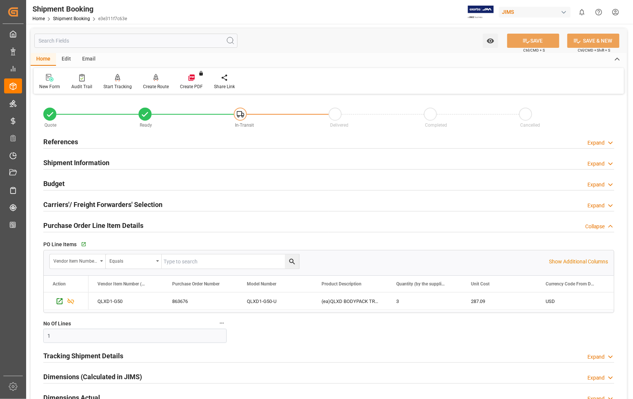
click at [74, 228] on h2 "Purchase Order Line Item Details" at bounding box center [93, 225] width 100 height 10
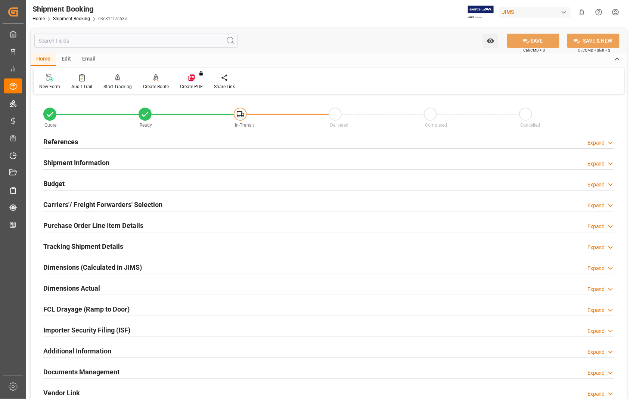
click at [75, 248] on h2 "Tracking Shipment Details" at bounding box center [83, 246] width 80 height 10
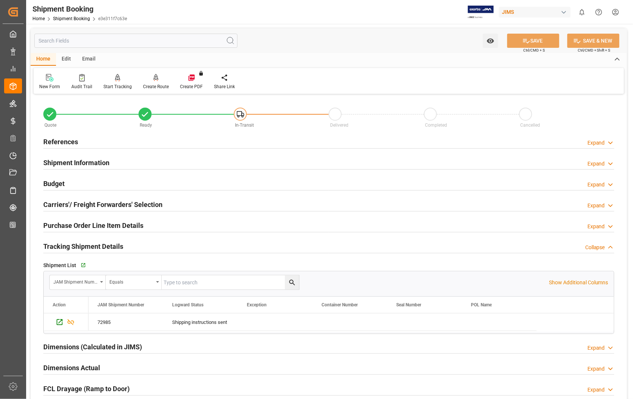
click at [75, 248] on h2 "Tracking Shipment Details" at bounding box center [83, 246] width 80 height 10
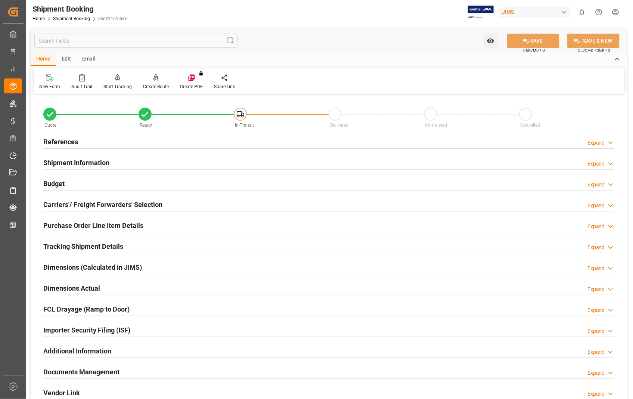
click at [75, 286] on h2 "Dimensions Actual" at bounding box center [71, 288] width 57 height 10
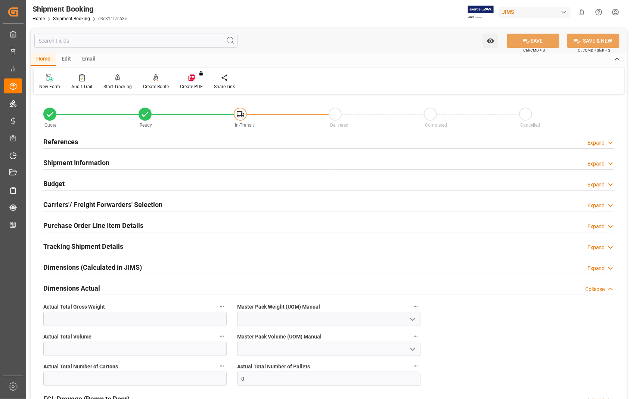
click at [80, 247] on h2 "Tracking Shipment Details" at bounding box center [83, 246] width 80 height 10
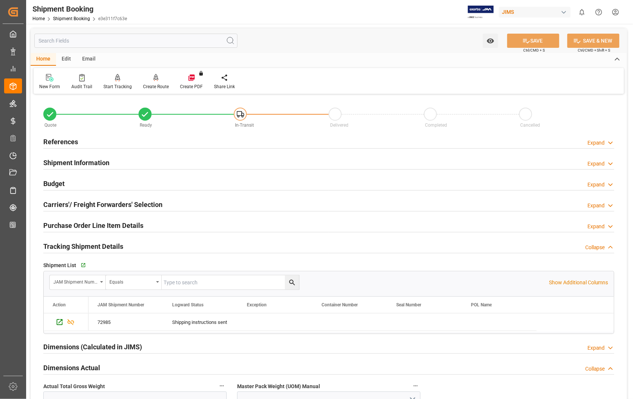
click at [80, 247] on h2 "Tracking Shipment Details" at bounding box center [83, 246] width 80 height 10
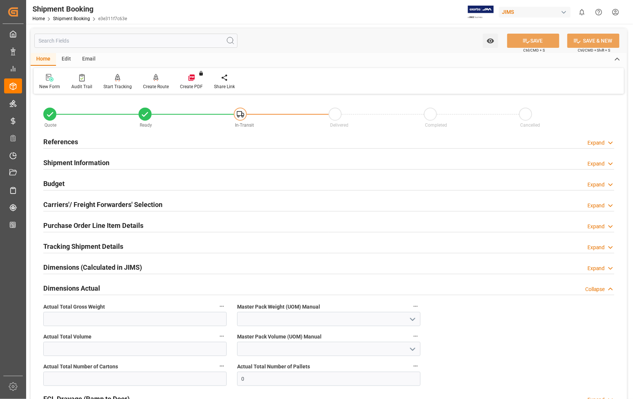
click at [93, 204] on h2 "Carriers'/ Freight Forwarders' Selection" at bounding box center [102, 204] width 119 height 10
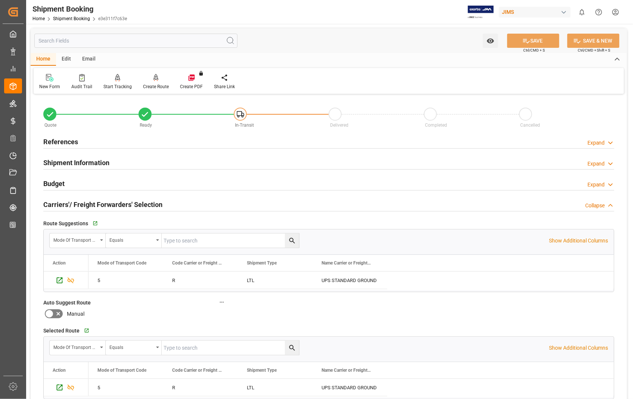
click at [94, 204] on h2 "Carriers'/ Freight Forwarders' Selection" at bounding box center [102, 204] width 119 height 10
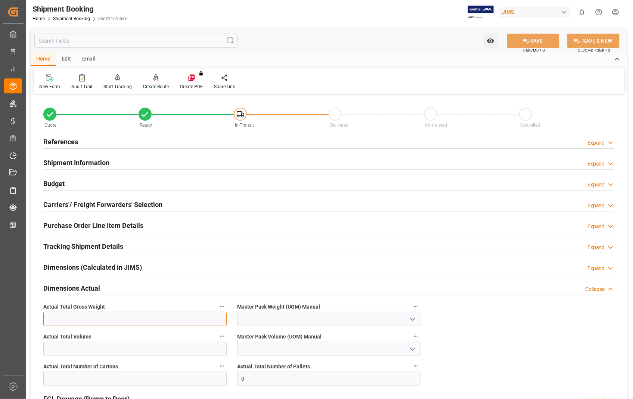
click at [82, 315] on input "text" at bounding box center [134, 319] width 183 height 14
type input "1"
type input "9"
click at [411, 319] on polyline "open menu" at bounding box center [412, 319] width 4 height 2
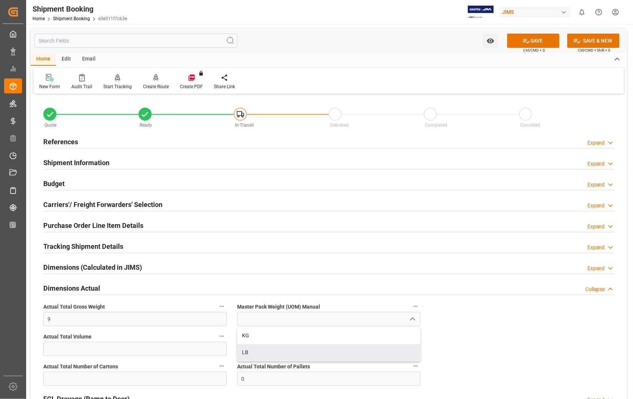
click at [267, 356] on div "LB" at bounding box center [328, 352] width 183 height 17
type input "LB"
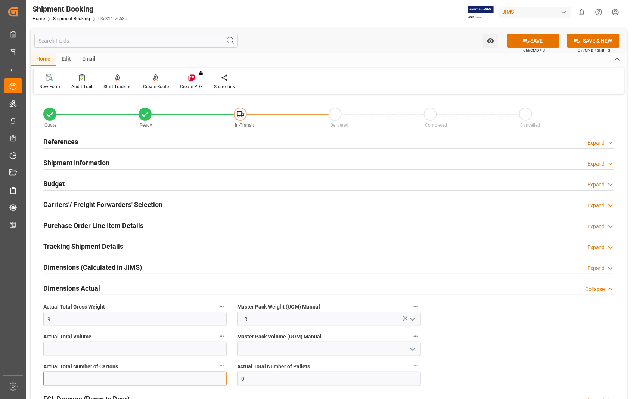
click at [188, 380] on input "text" at bounding box center [134, 378] width 183 height 14
type input "1"
click at [531, 40] on button "SAVE" at bounding box center [533, 41] width 52 height 14
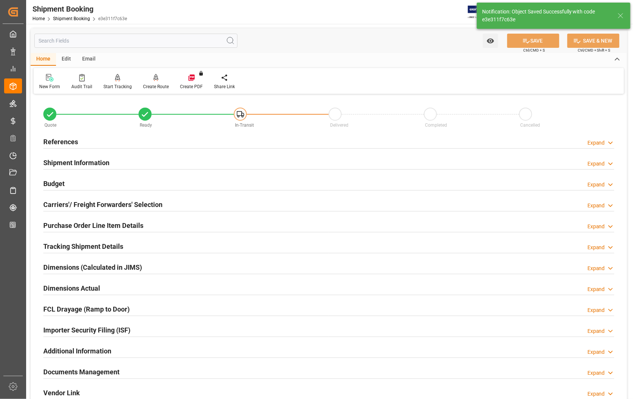
click at [109, 373] on h2 "Documents Management" at bounding box center [81, 372] width 76 height 10
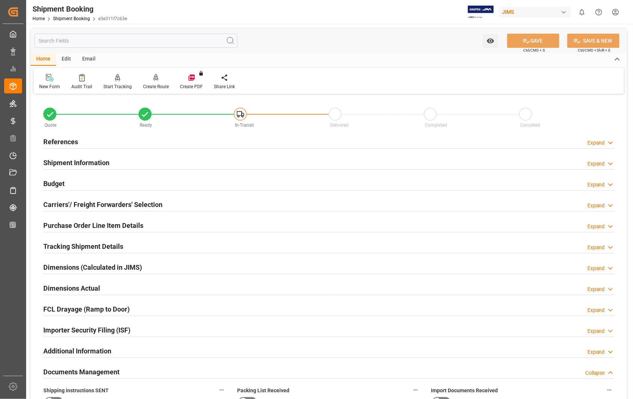
click at [113, 375] on h2 "Documents Management" at bounding box center [81, 372] width 76 height 10
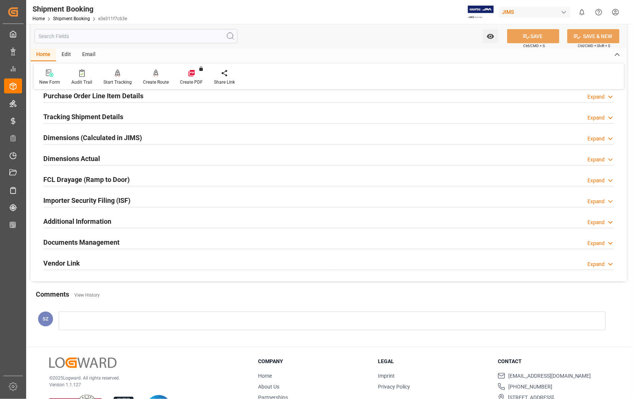
scroll to position [162, 0]
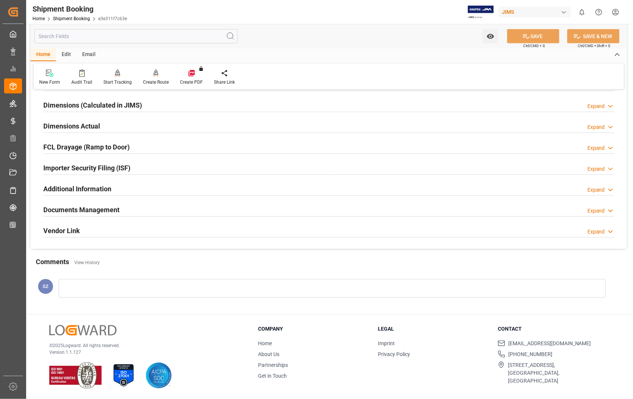
click at [88, 210] on h2 "Documents Management" at bounding box center [81, 210] width 76 height 10
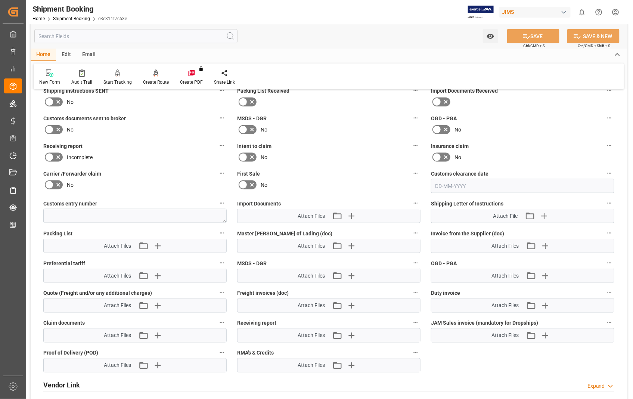
scroll to position [328, 0]
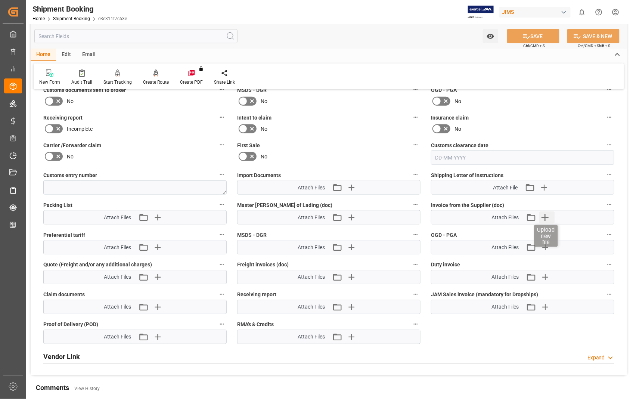
click at [546, 216] on icon "button" at bounding box center [545, 217] width 12 height 12
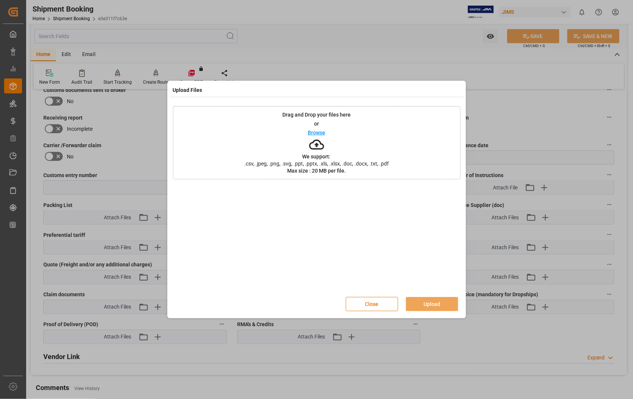
click at [312, 134] on p "Browse" at bounding box center [317, 132] width 18 height 5
click at [439, 305] on button "Upload" at bounding box center [432, 304] width 52 height 14
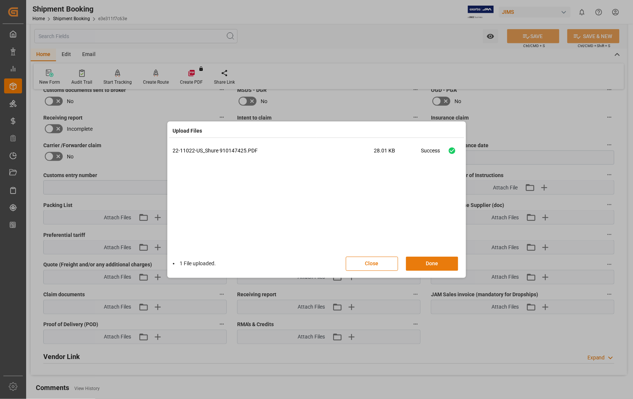
click at [425, 263] on button "Done" at bounding box center [432, 263] width 52 height 14
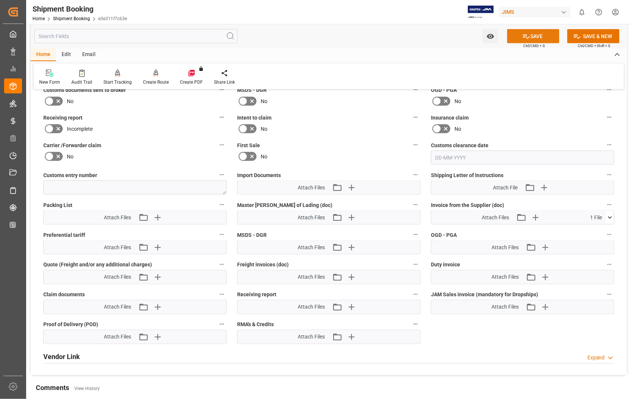
click at [537, 31] on button "SAVE" at bounding box center [533, 36] width 52 height 14
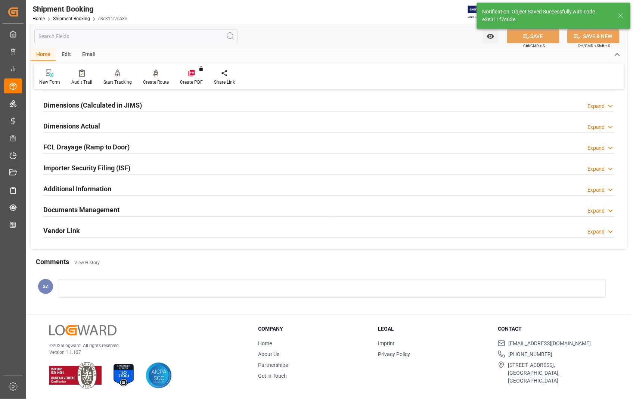
scroll to position [162, 0]
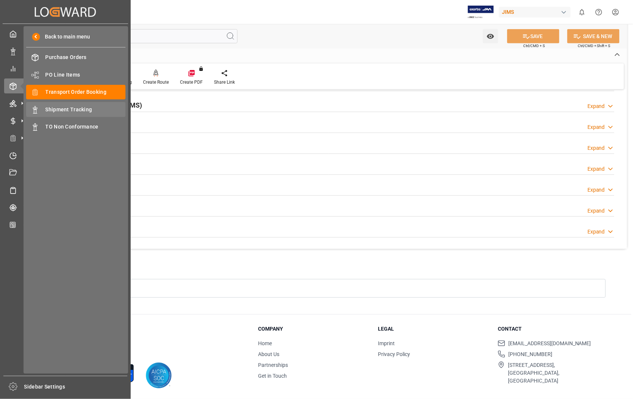
click at [75, 110] on span "Shipment Tracking" at bounding box center [86, 110] width 80 height 8
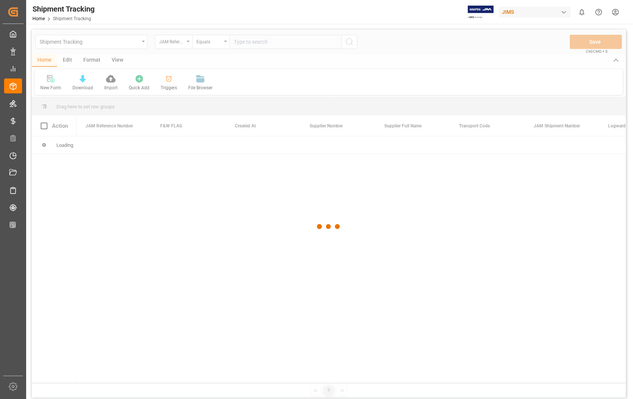
click at [266, 43] on div at bounding box center [329, 226] width 594 height 394
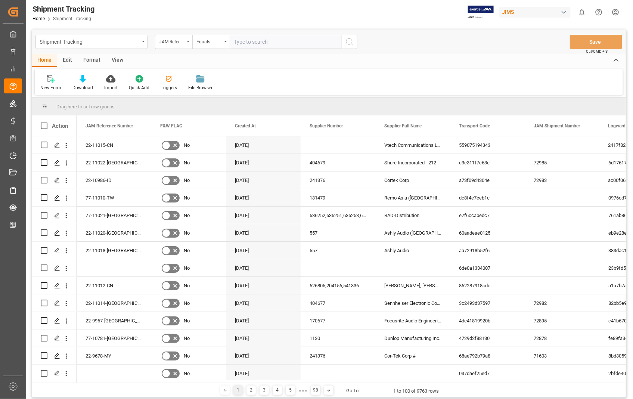
click at [263, 41] on input "text" at bounding box center [286, 42] width 112 height 14
paste input "22-11022-[GEOGRAPHIC_DATA]"
type input "22-11022-[GEOGRAPHIC_DATA]"
click at [347, 42] on icon "search button" at bounding box center [349, 41] width 9 height 9
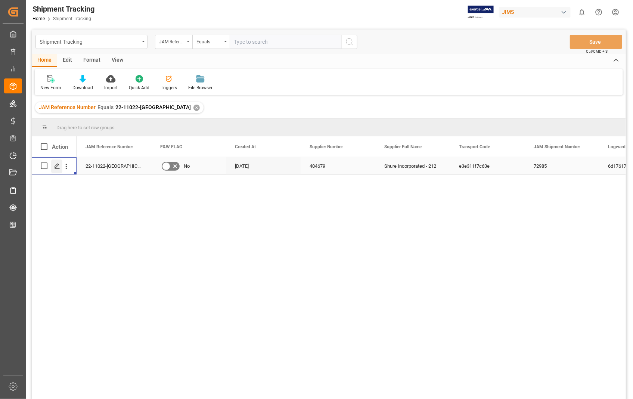
click at [55, 165] on icon "Press SPACE to select this row." at bounding box center [57, 166] width 6 height 6
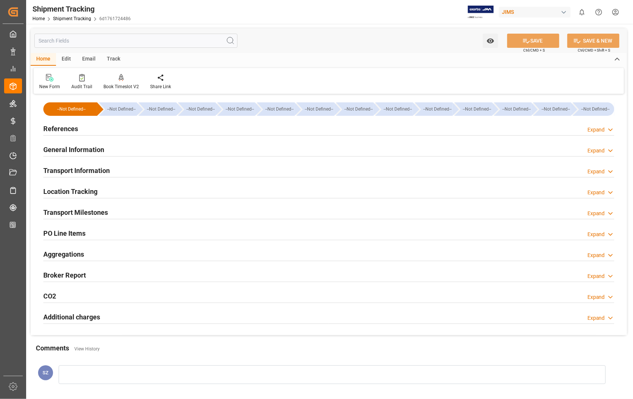
click at [84, 170] on h2 "Transport Information" at bounding box center [76, 170] width 66 height 10
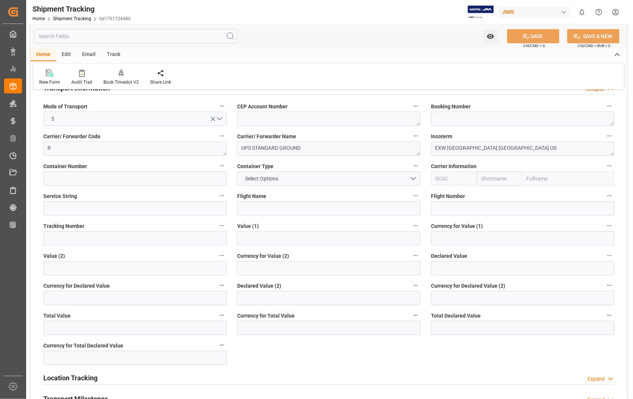
scroll to position [83, 0]
click at [432, 120] on textarea at bounding box center [522, 118] width 183 height 14
paste textarea "1Z6100650398977952"
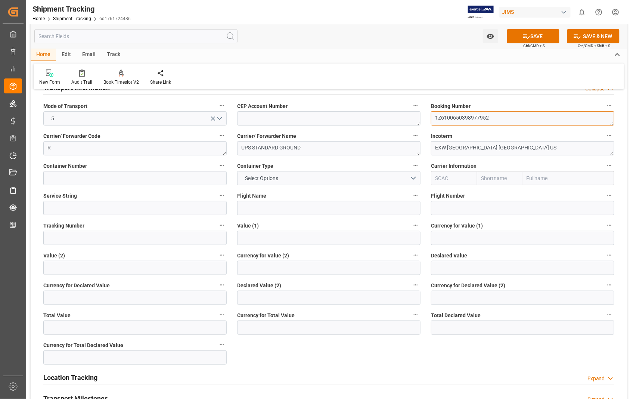
type textarea "1Z6100650398977952"
click at [101, 233] on input at bounding box center [134, 238] width 183 height 14
paste input "1Z6100650398977952"
type input "1Z6100650398977952"
click at [533, 35] on button "SAVE" at bounding box center [533, 36] width 52 height 14
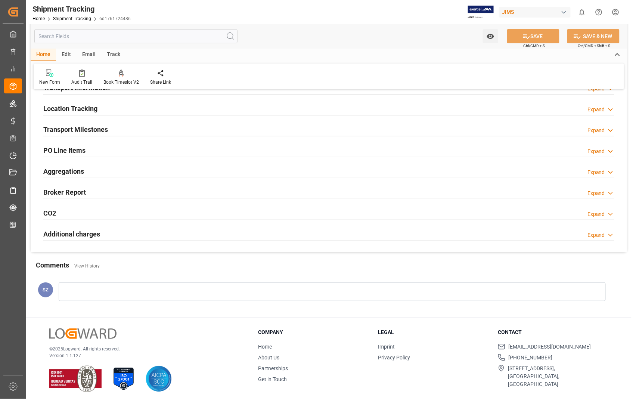
click at [86, 128] on h2 "Transport Milestones" at bounding box center [75, 129] width 65 height 10
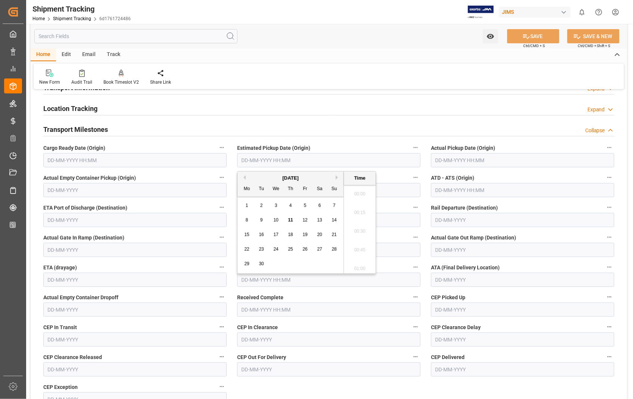
click at [346, 155] on input "text" at bounding box center [328, 160] width 183 height 14
click at [278, 221] on span "10" at bounding box center [275, 219] width 5 height 5
type input "[DATE] 00:00"
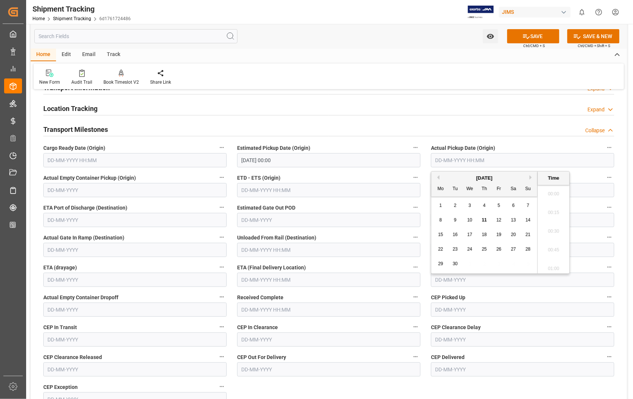
click at [536, 163] on input "text" at bounding box center [522, 160] width 183 height 14
click at [470, 221] on span "10" at bounding box center [469, 219] width 5 height 5
type input "[DATE] 00:00"
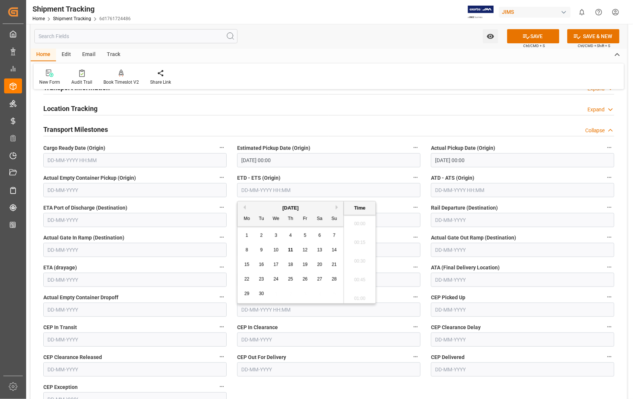
click at [302, 191] on input "text" at bounding box center [328, 190] width 183 height 14
click at [276, 248] on span "10" at bounding box center [275, 249] width 5 height 5
type input "[DATE] 00:00"
click at [527, 188] on input "text" at bounding box center [522, 190] width 183 height 14
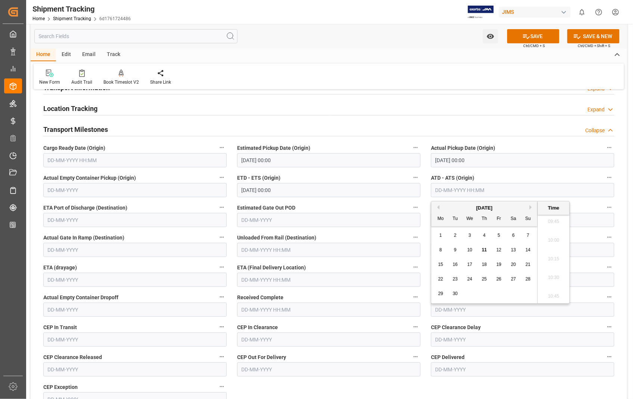
click at [472, 250] on span "10" at bounding box center [469, 249] width 5 height 5
type input "[DATE] 00:00"
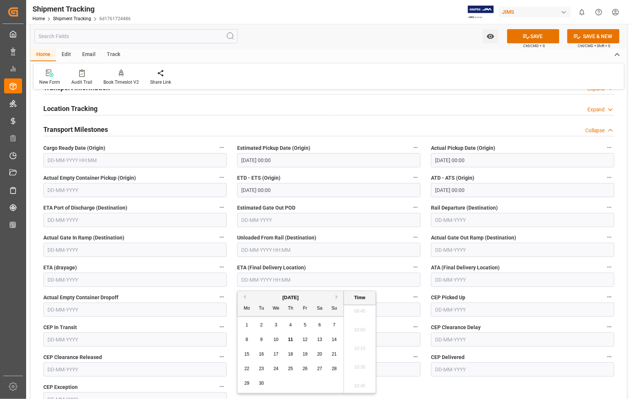
click at [319, 278] on input "text" at bounding box center [328, 279] width 183 height 14
click at [305, 342] on div "12" at bounding box center [304, 339] width 9 height 9
type input "[DATE] 00:00"
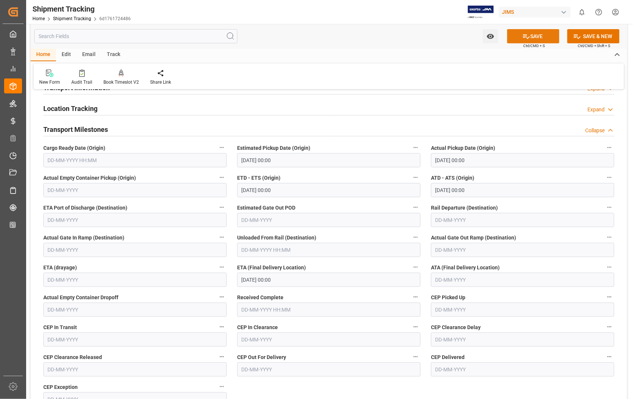
click at [535, 37] on button "SAVE" at bounding box center [533, 36] width 52 height 14
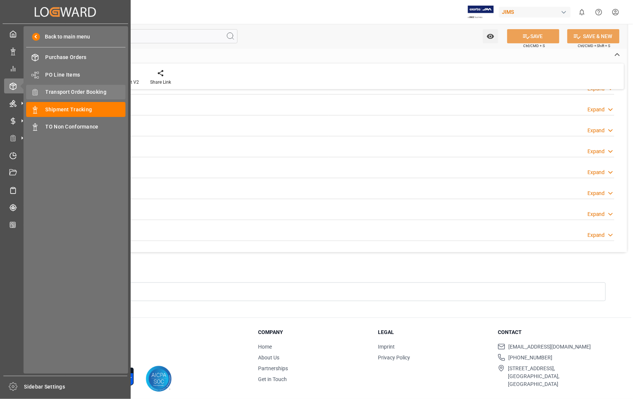
click at [74, 90] on span "Transport Order Booking" at bounding box center [86, 92] width 80 height 8
